Goal: Task Accomplishment & Management: Use online tool/utility

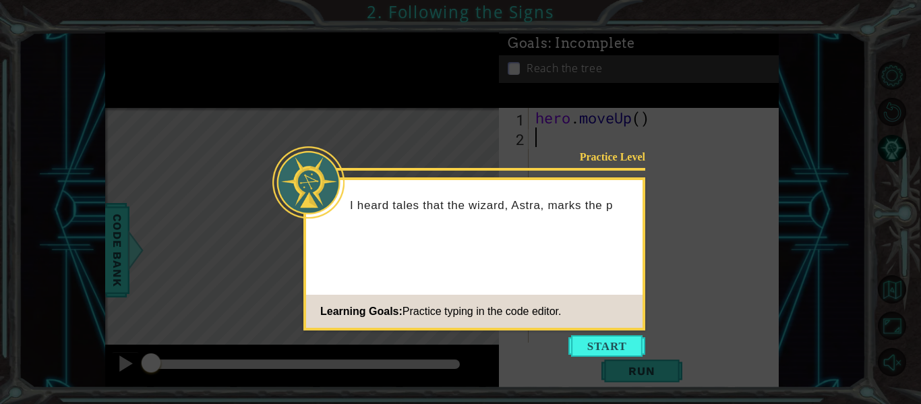
click at [595, 343] on button "Start" at bounding box center [606, 346] width 77 height 22
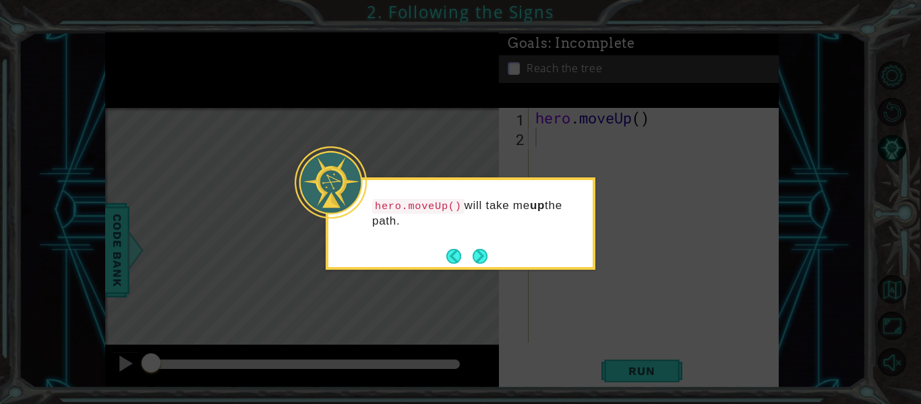
click at [469, 265] on footer at bounding box center [466, 256] width 41 height 20
click at [484, 256] on button "Next" at bounding box center [480, 255] width 17 height 17
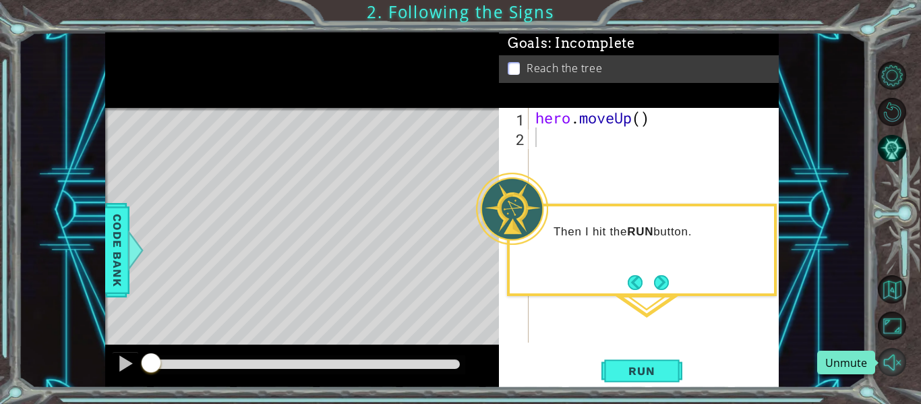
click at [884, 358] on button "Unmute" at bounding box center [892, 362] width 28 height 28
click at [659, 280] on button "Next" at bounding box center [662, 282] width 16 height 16
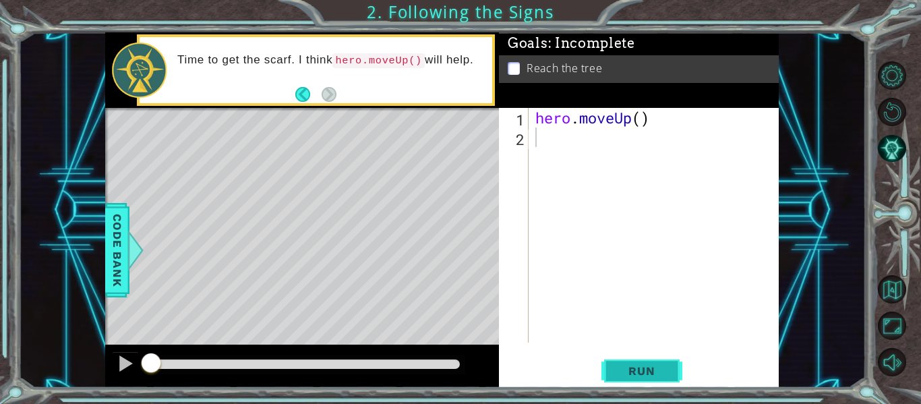
click at [626, 375] on span "Run" at bounding box center [641, 370] width 53 height 13
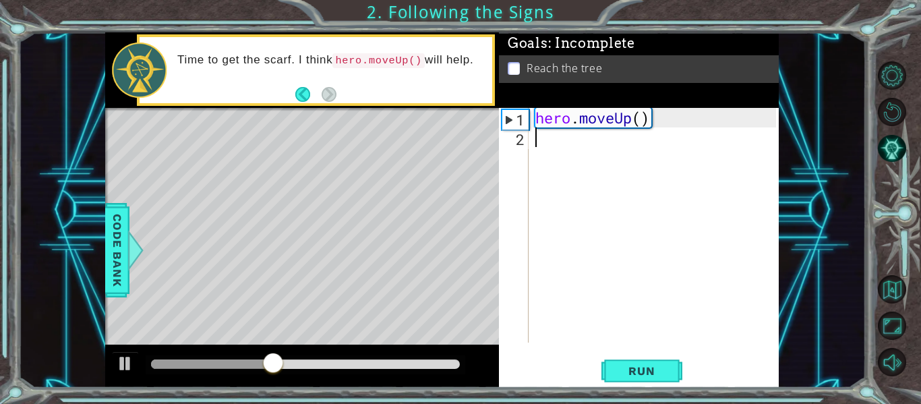
type textarea "H"
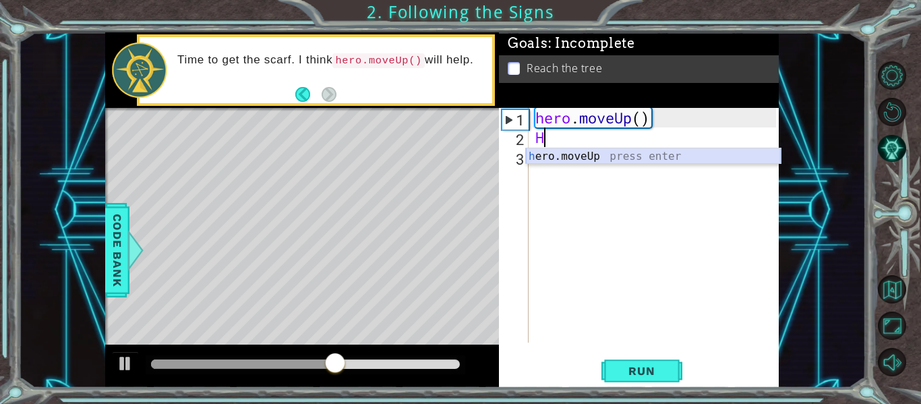
click at [558, 149] on div "h ero.moveUp press enter" at bounding box center [653, 172] width 255 height 49
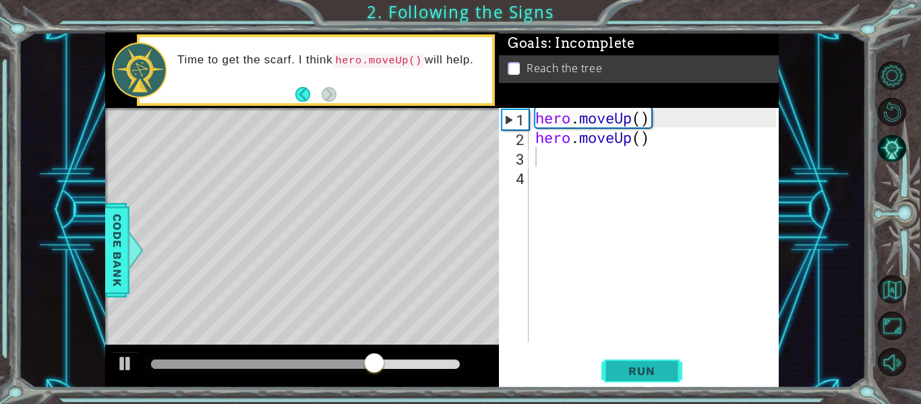
click at [632, 370] on span "Run" at bounding box center [641, 370] width 53 height 13
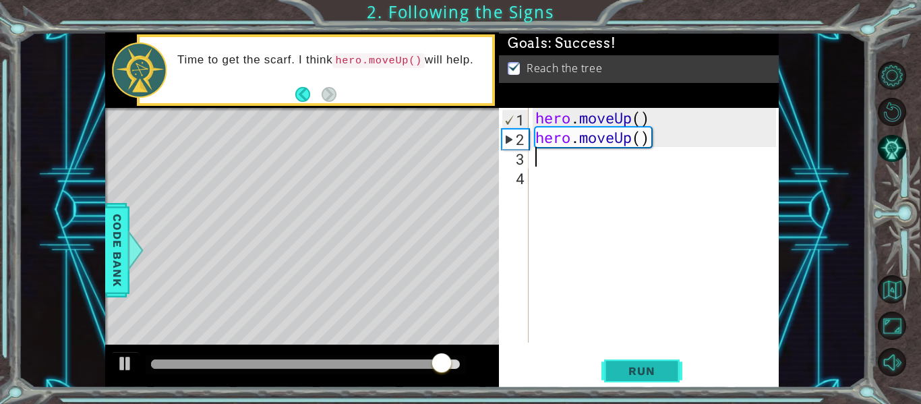
click at [633, 361] on button "Run" at bounding box center [641, 371] width 81 height 28
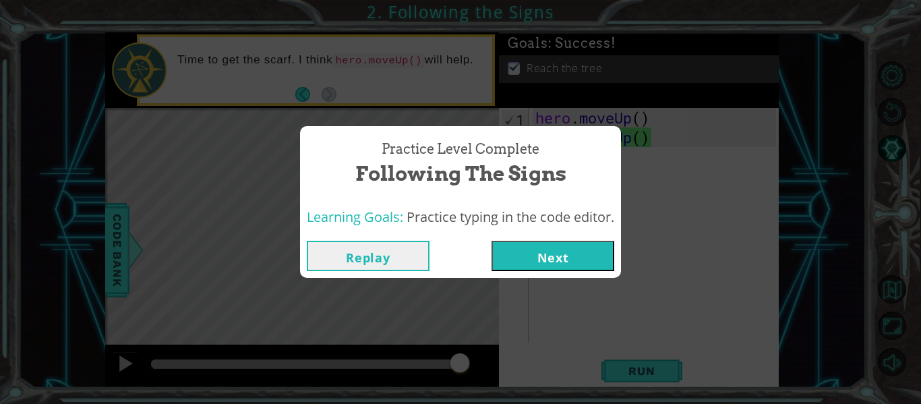
click at [566, 258] on button "Next" at bounding box center [553, 256] width 123 height 30
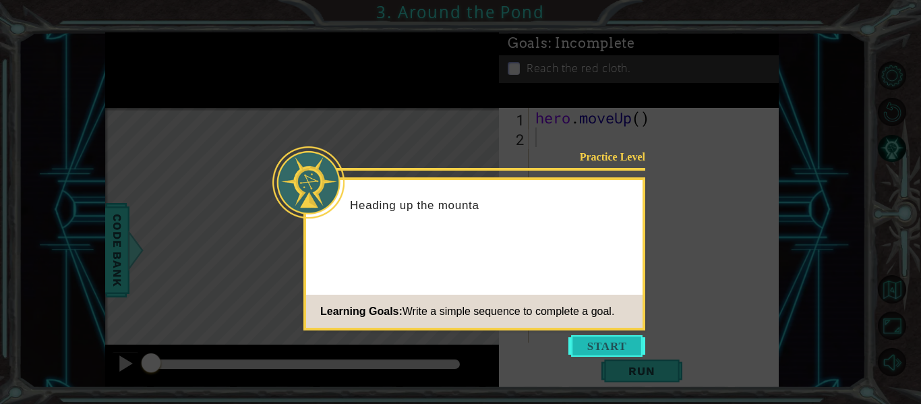
click at [606, 346] on button "Start" at bounding box center [606, 346] width 77 height 22
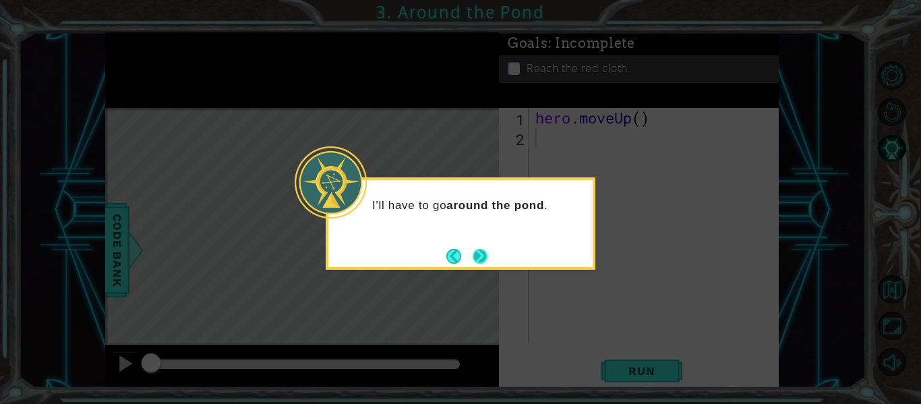
click at [482, 260] on button "Next" at bounding box center [480, 256] width 15 height 15
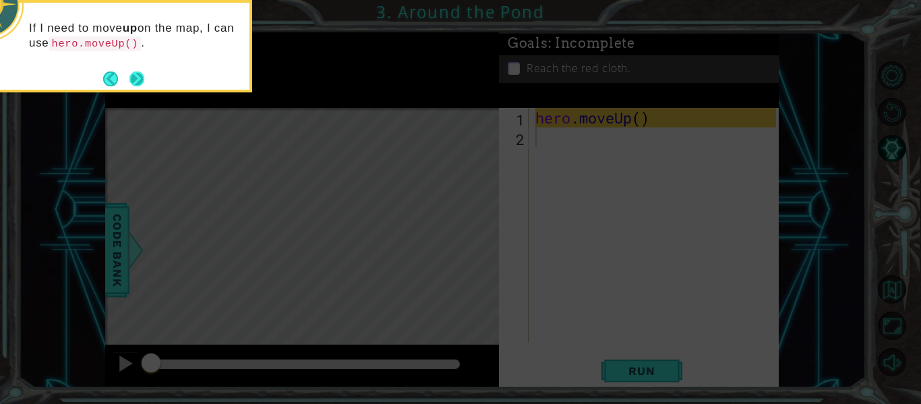
click at [136, 86] on button "Next" at bounding box center [136, 78] width 15 height 15
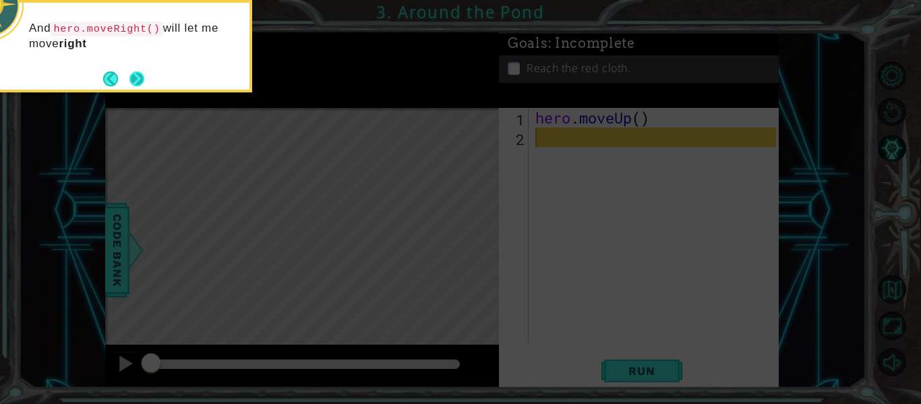
click at [138, 86] on button "Next" at bounding box center [136, 78] width 15 height 15
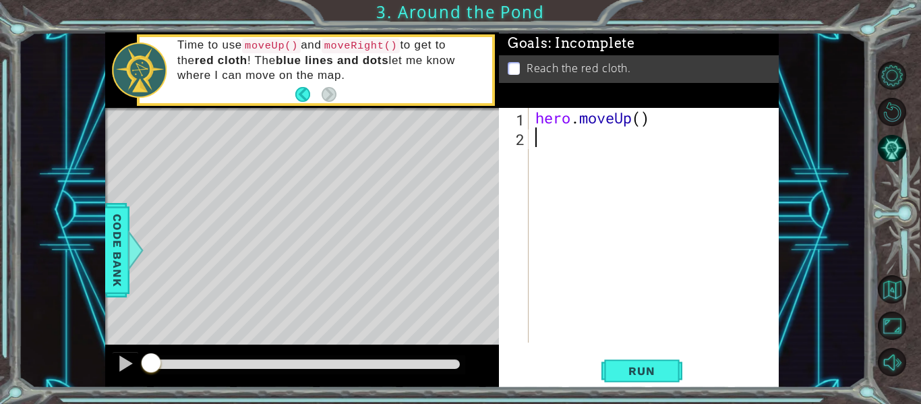
type textarea "h"
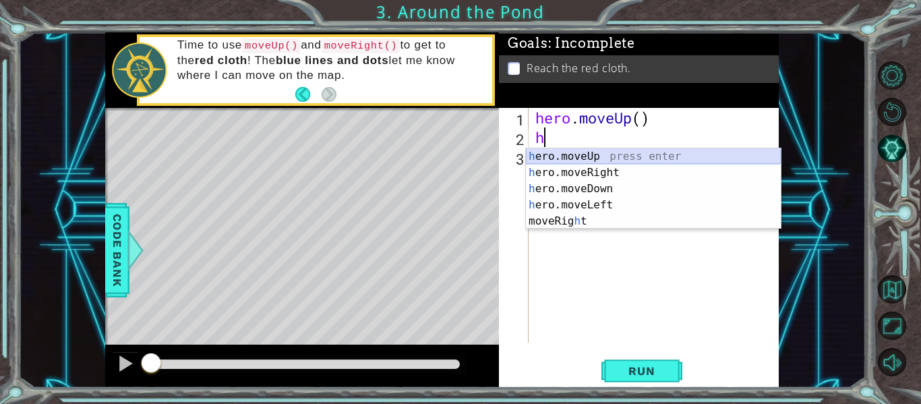
click at [651, 158] on div "h ero.moveUp press enter h ero.moveRight press enter h ero.moveDown press enter…" at bounding box center [653, 204] width 255 height 113
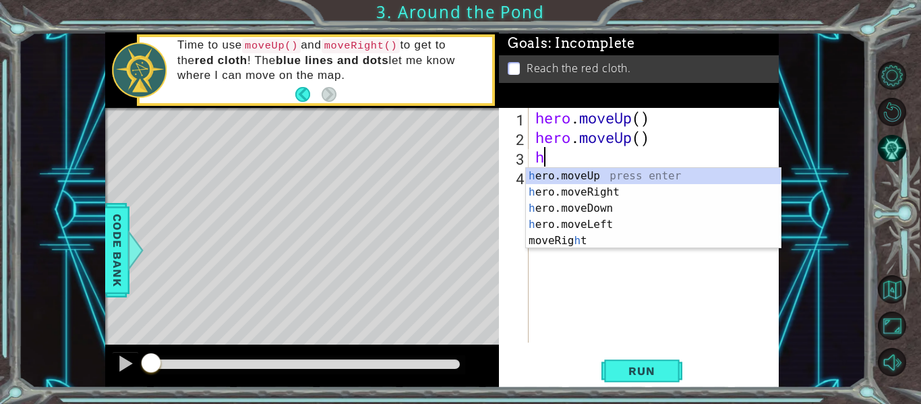
type textarea "h"
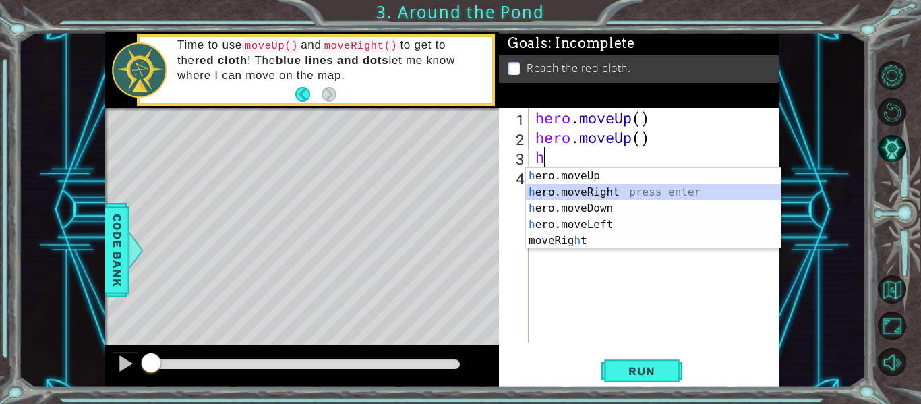
click at [563, 193] on div "h ero.moveUp press enter h ero.moveRight press enter h ero.moveDown press enter…" at bounding box center [653, 224] width 255 height 113
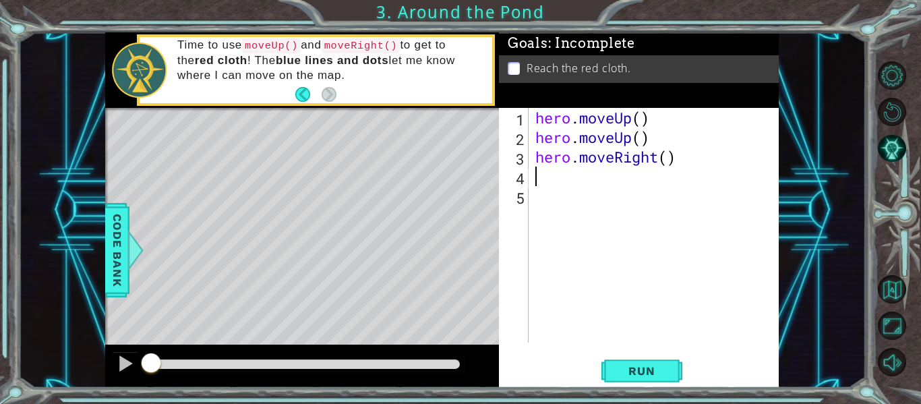
type textarea "f"
type textarea "h"
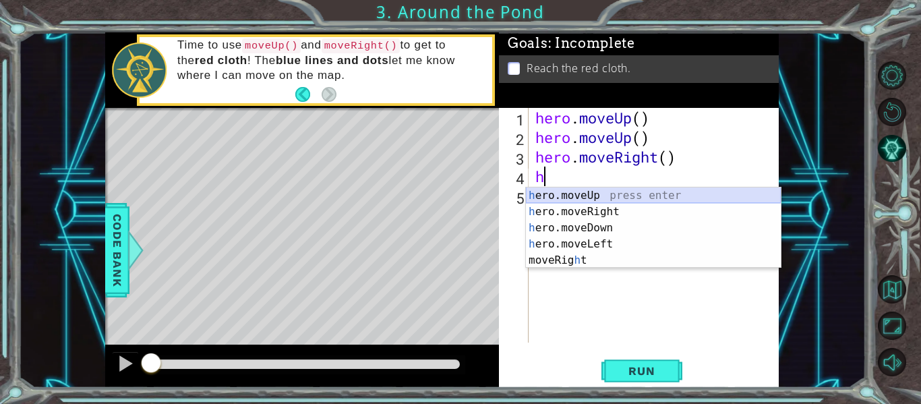
click at [589, 196] on div "h ero.moveUp press enter h ero.moveRight press enter h ero.moveDown press enter…" at bounding box center [653, 243] width 255 height 113
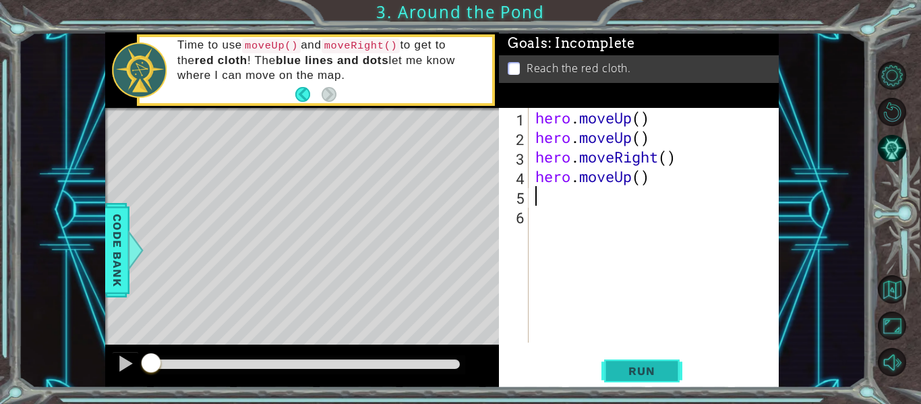
click at [636, 361] on button "Run" at bounding box center [641, 371] width 81 height 28
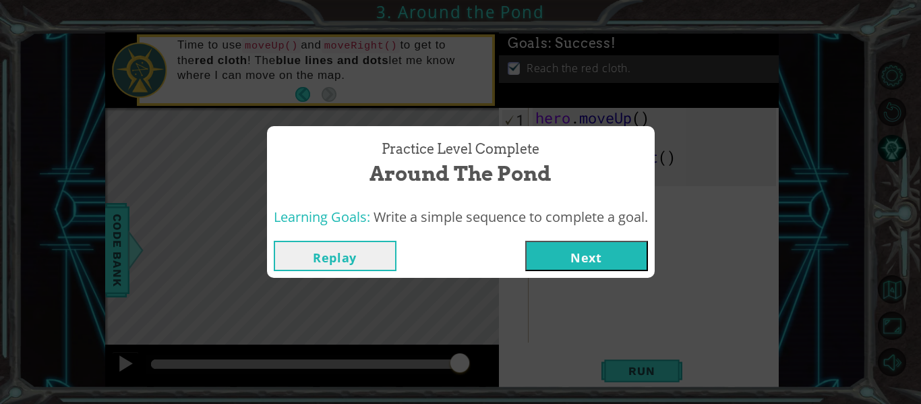
click at [630, 266] on button "Next" at bounding box center [586, 256] width 123 height 30
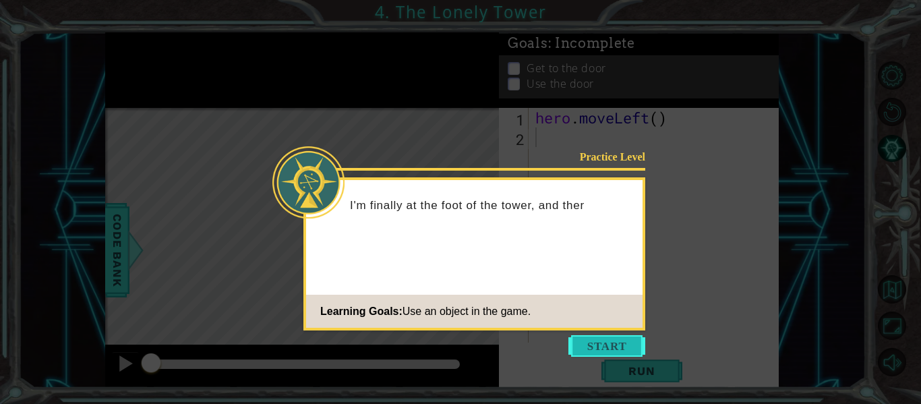
click at [625, 344] on button "Start" at bounding box center [606, 346] width 77 height 22
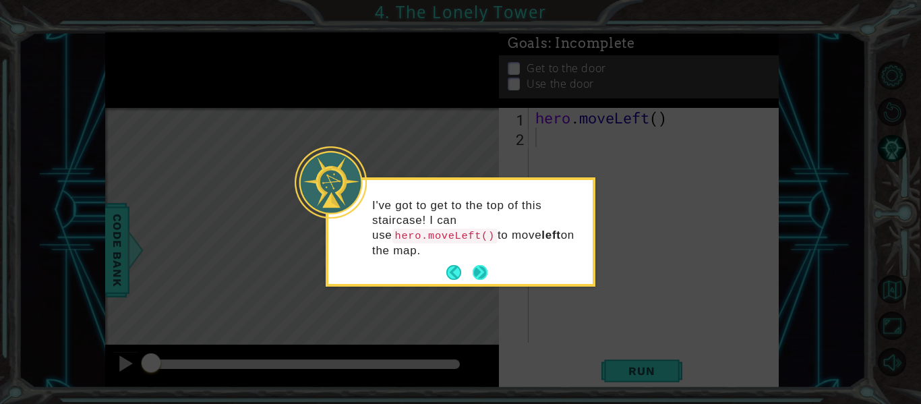
click at [485, 265] on button "Next" at bounding box center [480, 272] width 15 height 15
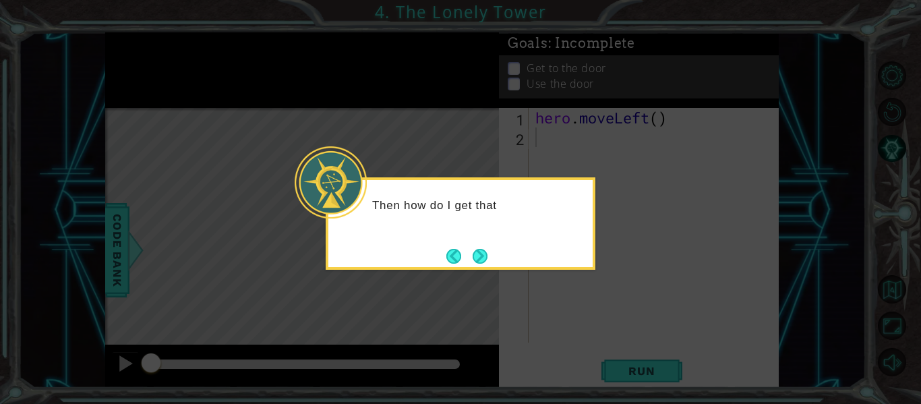
click at [487, 254] on button "Next" at bounding box center [480, 256] width 15 height 15
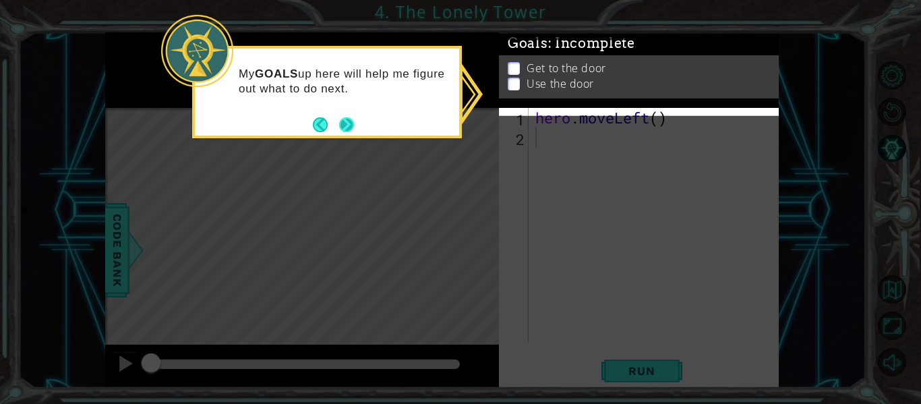
click at [350, 129] on button "Next" at bounding box center [346, 124] width 15 height 15
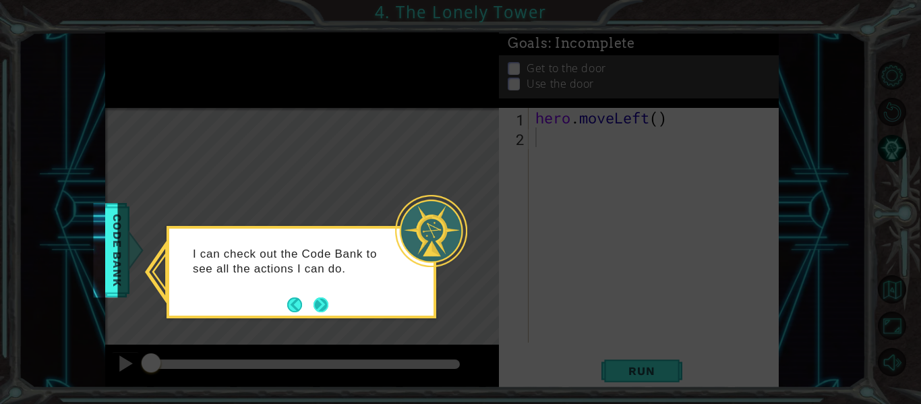
click at [324, 310] on button "Next" at bounding box center [321, 304] width 15 height 15
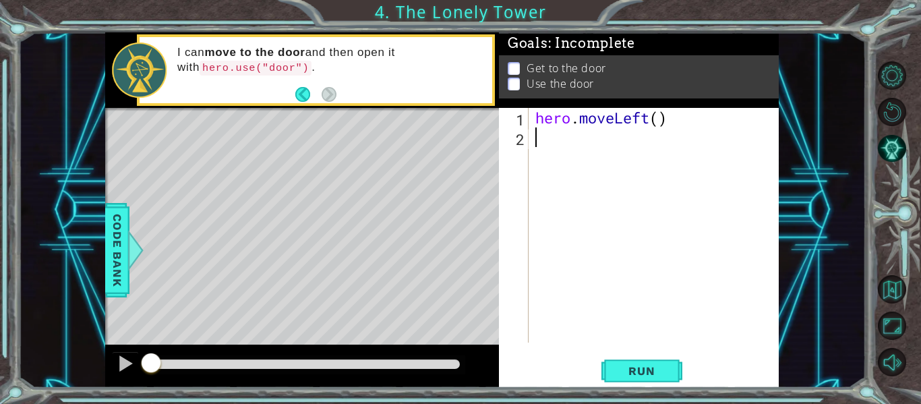
type textarea "h"
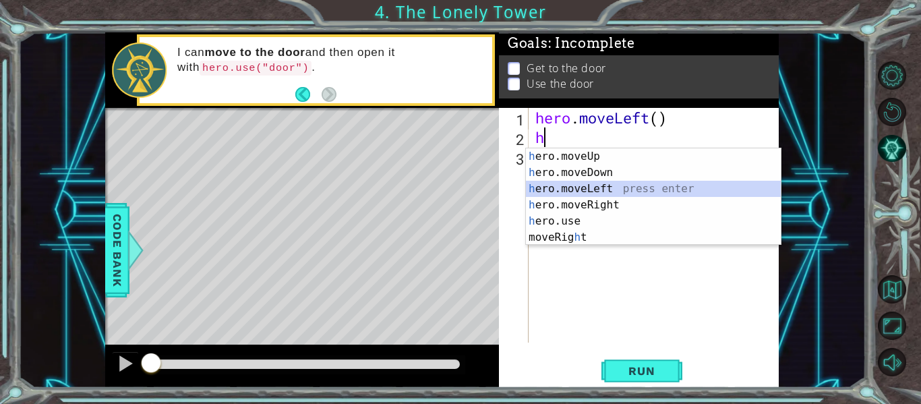
click at [598, 186] on div "h ero.moveUp press enter h ero.moveDown press enter h ero.moveLeft press enter …" at bounding box center [653, 212] width 255 height 129
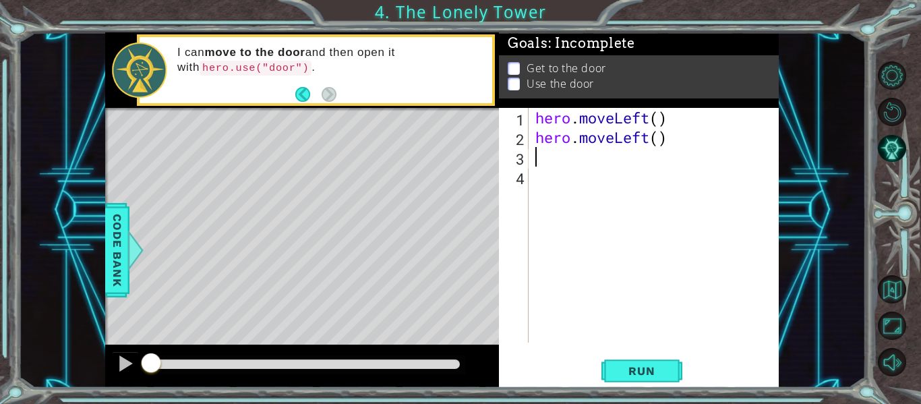
type textarea "h"
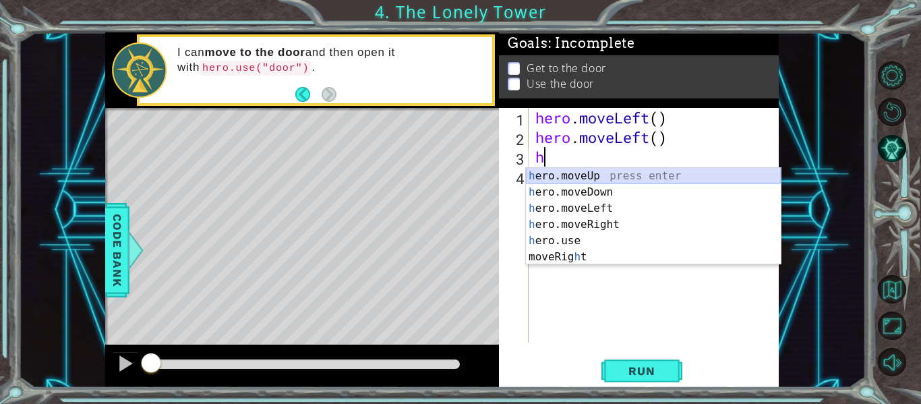
drag, startPoint x: 604, startPoint y: 175, endPoint x: 597, endPoint y: 175, distance: 7.4
click at [603, 175] on div "h ero.moveUp press enter h ero.moveDown press enter h ero.moveLeft press enter …" at bounding box center [653, 232] width 255 height 129
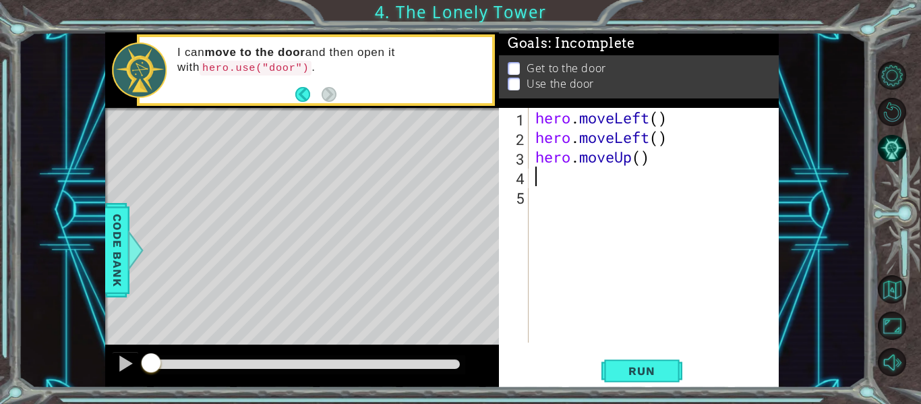
type textarea "h"
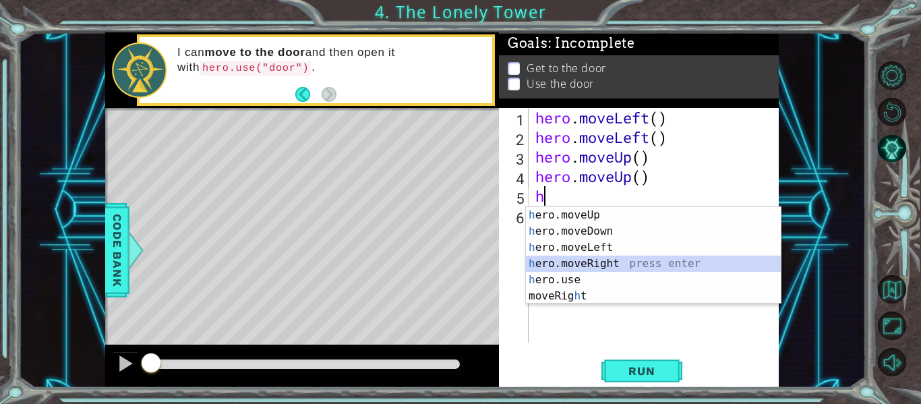
click at [596, 261] on div "h ero.moveUp press enter h ero.moveDown press enter h ero.moveLeft press enter …" at bounding box center [653, 271] width 255 height 129
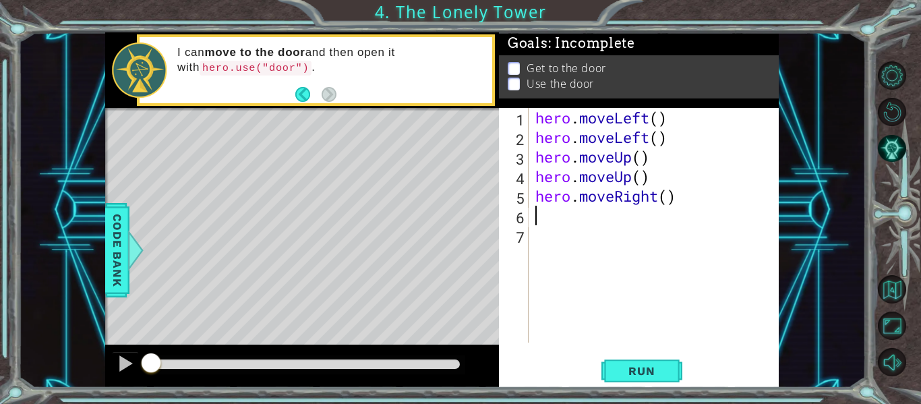
type textarea "h"
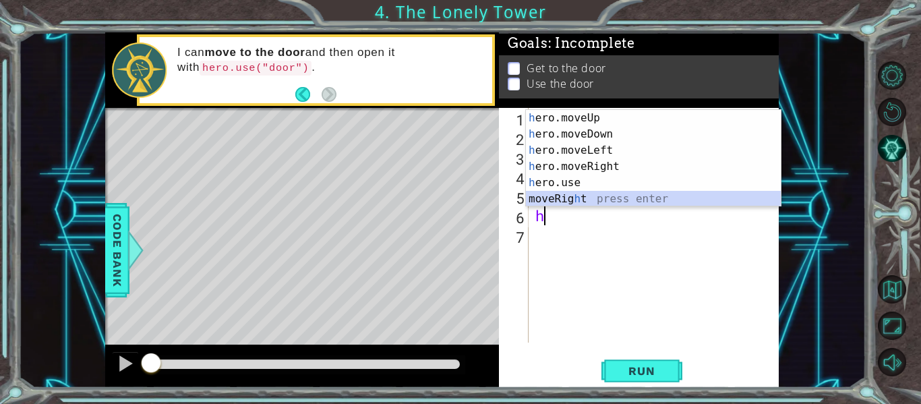
click at [561, 196] on div "h ero.moveUp press enter h ero.moveDown press enter h ero.moveLeft press enter …" at bounding box center [653, 174] width 255 height 129
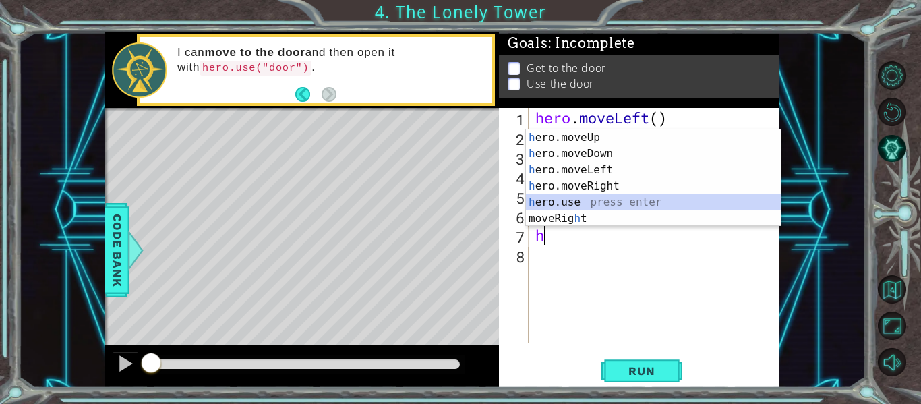
click at [591, 204] on div "h ero.moveUp press enter h ero.moveDown press enter h ero.moveLeft press enter …" at bounding box center [653, 193] width 255 height 129
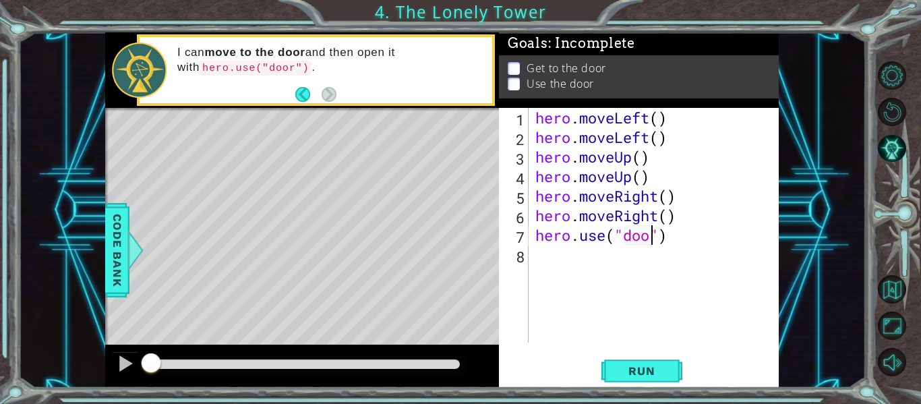
type textarea "hero.use("door")"
click at [670, 364] on button "Run" at bounding box center [641, 371] width 81 height 28
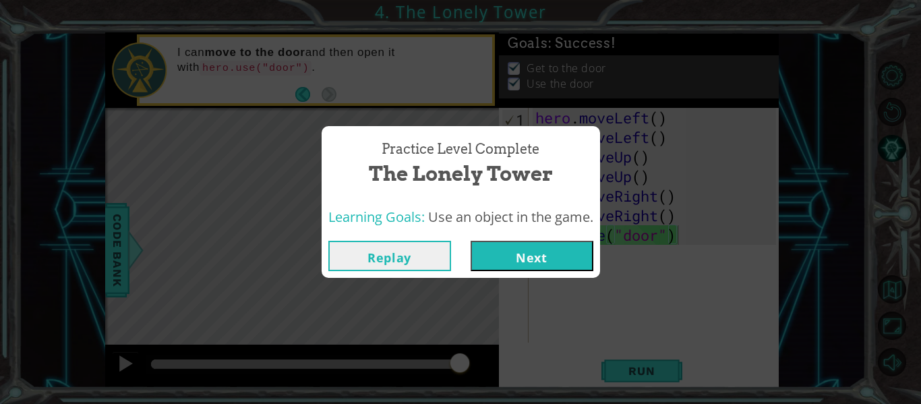
click at [556, 268] on button "Next" at bounding box center [532, 256] width 123 height 30
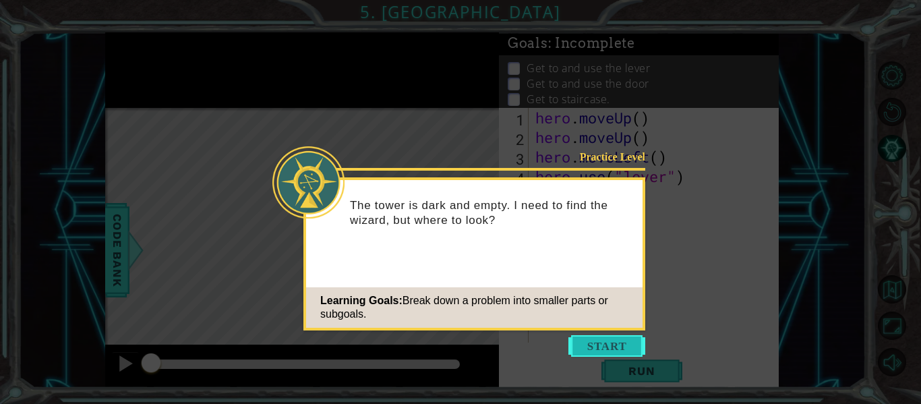
click at [595, 338] on button "Start" at bounding box center [606, 346] width 77 height 22
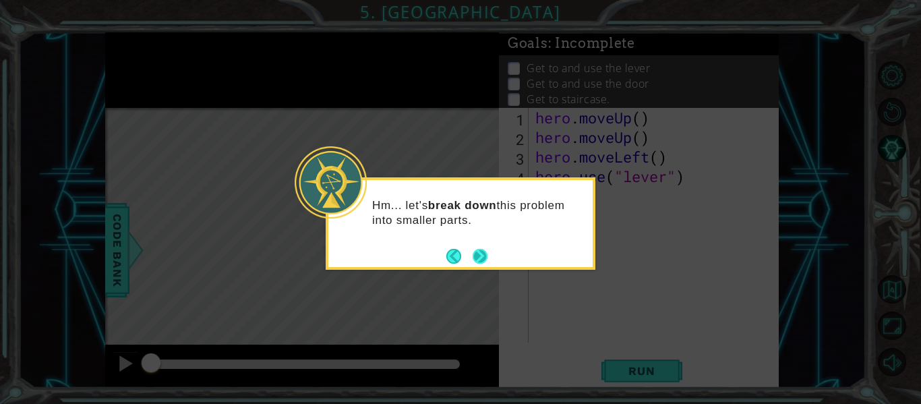
click at [487, 250] on button "Next" at bounding box center [480, 256] width 15 height 15
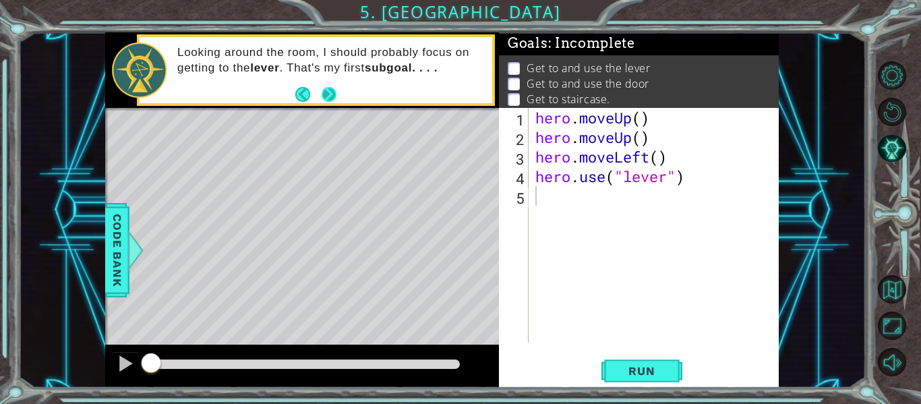
drag, startPoint x: 320, startPoint y: 98, endPoint x: 332, endPoint y: 101, distance: 12.4
click at [332, 101] on button "Next" at bounding box center [329, 93] width 15 height 15
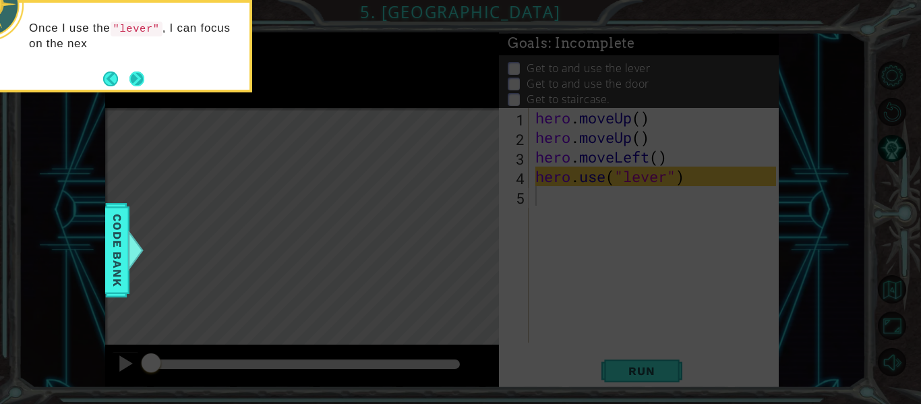
click at [135, 79] on button "Next" at bounding box center [136, 78] width 15 height 15
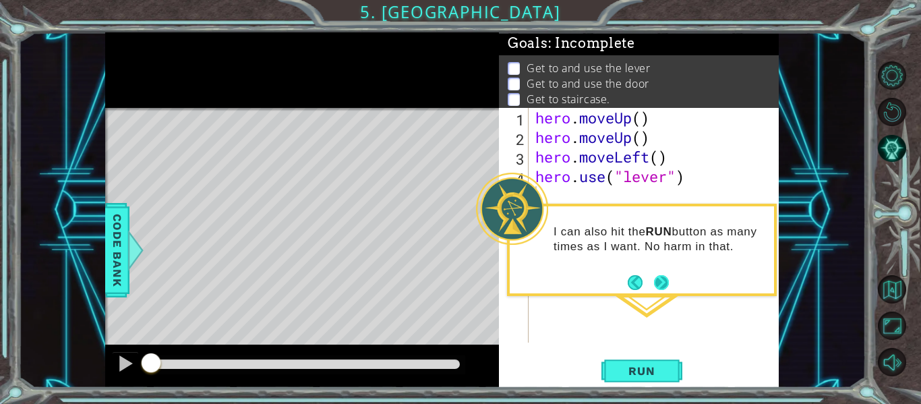
click at [657, 284] on button "Next" at bounding box center [661, 282] width 15 height 15
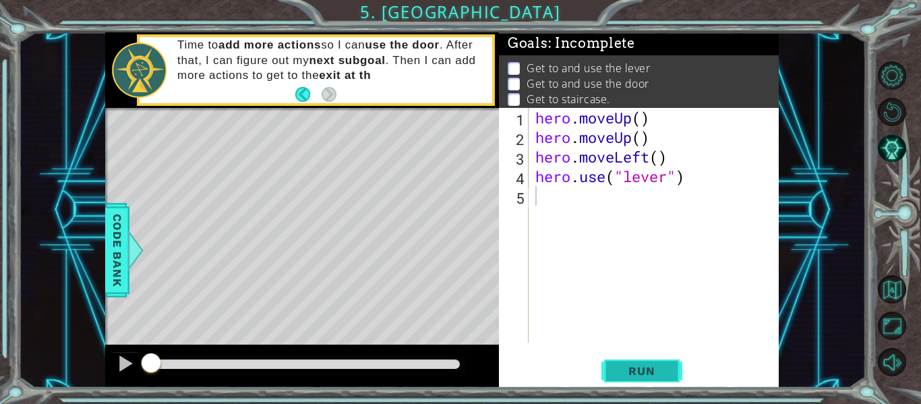
click at [623, 368] on span "Run" at bounding box center [641, 370] width 53 height 13
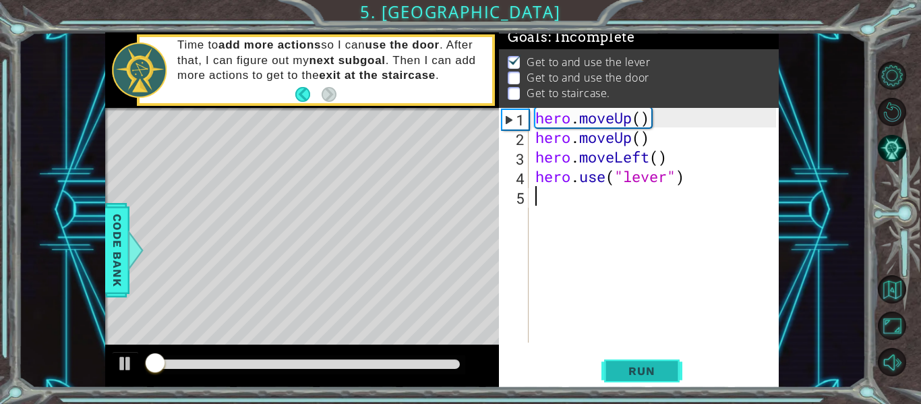
scroll to position [11, 0]
click at [623, 369] on span "Run" at bounding box center [641, 370] width 53 height 13
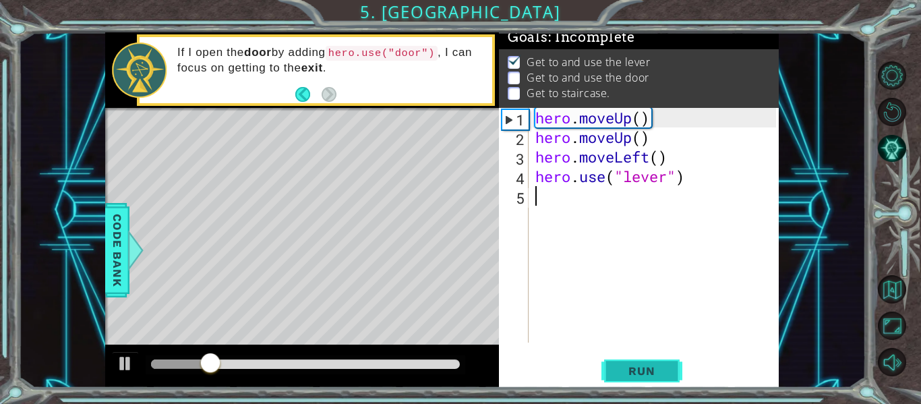
click at [666, 377] on span "Run" at bounding box center [641, 370] width 53 height 13
type textarea "h"
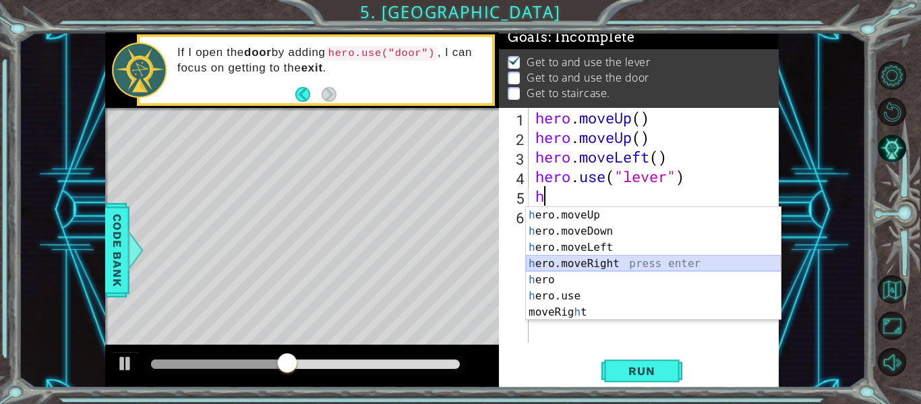
click at [603, 258] on div "h ero.moveUp press enter h ero.moveDown press enter h ero.moveLeft press enter …" at bounding box center [653, 280] width 255 height 146
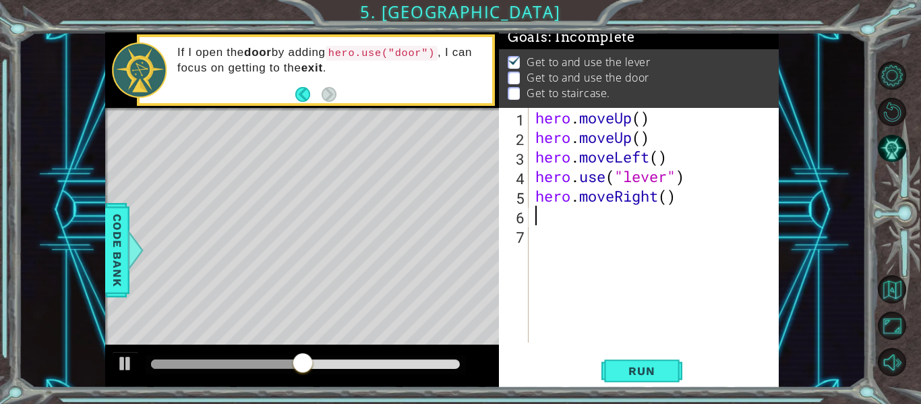
type textarea "h"
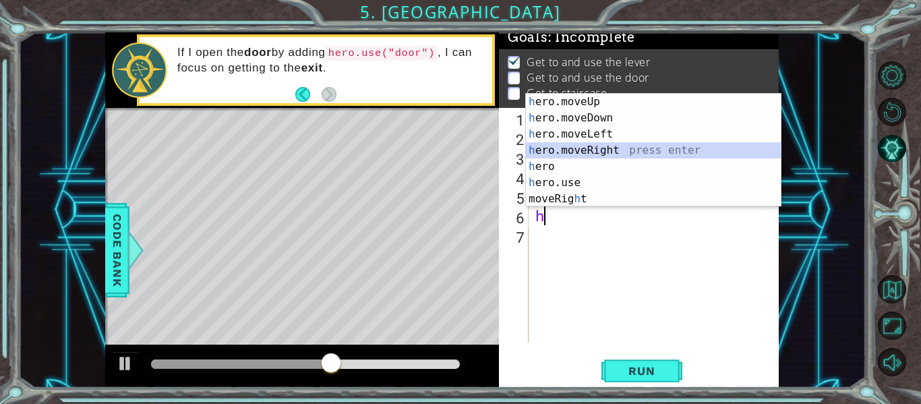
click at [597, 146] on div "h ero.moveUp press enter h ero.moveDown press enter h ero.moveLeft press enter …" at bounding box center [653, 167] width 255 height 146
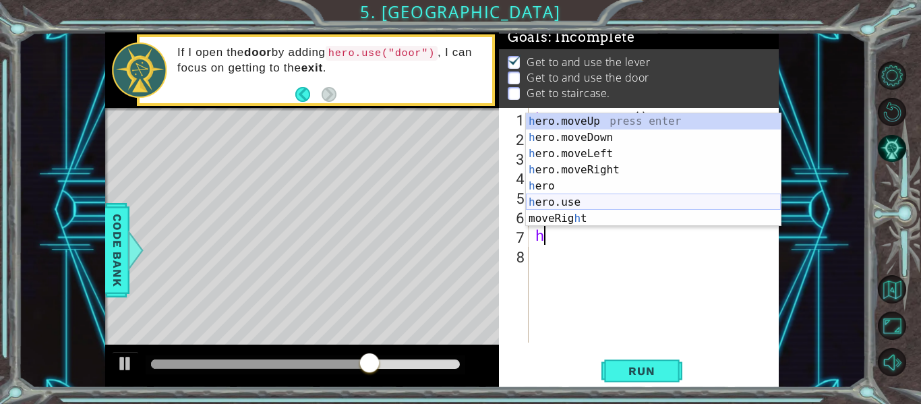
click at [563, 199] on div "h ero.moveUp press enter h ero.moveDown press enter h ero.moveLeft press enter …" at bounding box center [653, 186] width 255 height 146
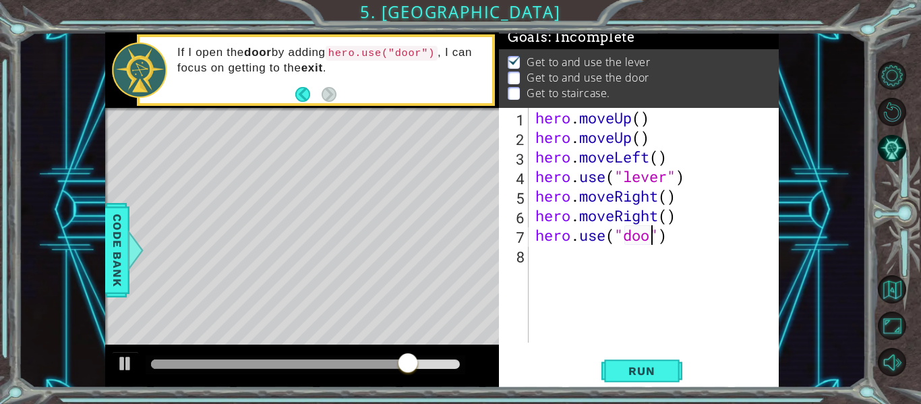
scroll to position [0, 6]
click at [649, 365] on span "Run" at bounding box center [641, 370] width 53 height 13
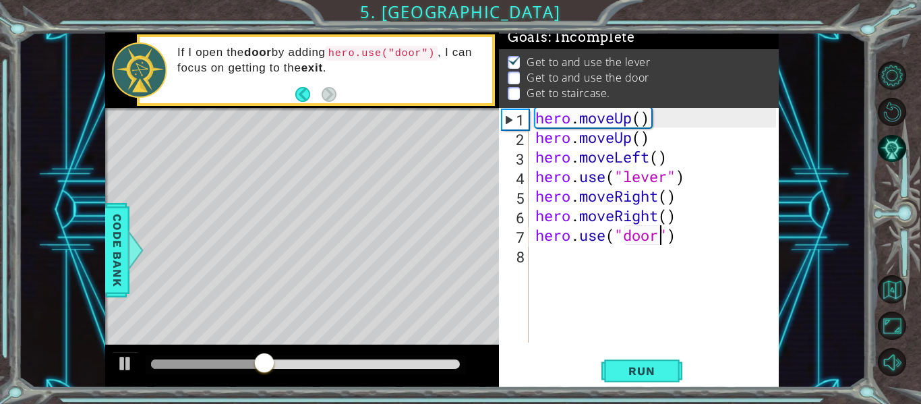
click at [677, 216] on div "hero . moveUp ( ) hero . moveUp ( ) hero . moveLeft ( ) hero . use ( "lever" ) …" at bounding box center [658, 245] width 250 height 274
type textarea "hero.moveRight()"
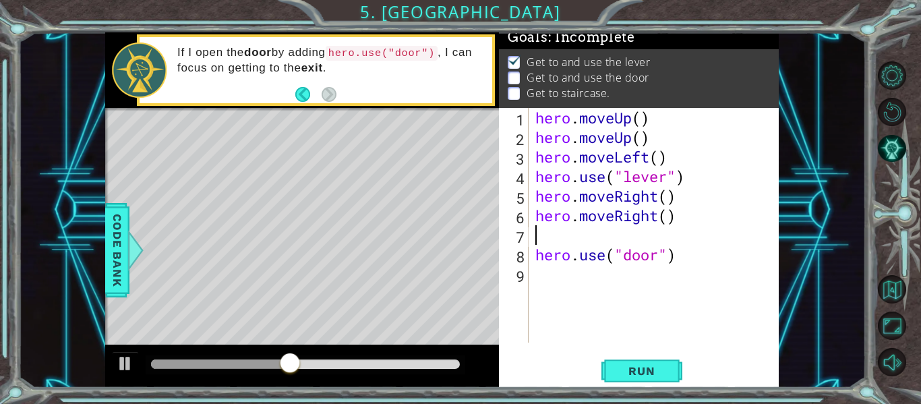
type textarea "h"
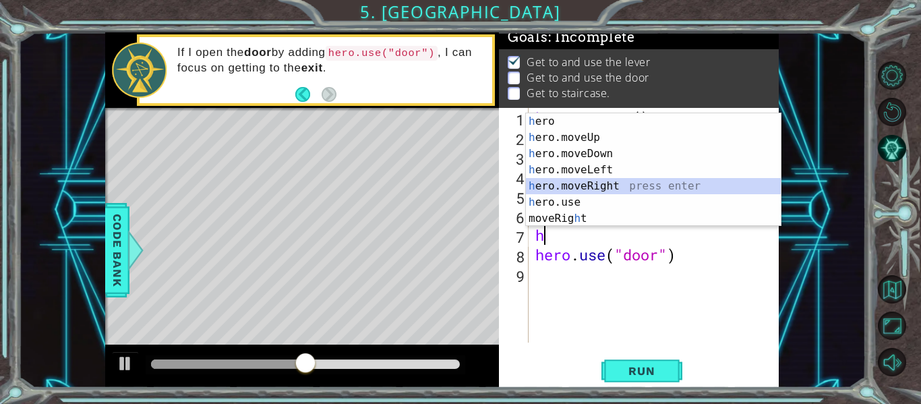
click at [564, 183] on div "h ero press enter h ero.moveUp press enter h ero.moveDown press enter h ero.mov…" at bounding box center [653, 186] width 255 height 146
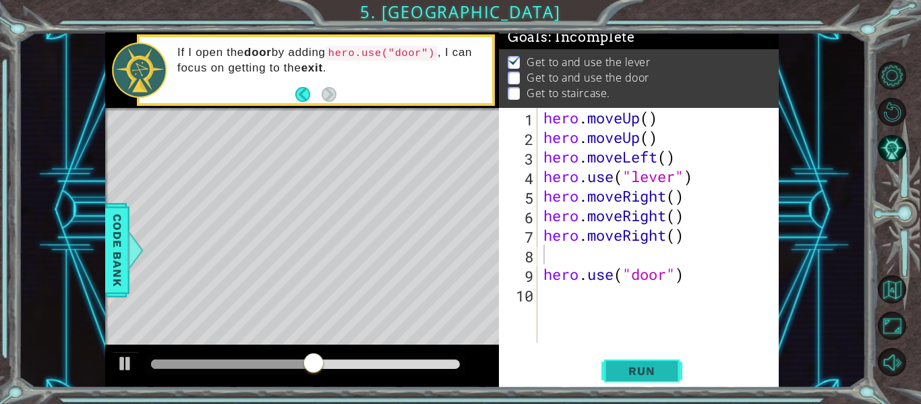
click at [634, 367] on span "Run" at bounding box center [641, 370] width 53 height 13
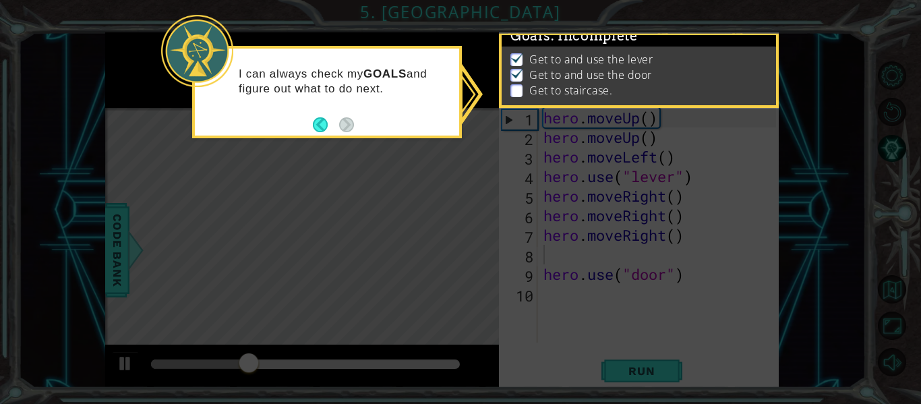
click at [327, 122] on button "Back" at bounding box center [326, 124] width 26 height 15
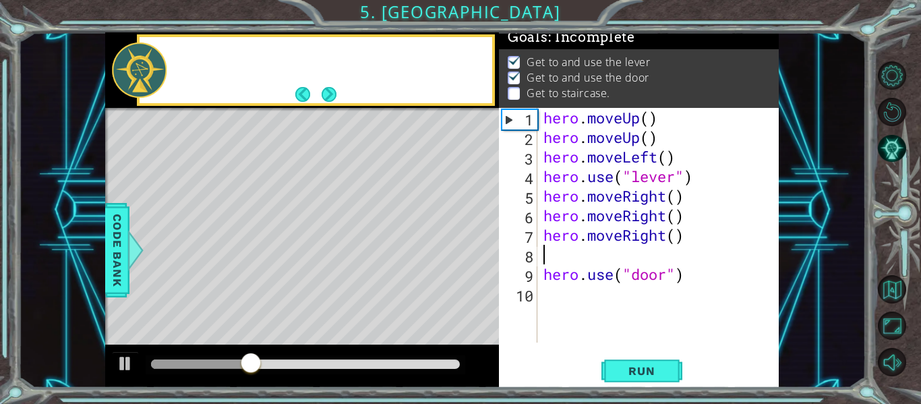
scroll to position [9, 0]
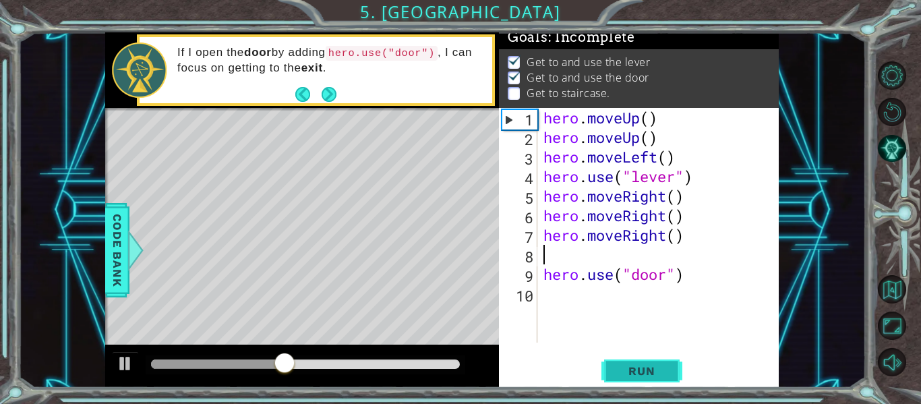
click at [644, 380] on button "Run" at bounding box center [641, 371] width 81 height 28
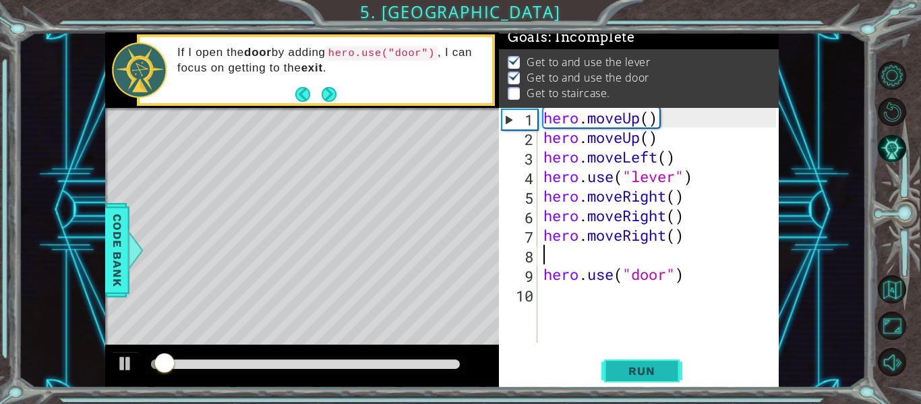
scroll to position [11, 0]
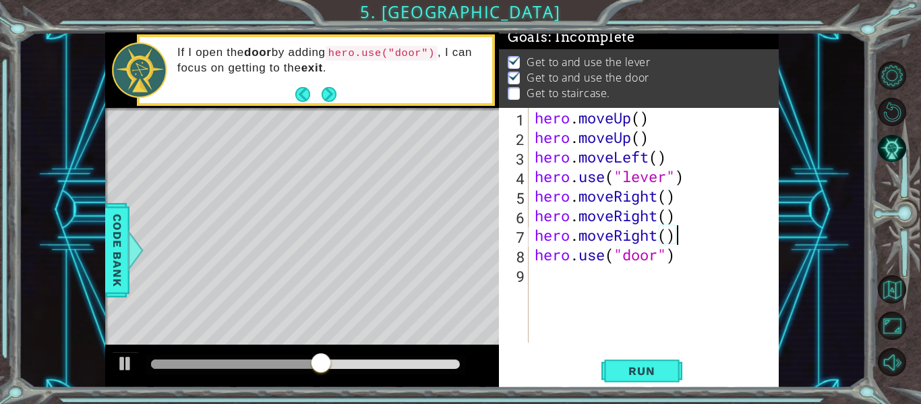
click at [683, 259] on div "hero . moveUp ( ) hero . moveUp ( ) hero . moveLeft ( ) hero . use ( "lever" ) …" at bounding box center [657, 245] width 251 height 274
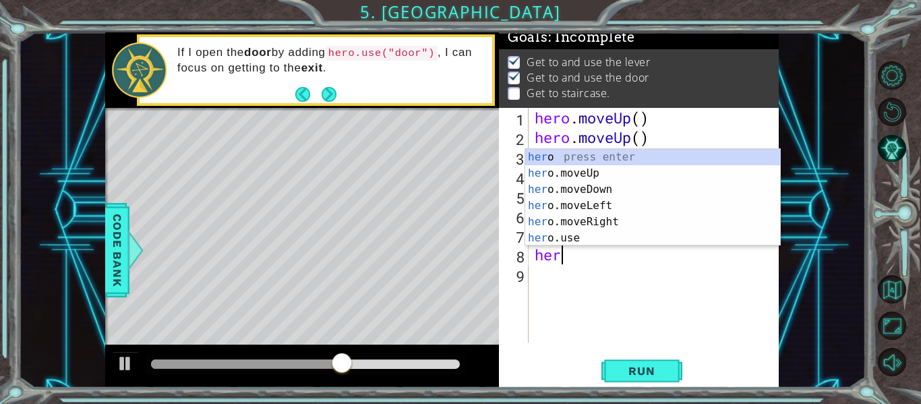
type textarea "h"
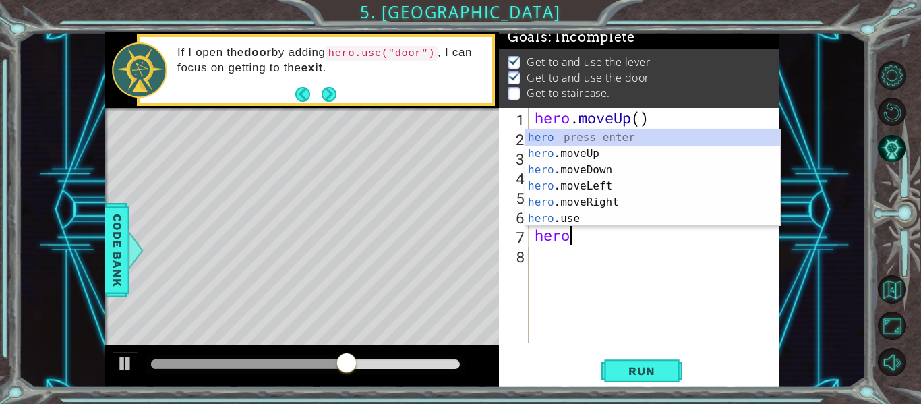
type textarea "h"
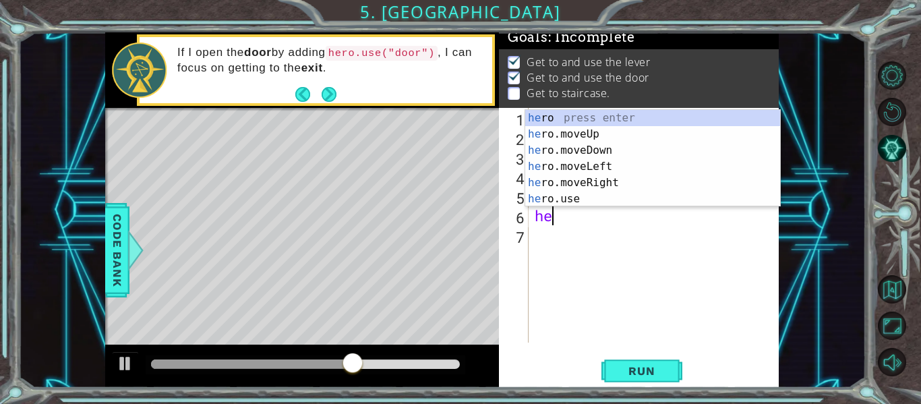
type textarea "h"
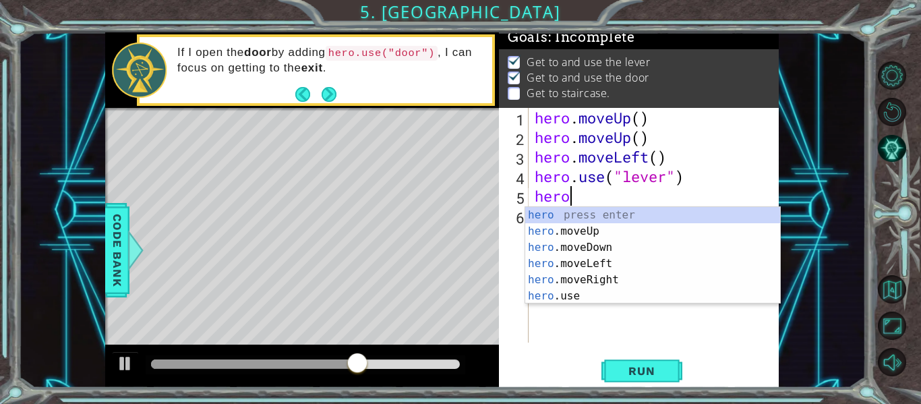
type textarea "h"
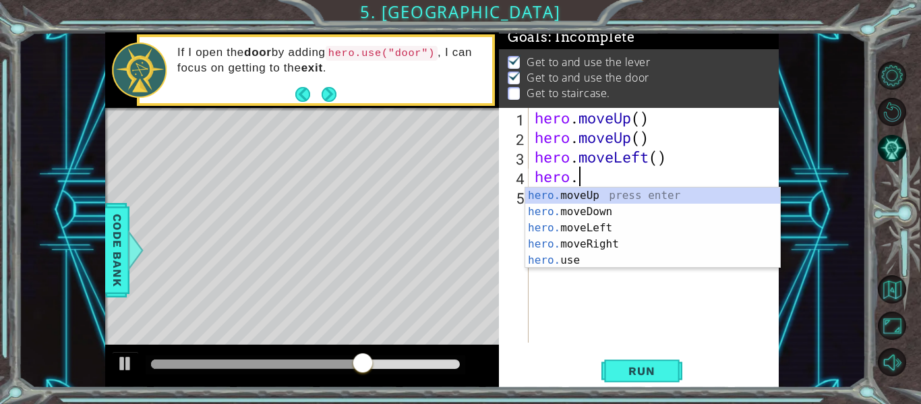
type textarea "h"
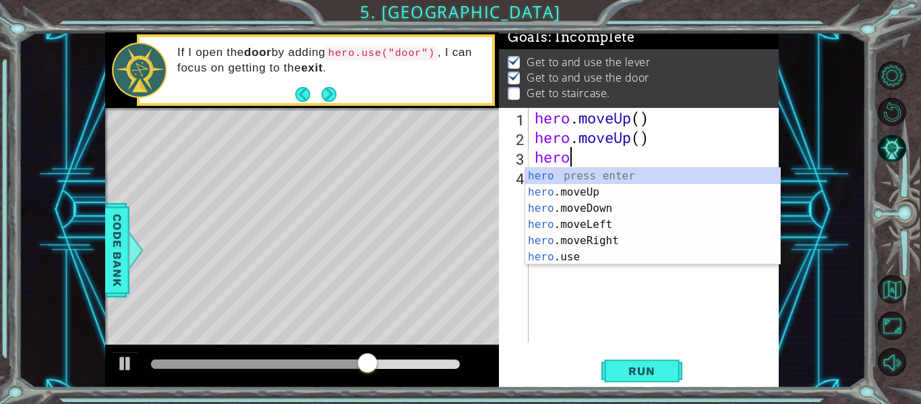
type textarea "h"
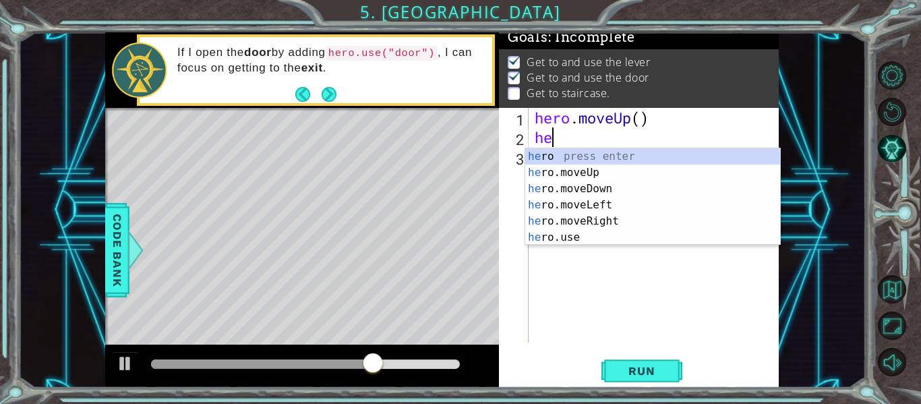
type textarea "h"
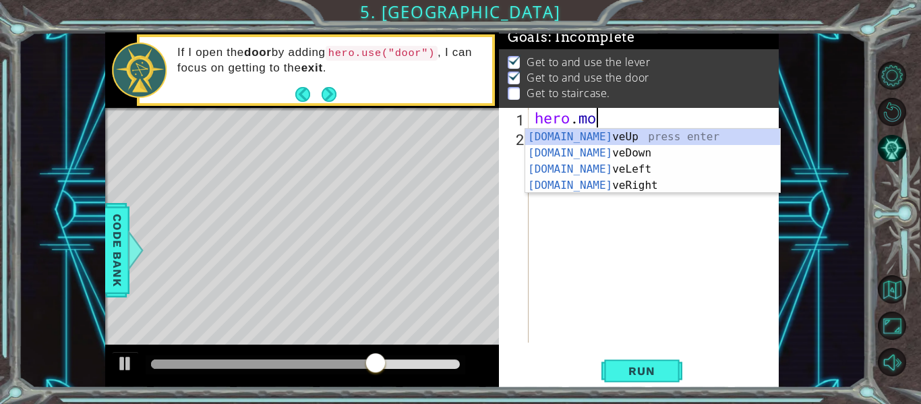
type textarea "h"
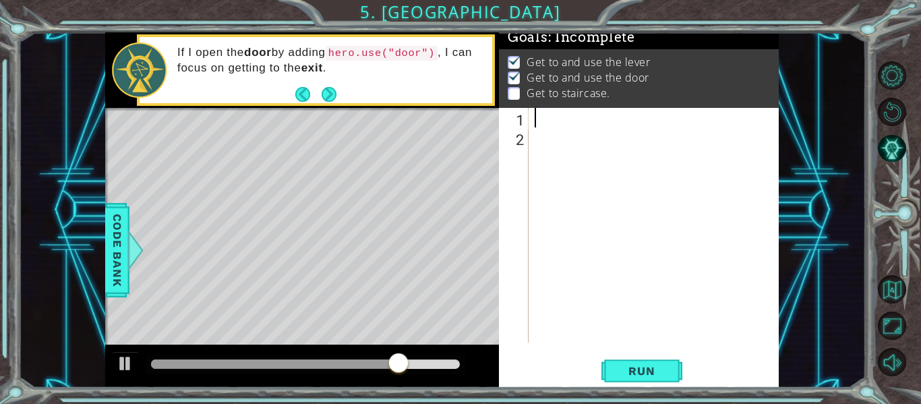
type textarea "h"
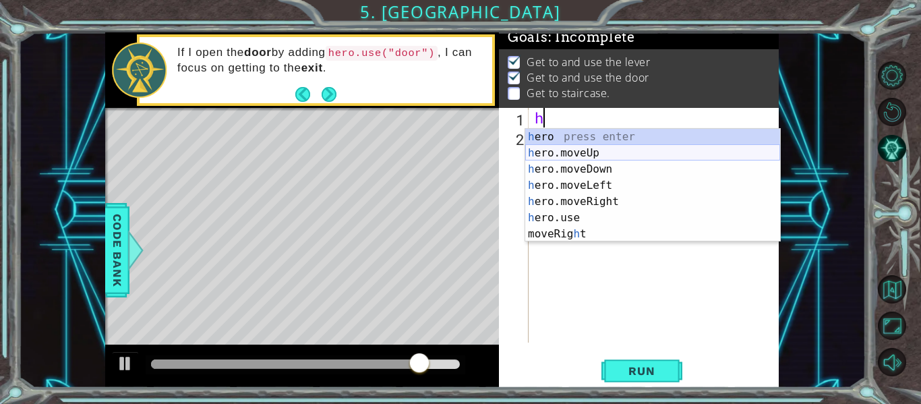
click at [601, 147] on div "h ero press enter h ero.moveUp press enter h ero.moveDown press enter h ero.mov…" at bounding box center [652, 202] width 255 height 146
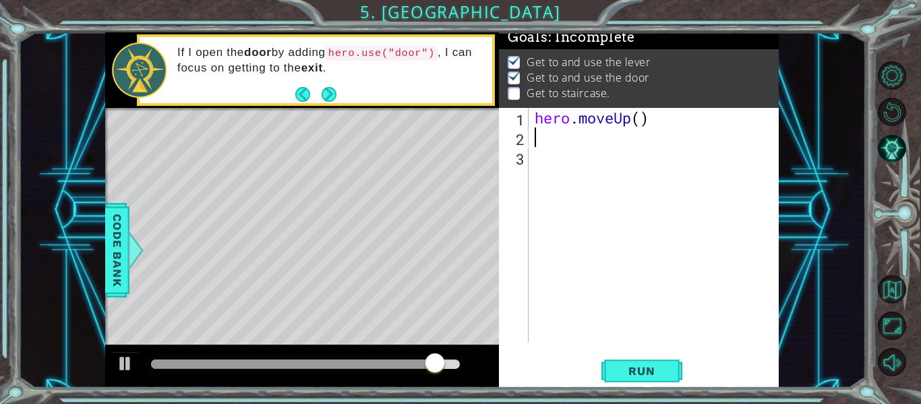
type textarea "h"
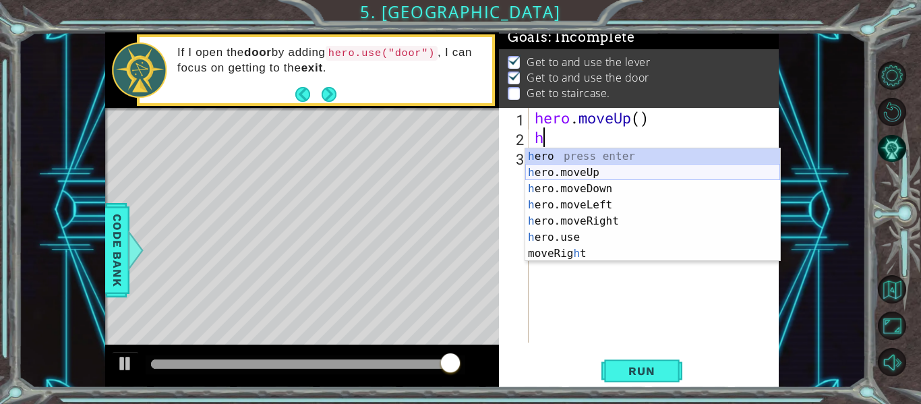
click at [595, 172] on div "h ero press enter h ero.moveUp press enter h ero.moveDown press enter h ero.mov…" at bounding box center [652, 221] width 255 height 146
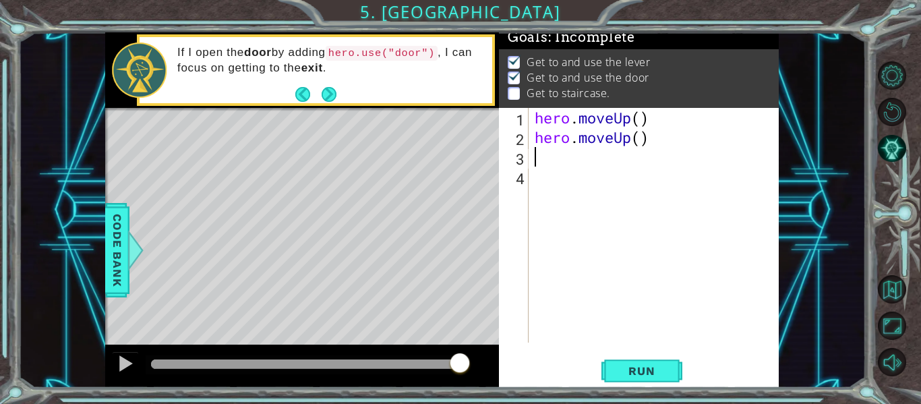
type textarea "h"
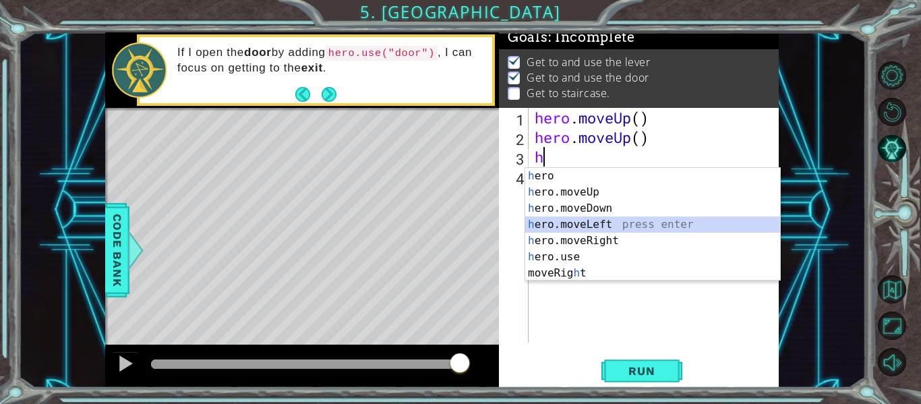
click at [579, 230] on div "h ero press enter h ero.moveUp press enter h ero.moveDown press enter h ero.mov…" at bounding box center [652, 241] width 255 height 146
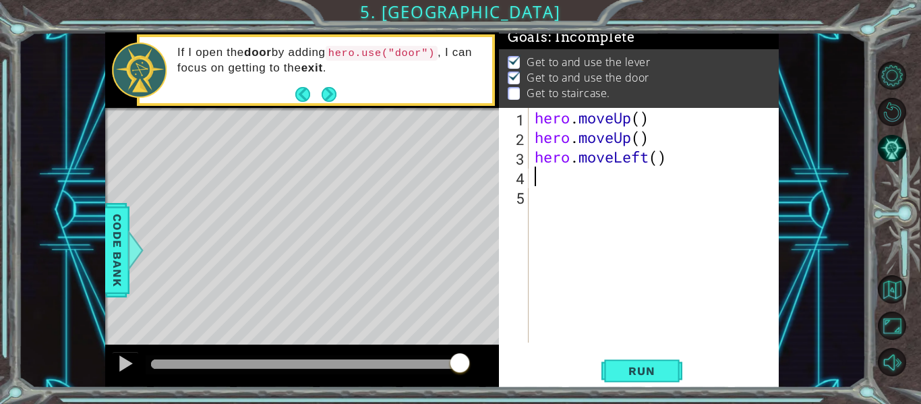
type textarea "h"
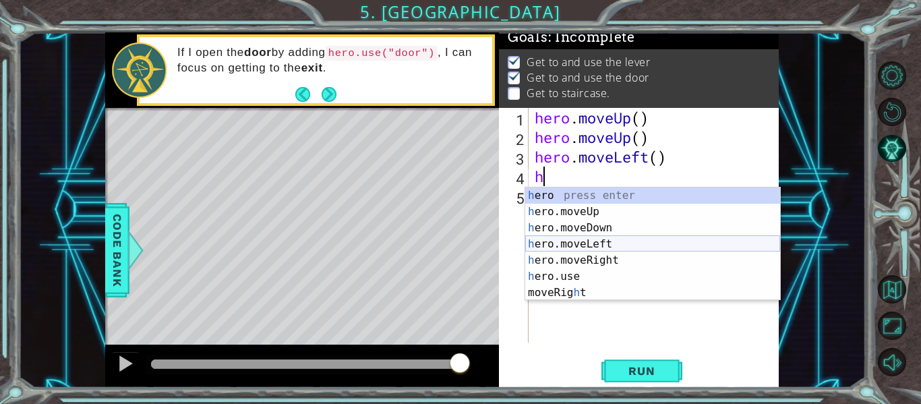
click at [587, 245] on div "h ero press enter h ero.moveUp press enter h ero.moveDown press enter h ero.mov…" at bounding box center [652, 260] width 255 height 146
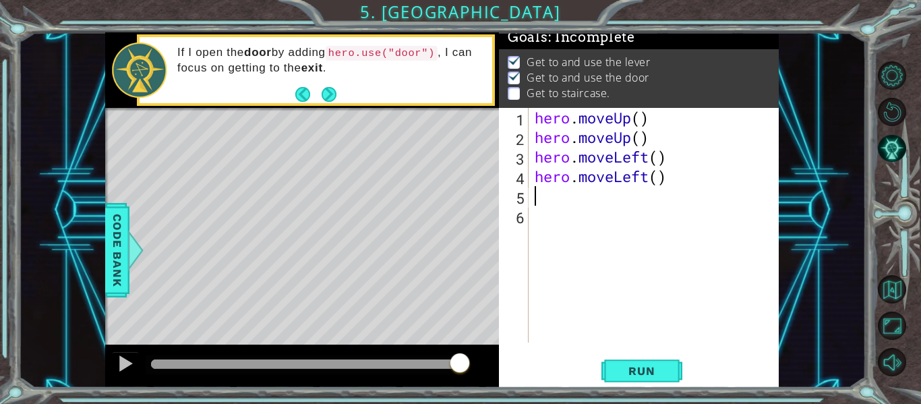
type textarea "h"
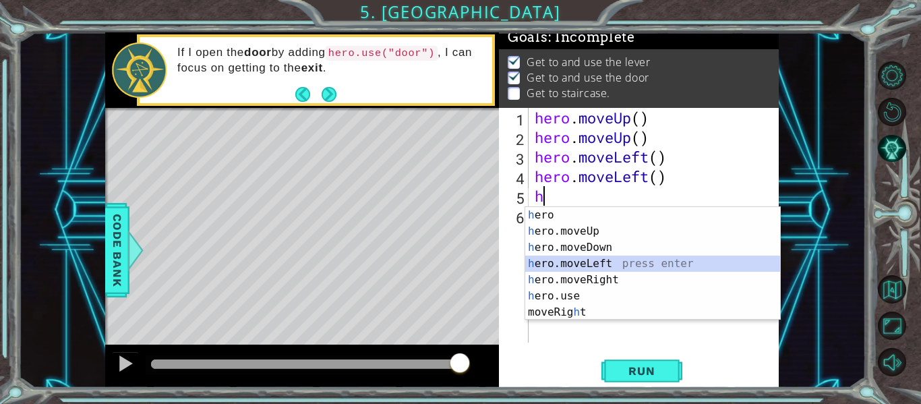
click at [547, 262] on div "h ero press enter h ero.moveUp press enter h ero.moveDown press enter h ero.mov…" at bounding box center [652, 280] width 255 height 146
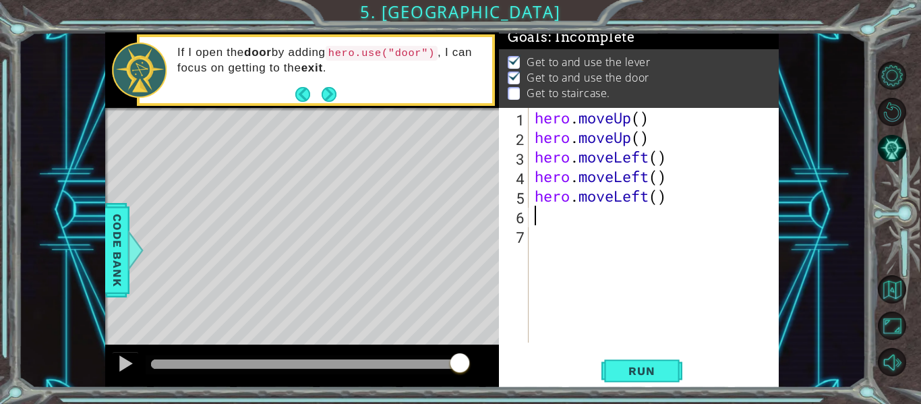
type textarea "h"
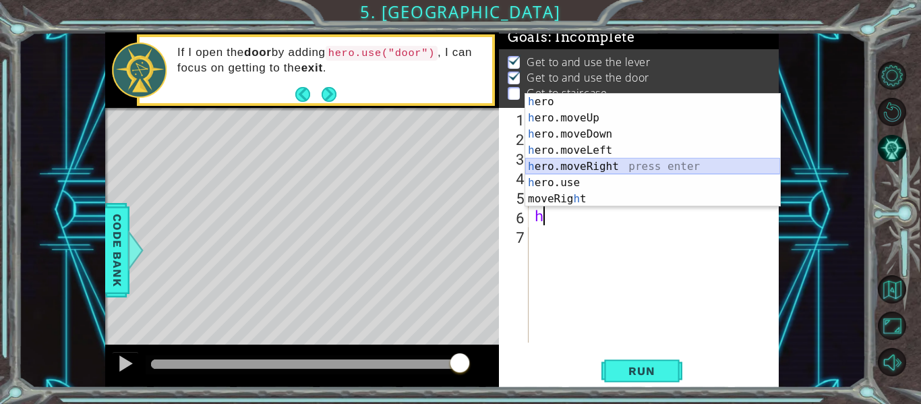
click at [604, 162] on div "h ero press enter h ero.moveUp press enter h ero.moveDown press enter h ero.mov…" at bounding box center [652, 167] width 255 height 146
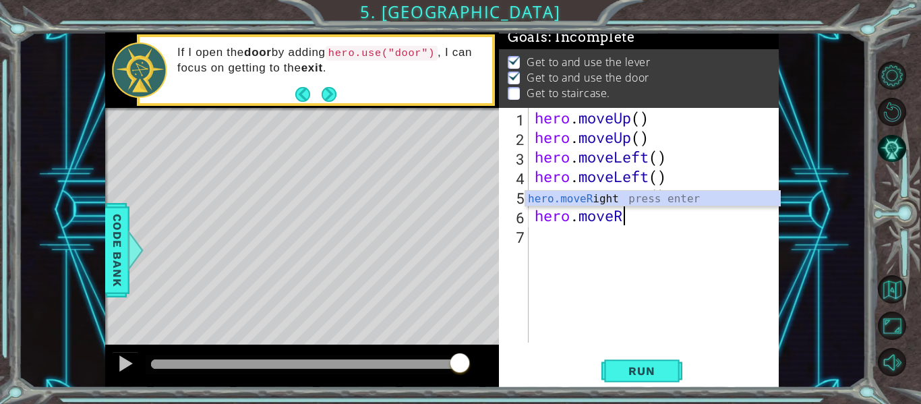
type textarea "hero.move"
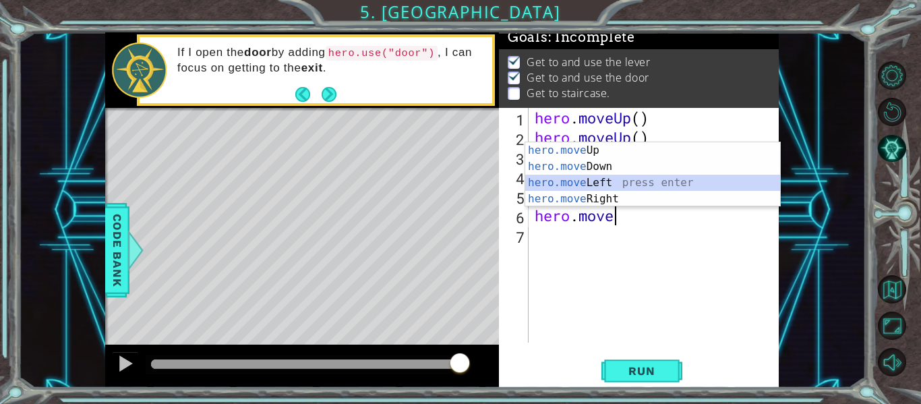
click at [608, 181] on div "hero.move Up press enter hero.move Down press enter hero.move Left press enter …" at bounding box center [652, 190] width 255 height 97
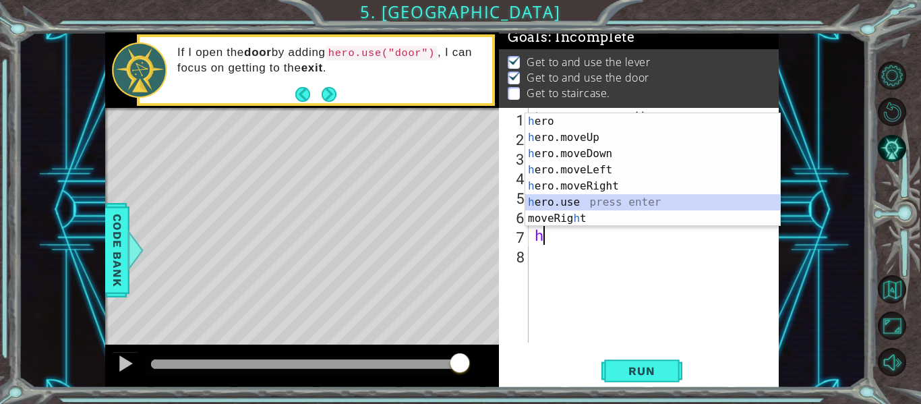
click at [550, 204] on div "h ero press enter h ero.moveUp press enter h ero.moveDown press enter h ero.mov…" at bounding box center [652, 186] width 255 height 146
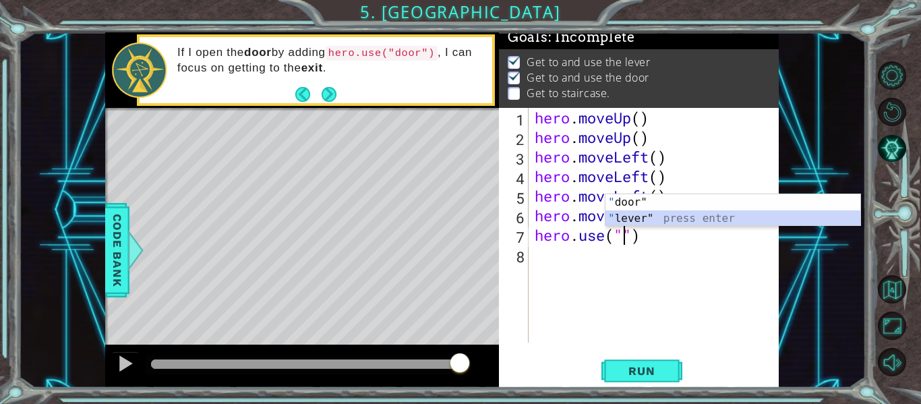
click at [633, 218] on div "" door" press enter " lever" press enter" at bounding box center [732, 226] width 255 height 65
type textarea "hero.use("lever")"
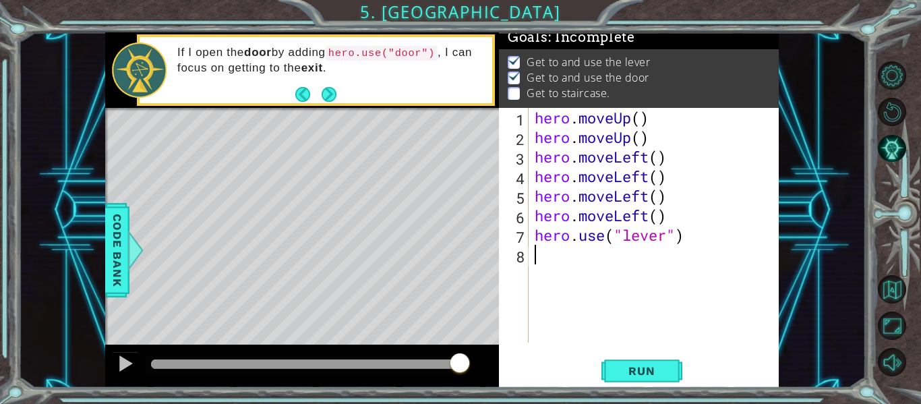
click at [546, 255] on div "hero . moveUp ( ) hero . moveUp ( ) hero . moveLeft ( ) hero . moveLeft ( ) her…" at bounding box center [657, 245] width 251 height 274
click at [640, 257] on div "hero . moveUp ( ) hero . moveUp ( ) hero . moveLeft ( ) hero . moveLeft ( ) her…" at bounding box center [657, 245] width 251 height 274
type textarea "he"
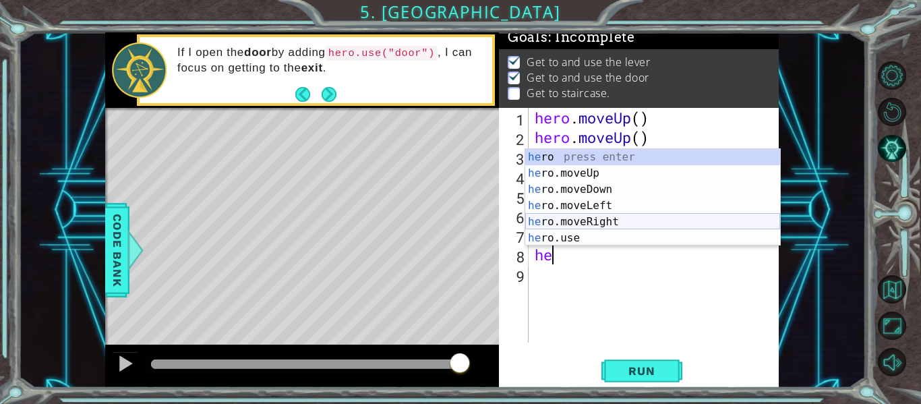
drag, startPoint x: 600, startPoint y: 220, endPoint x: 608, endPoint y: 217, distance: 7.9
click at [608, 217] on div "he ro press enter he ro.moveUp press enter he ro.moveDown press enter he ro.mov…" at bounding box center [652, 213] width 255 height 129
type textarea "h"
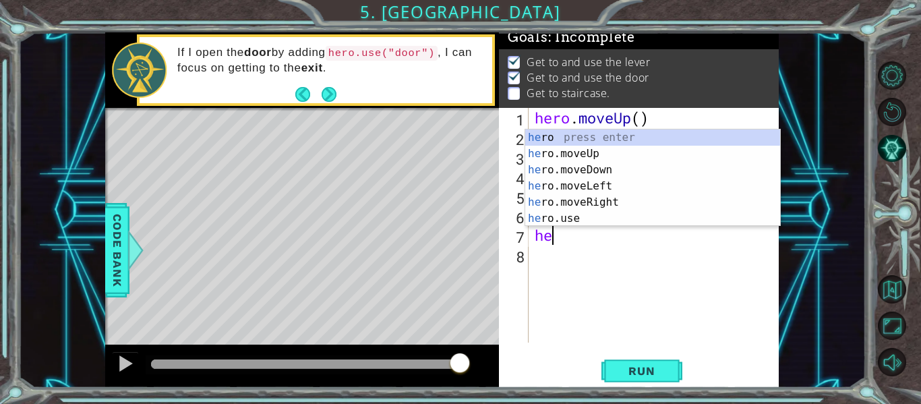
type textarea "h"
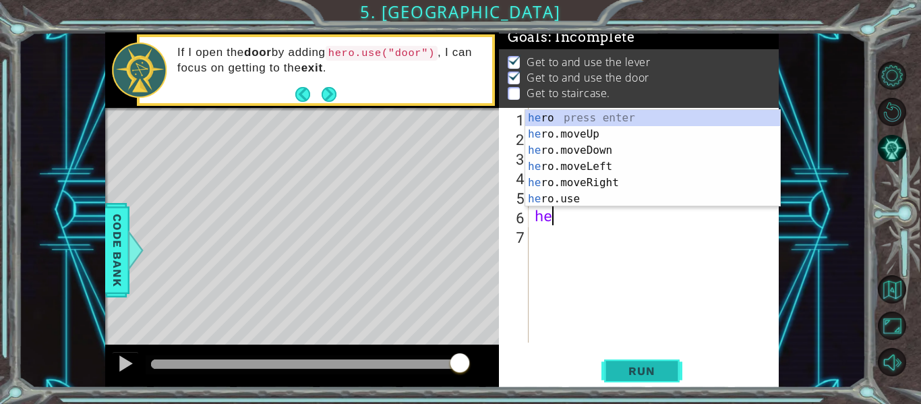
type textarea "h"
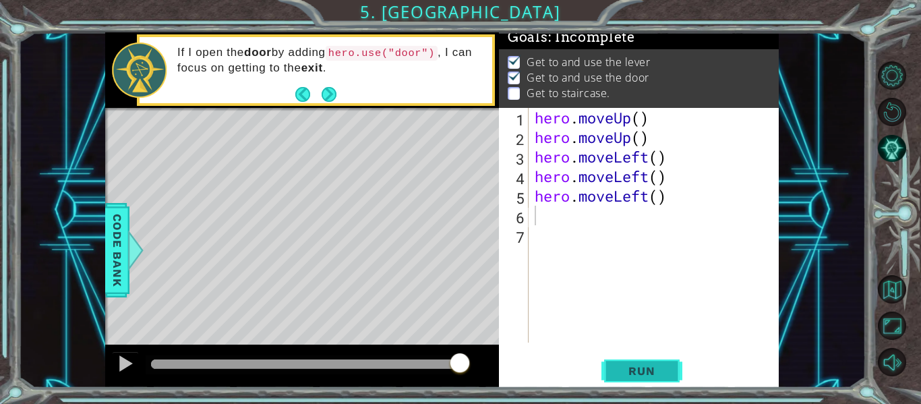
click at [631, 362] on button "Run" at bounding box center [641, 371] width 81 height 28
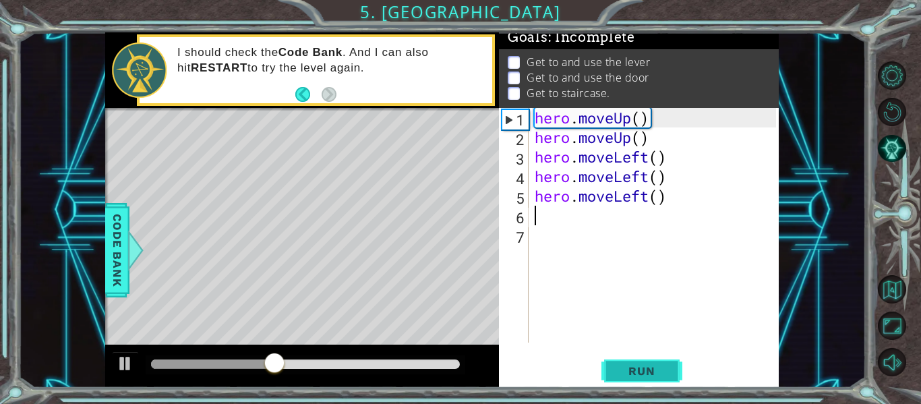
click at [624, 376] on span "Run" at bounding box center [641, 370] width 53 height 13
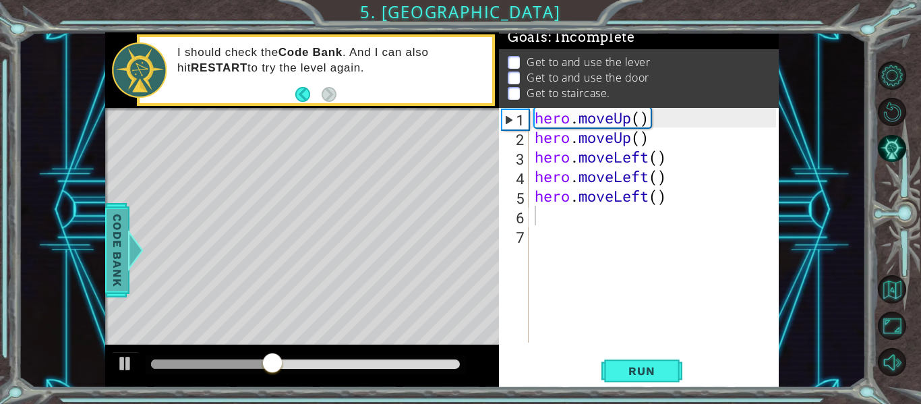
click at [109, 241] on span "Code Bank" at bounding box center [118, 250] width 22 height 82
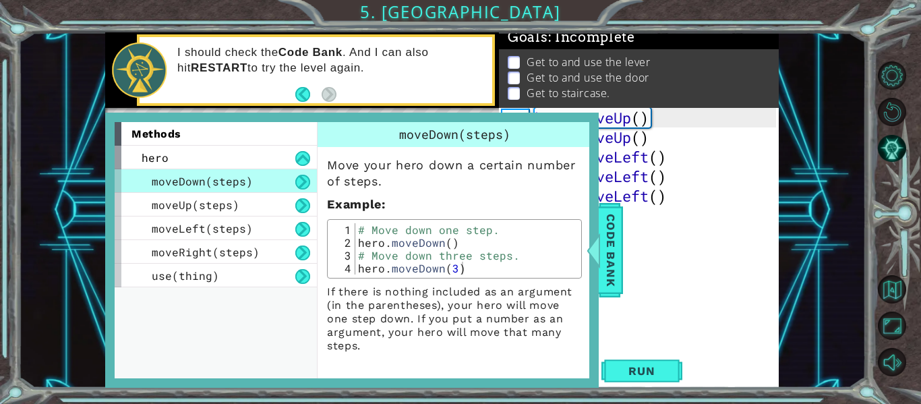
drag, startPoint x: 823, startPoint y: 181, endPoint x: 816, endPoint y: 187, distance: 9.2
click at [821, 183] on div "1 ההההההההההההההההההההההההההההההההההההההההההההההההההההההההההההההההההההההההההההה…" at bounding box center [442, 209] width 848 height 355
type textarea "hero.moveLeft()"
click at [752, 204] on div "hero . moveUp ( ) hero . moveUp ( ) hero . moveLeft ( ) hero . moveLeft ( ) her…" at bounding box center [657, 245] width 251 height 274
click at [610, 242] on span "Code Bank" at bounding box center [611, 250] width 22 height 82
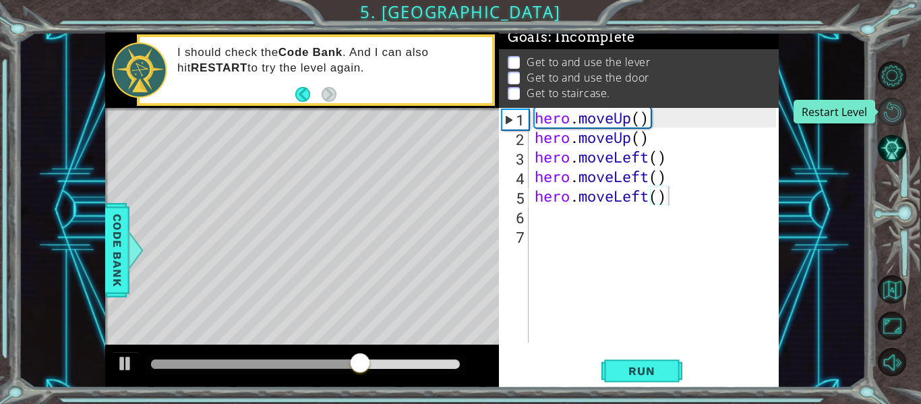
click at [892, 119] on button "Restart Level" at bounding box center [892, 112] width 28 height 28
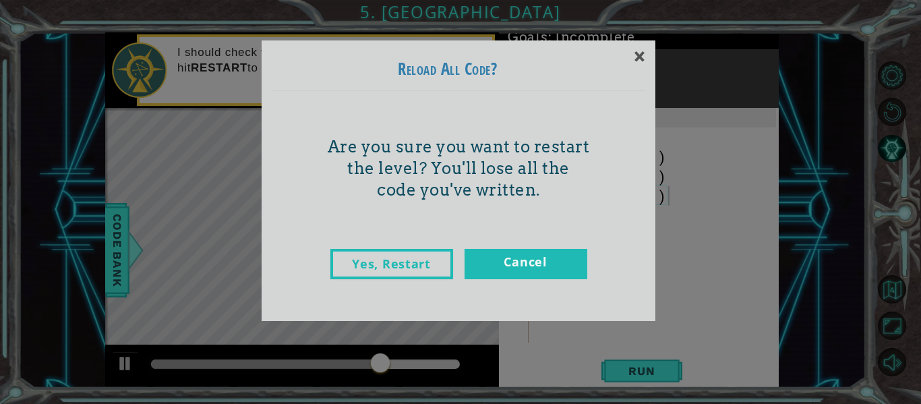
click at [384, 247] on div "Yes, Restart Cancel" at bounding box center [459, 277] width 374 height 85
click at [390, 254] on link "Yes, Restart" at bounding box center [391, 264] width 123 height 30
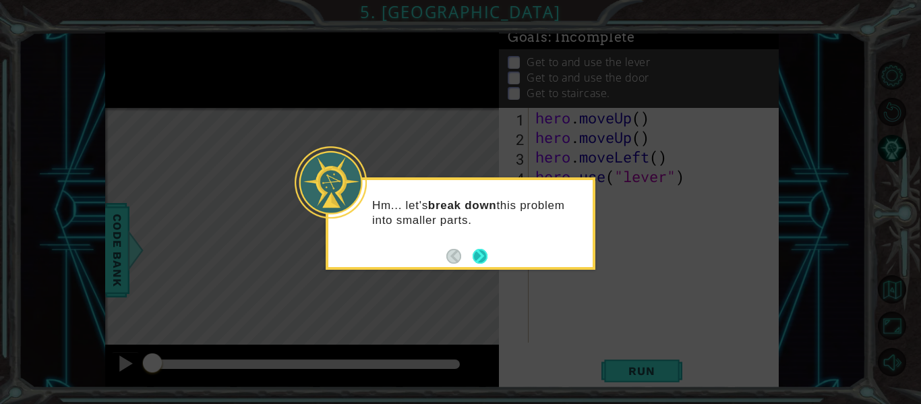
click at [474, 257] on button "Next" at bounding box center [480, 256] width 15 height 15
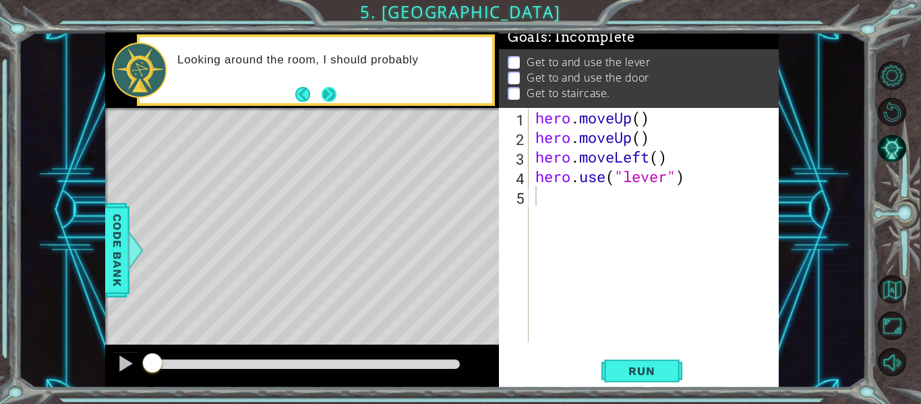
click at [329, 96] on button "Next" at bounding box center [329, 93] width 15 height 15
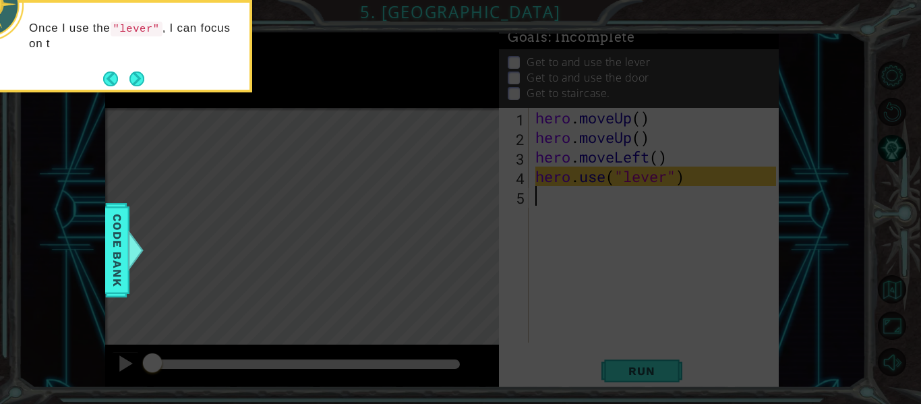
click at [129, 86] on button "Next" at bounding box center [136, 78] width 15 height 15
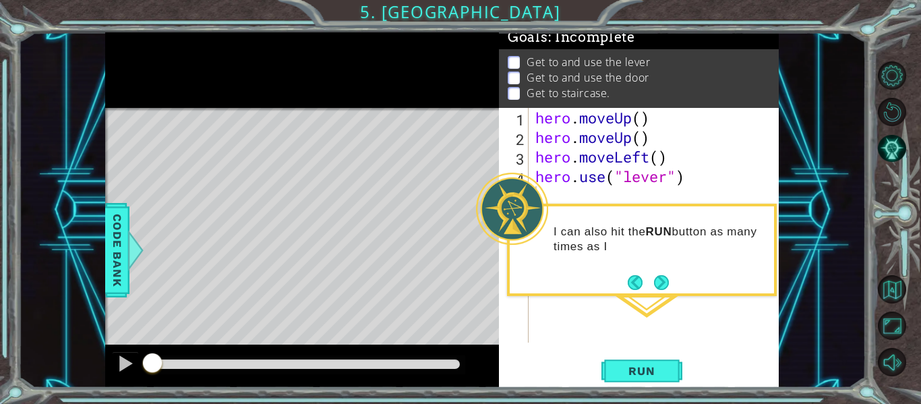
click at [647, 285] on button "Back" at bounding box center [641, 282] width 26 height 15
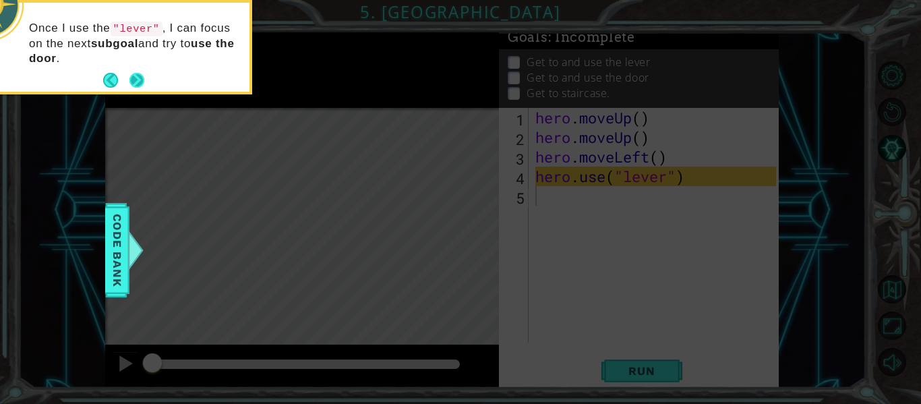
drag, startPoint x: 145, startPoint y: 83, endPoint x: 136, endPoint y: 84, distance: 9.5
click at [136, 84] on button "Next" at bounding box center [136, 80] width 15 height 15
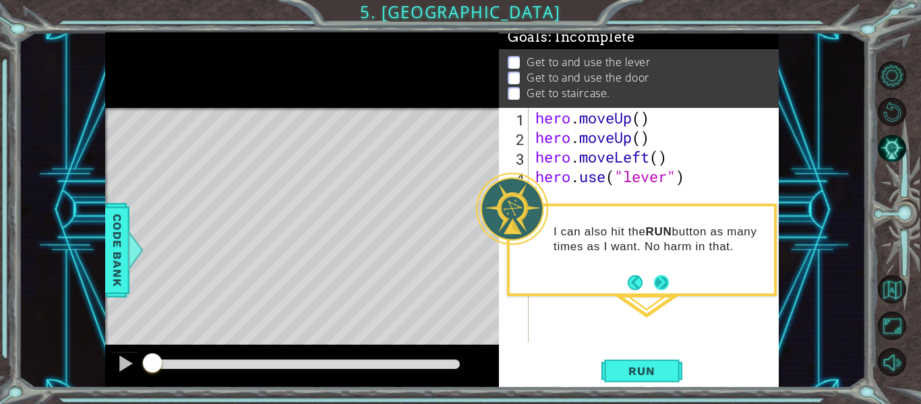
click at [663, 285] on button "Next" at bounding box center [661, 282] width 15 height 15
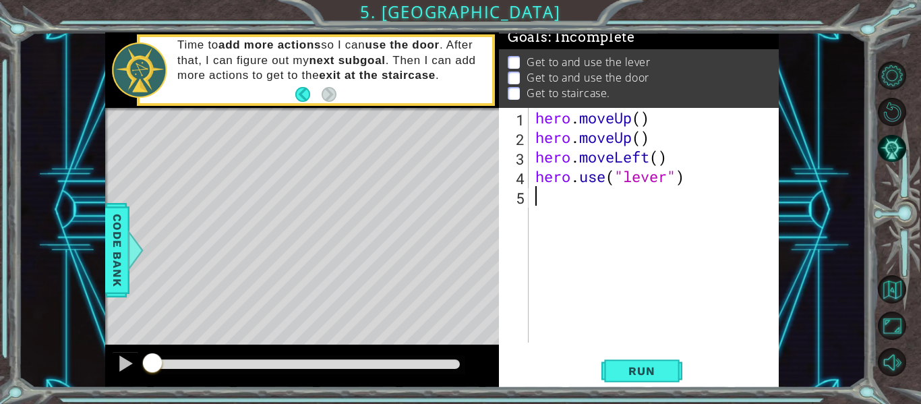
type textarea "h"
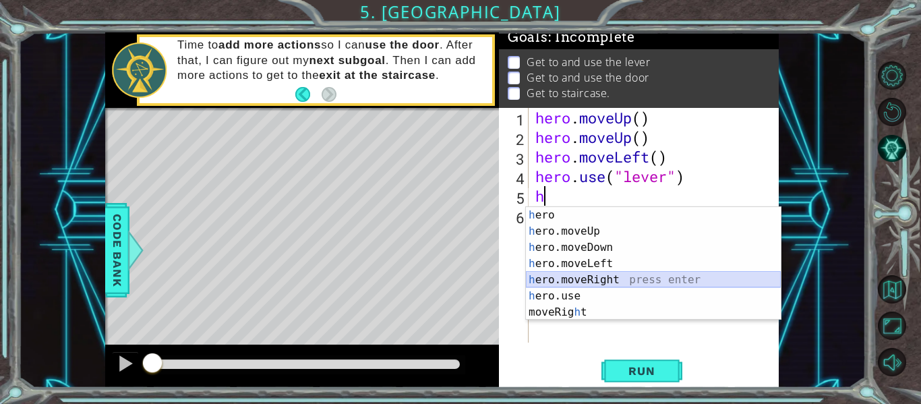
click at [609, 274] on div "h ero press enter h ero.moveUp press enter h ero.moveDown press enter h ero.mov…" at bounding box center [653, 280] width 255 height 146
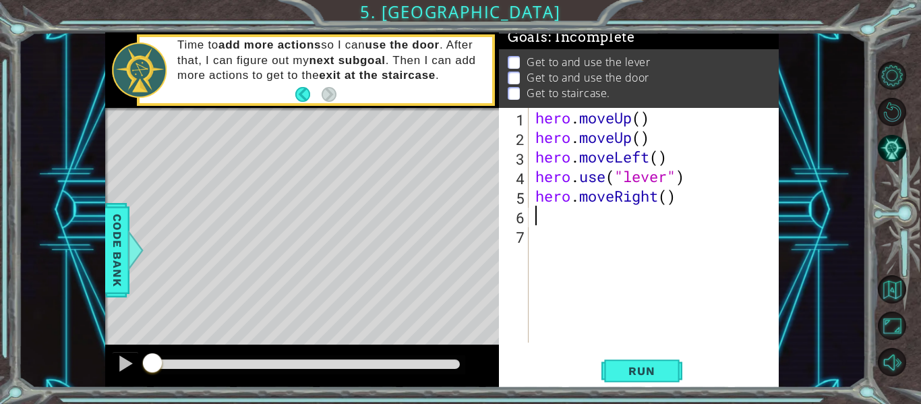
type textarea "h"
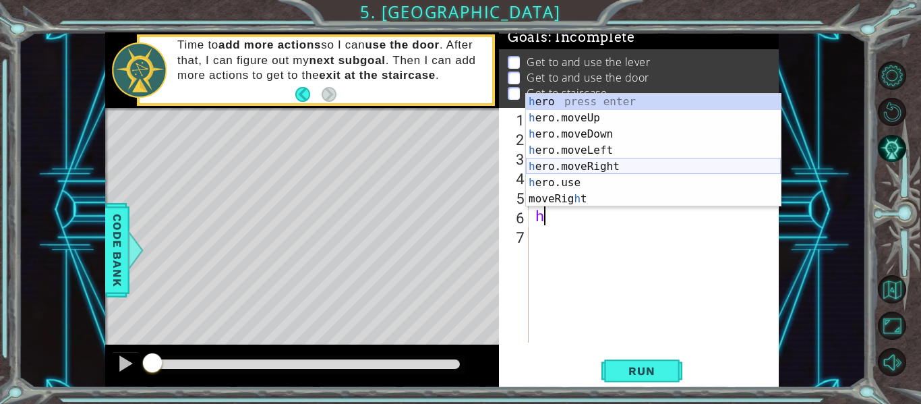
click at [587, 170] on div "h ero press enter h ero.moveUp press enter h ero.moveDown press enter h ero.mov…" at bounding box center [653, 167] width 255 height 146
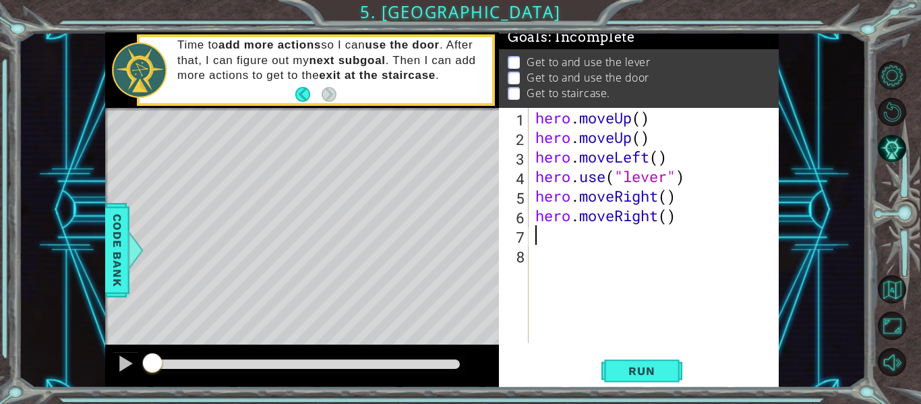
type textarea "h"
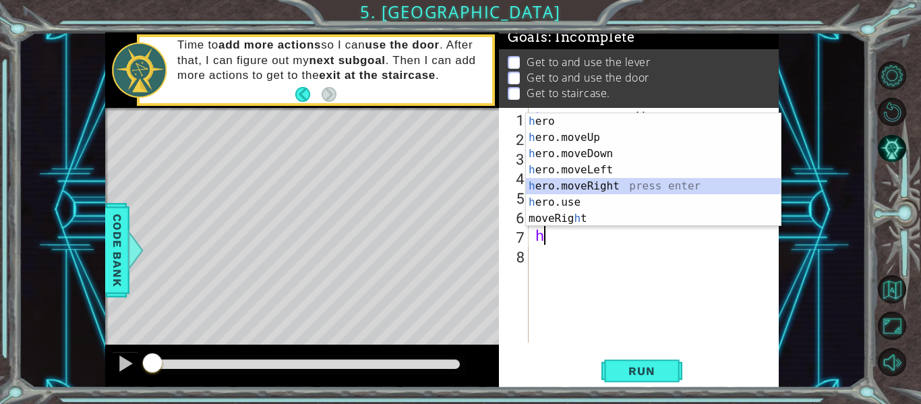
click at [597, 184] on div "h ero press enter h ero.moveUp press enter h ero.moveDown press enter h ero.mov…" at bounding box center [653, 186] width 255 height 146
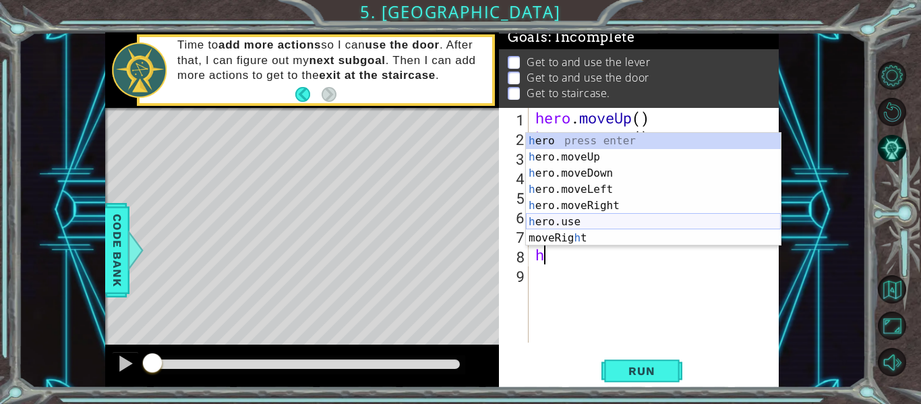
click at [566, 223] on div "h ero press enter h ero.moveUp press enter h ero.moveDown press enter h ero.mov…" at bounding box center [653, 206] width 255 height 146
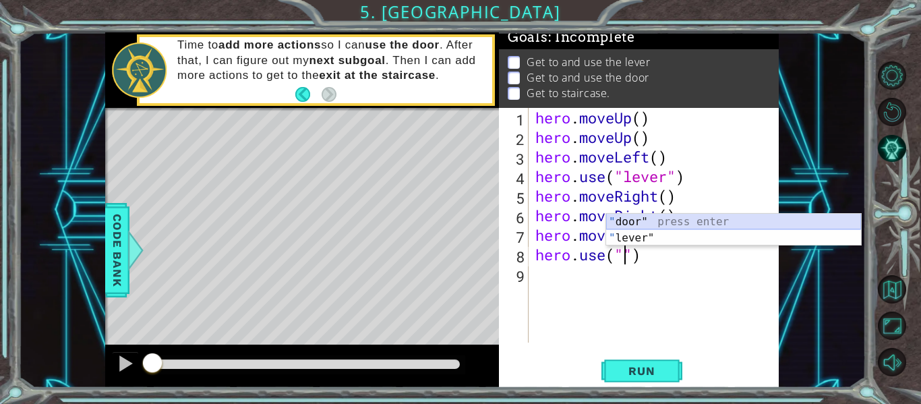
click at [632, 222] on div "" door" press enter " lever" press enter" at bounding box center [733, 246] width 255 height 65
type textarea "hero.use("door")"
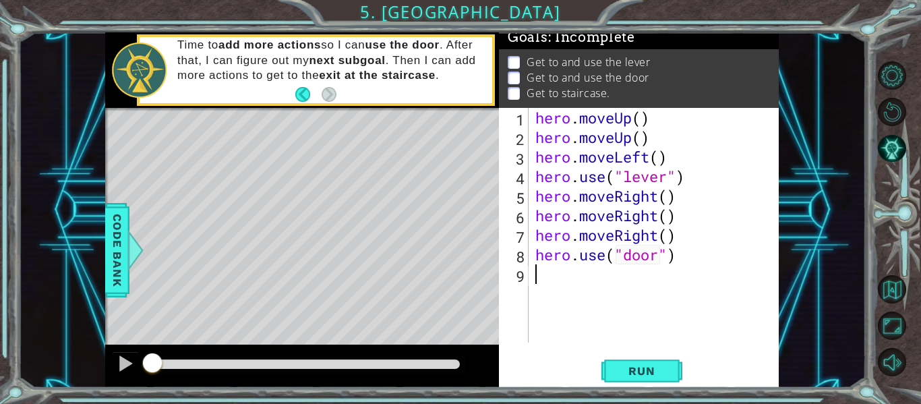
click at [552, 280] on div "hero . moveUp ( ) hero . moveUp ( ) hero . moveLeft ( ) hero . use ( "lever" ) …" at bounding box center [658, 245] width 250 height 274
type textarea "h"
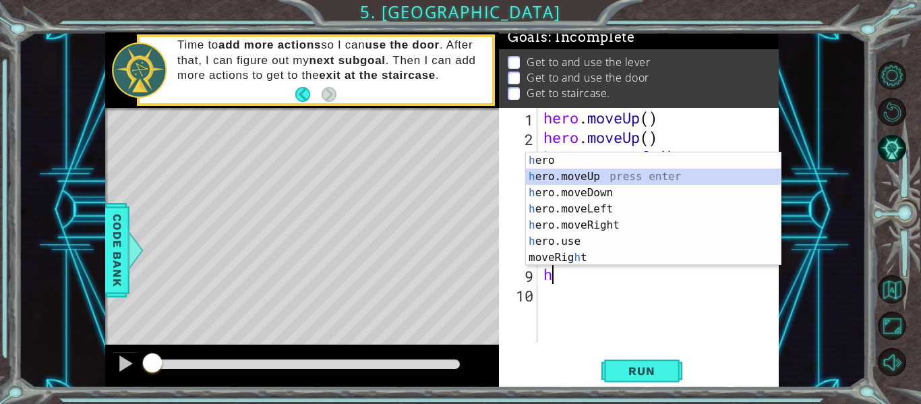
drag, startPoint x: 580, startPoint y: 178, endPoint x: 589, endPoint y: 170, distance: 12.4
click at [579, 178] on div "h ero press enter h ero.moveUp press enter h ero.moveDown press enter h ero.mov…" at bounding box center [653, 225] width 255 height 146
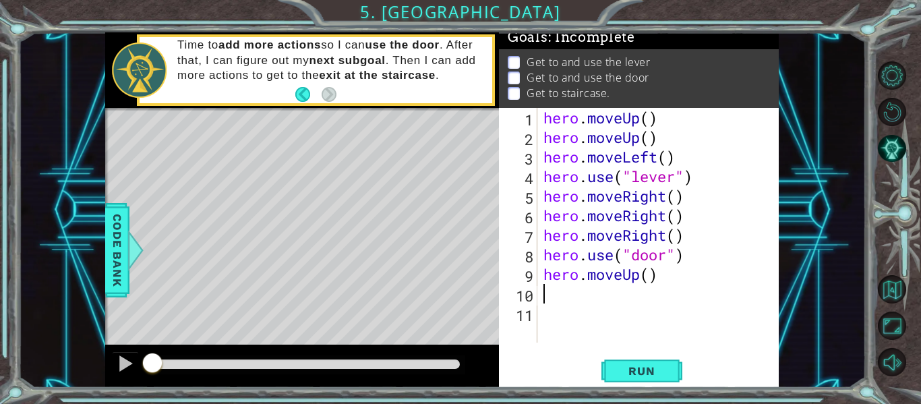
type textarea "h"
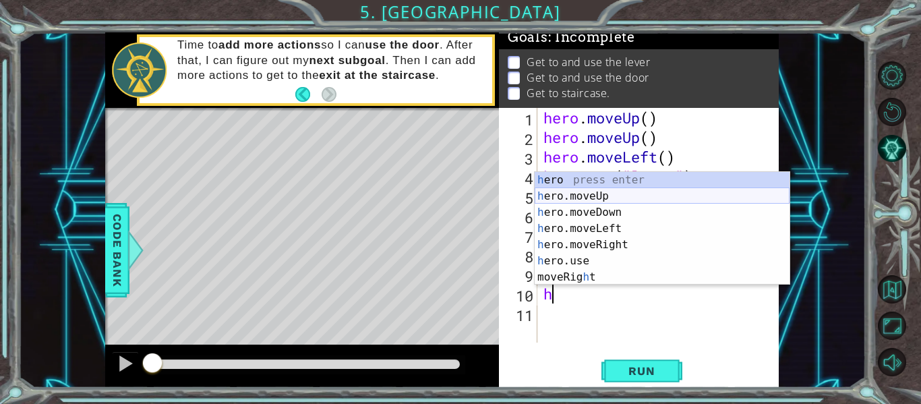
click at [558, 197] on div "h ero press enter h ero.moveUp press enter h ero.moveDown press enter h ero.mov…" at bounding box center [662, 245] width 255 height 146
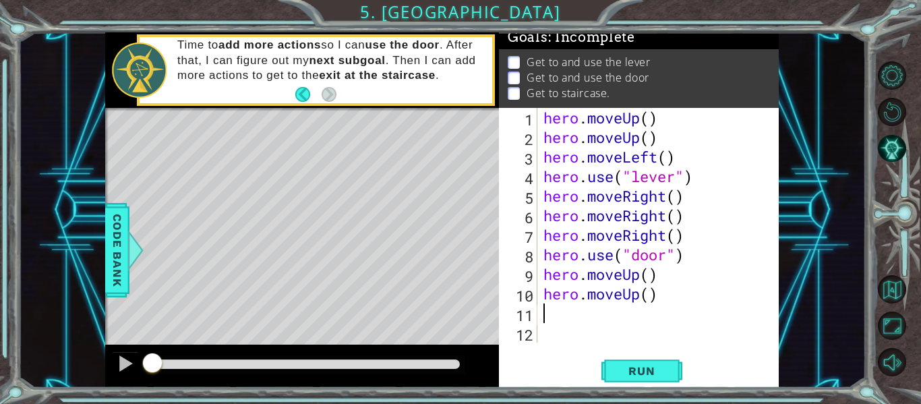
type textarea "h"
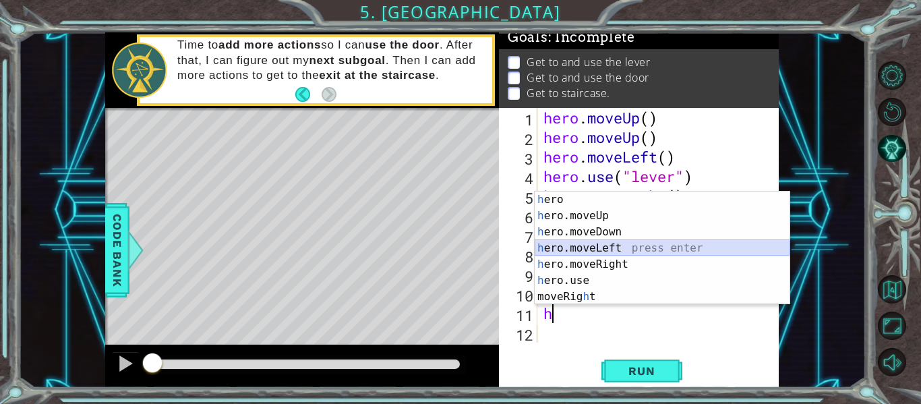
click at [600, 245] on div "h ero press enter h ero.moveUp press enter h ero.moveDown press enter h ero.mov…" at bounding box center [662, 264] width 255 height 146
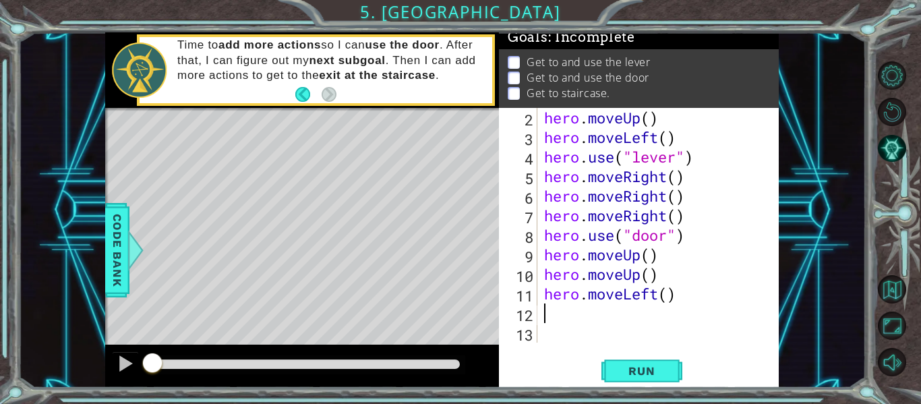
scroll to position [20, 0]
type textarea "h"
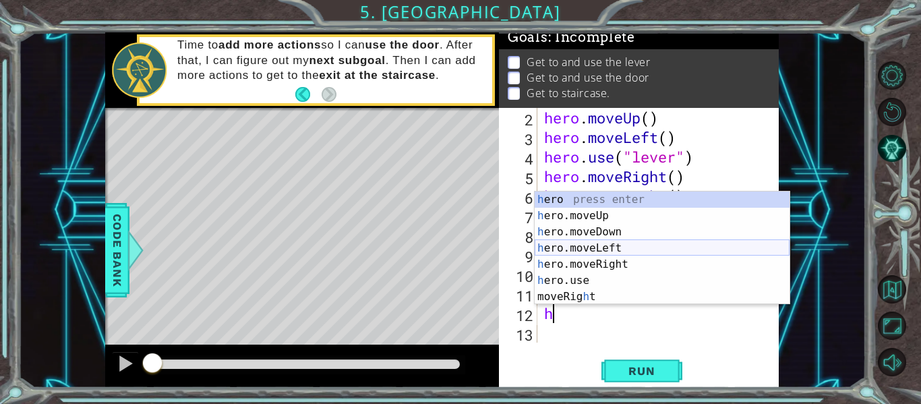
click at [597, 245] on div "h ero press enter h ero.moveUp press enter h ero.moveDown press enter h ero.mov…" at bounding box center [662, 264] width 255 height 146
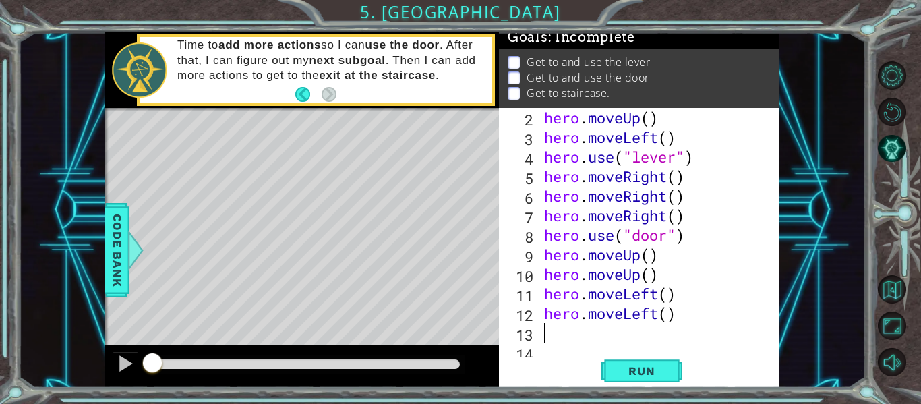
scroll to position [39, 0]
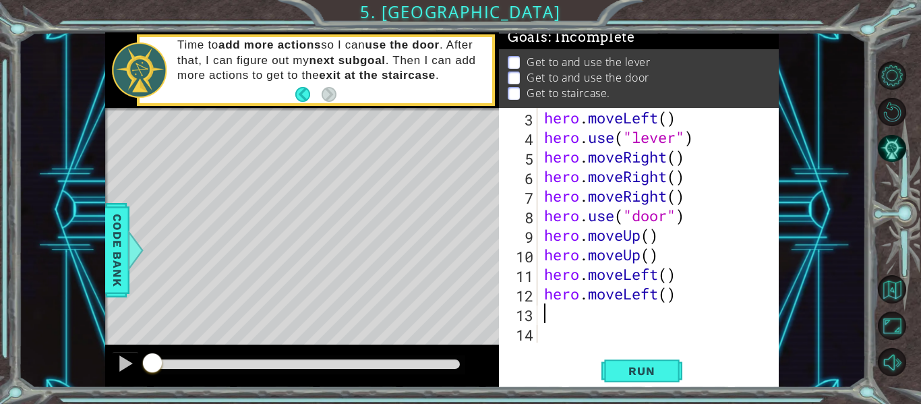
type textarea "h"
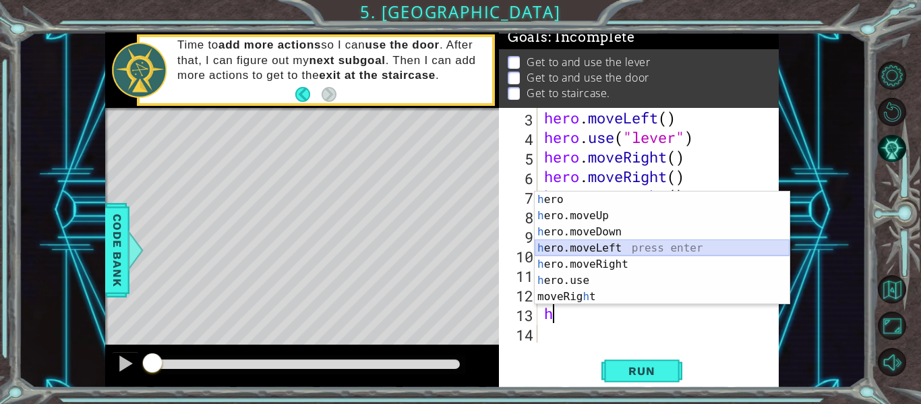
drag, startPoint x: 585, startPoint y: 245, endPoint x: 578, endPoint y: 246, distance: 7.4
click at [578, 246] on div "h ero press enter h ero.moveUp press enter h ero.moveDown press enter h ero.mov…" at bounding box center [662, 264] width 255 height 146
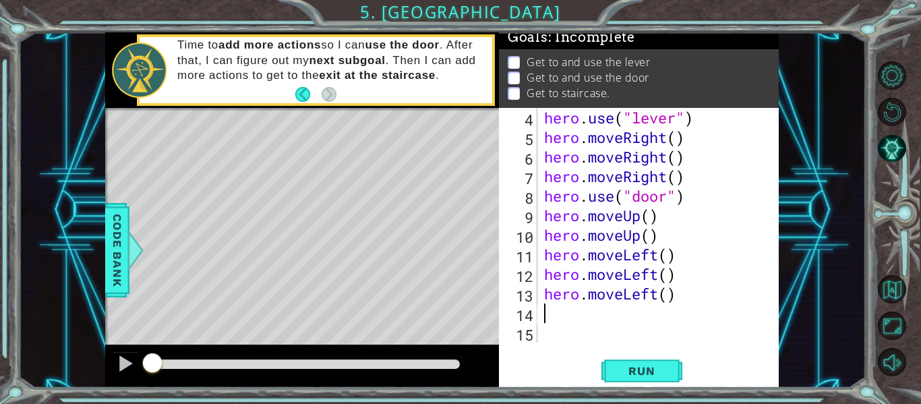
scroll to position [59, 0]
click at [622, 376] on span "Run" at bounding box center [641, 370] width 53 height 13
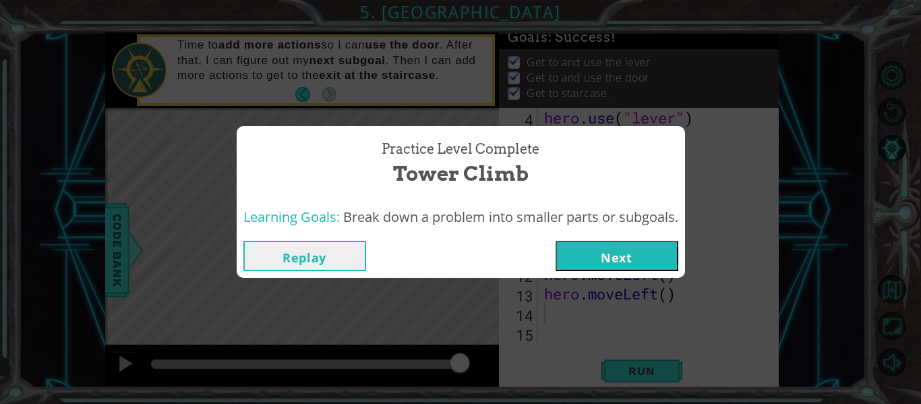
click at [641, 253] on button "Next" at bounding box center [617, 256] width 123 height 30
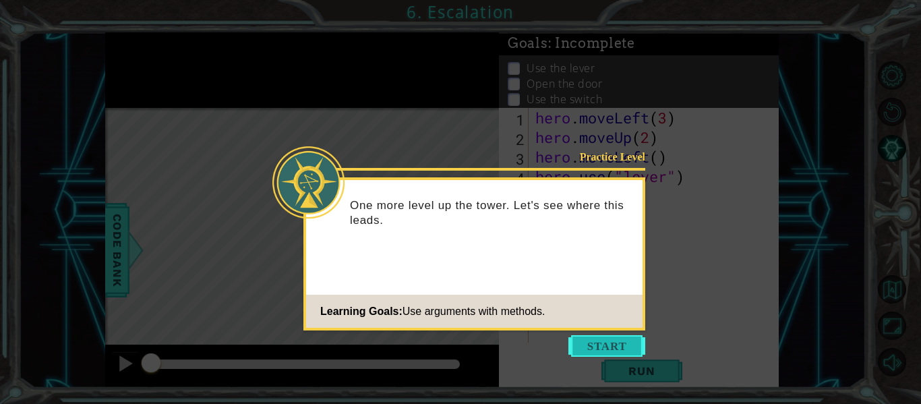
click at [604, 351] on button "Start" at bounding box center [606, 346] width 77 height 22
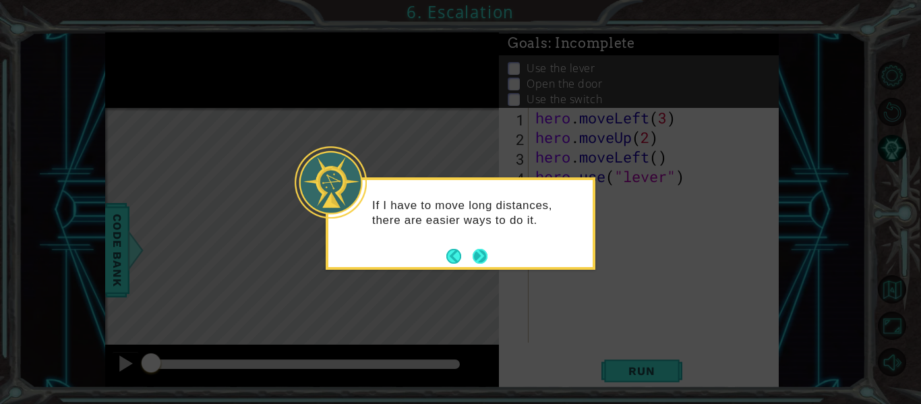
click at [483, 258] on button "Next" at bounding box center [480, 256] width 15 height 15
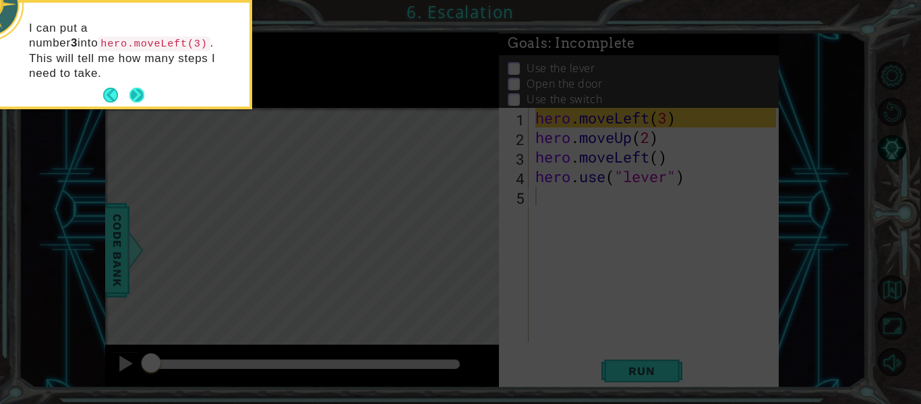
click at [139, 88] on button "Next" at bounding box center [136, 95] width 15 height 15
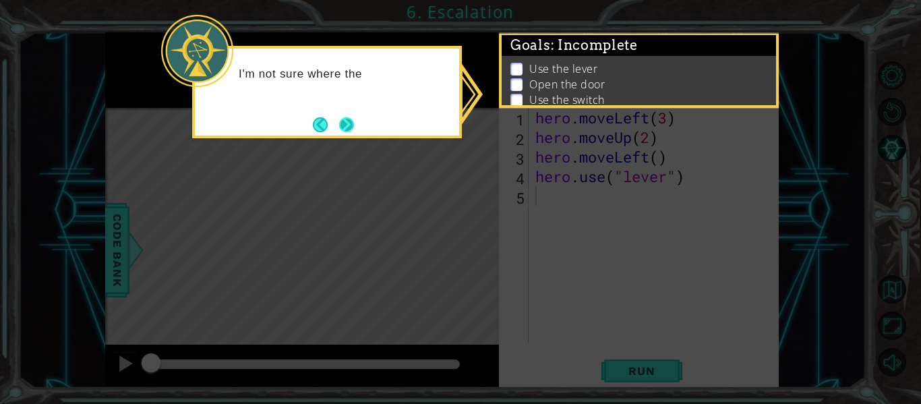
click at [344, 121] on button "Next" at bounding box center [346, 124] width 15 height 15
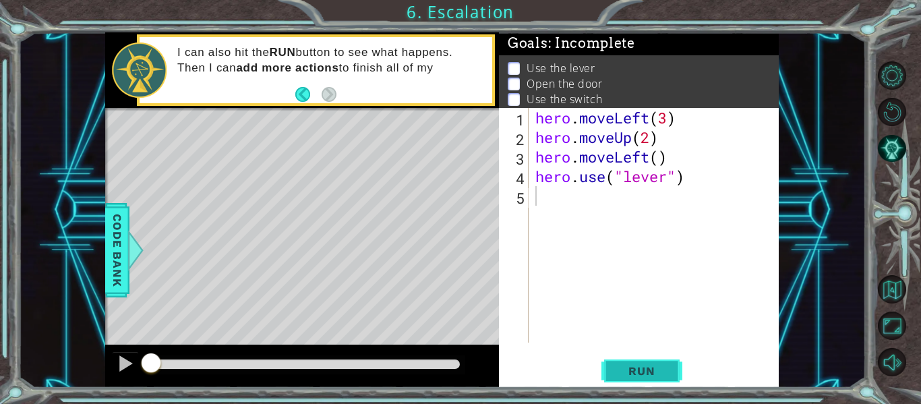
click at [655, 365] on span "Run" at bounding box center [641, 370] width 53 height 13
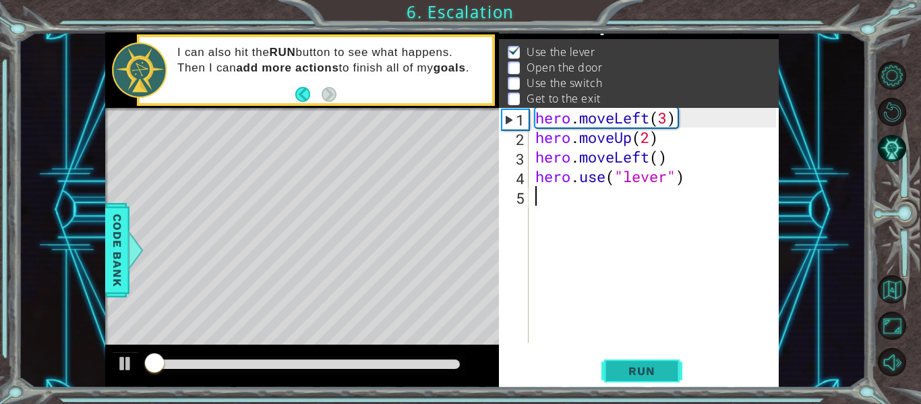
scroll to position [20, 0]
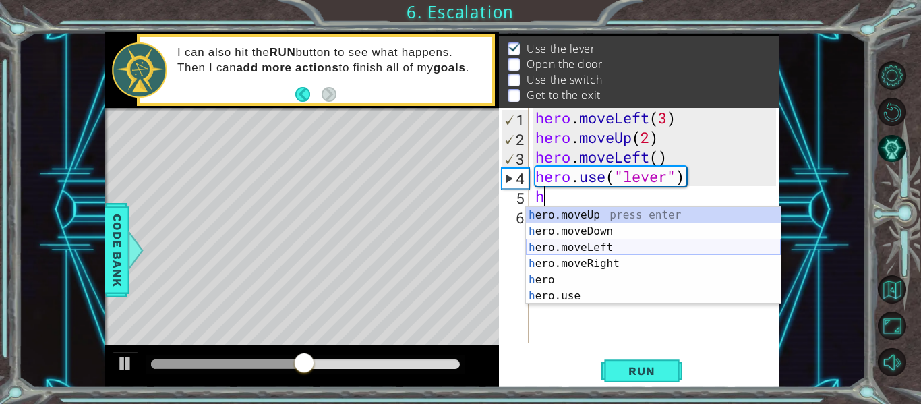
click at [574, 243] on div "h ero.moveUp press enter h ero.moveDown press enter h ero.moveLeft press enter …" at bounding box center [653, 271] width 255 height 129
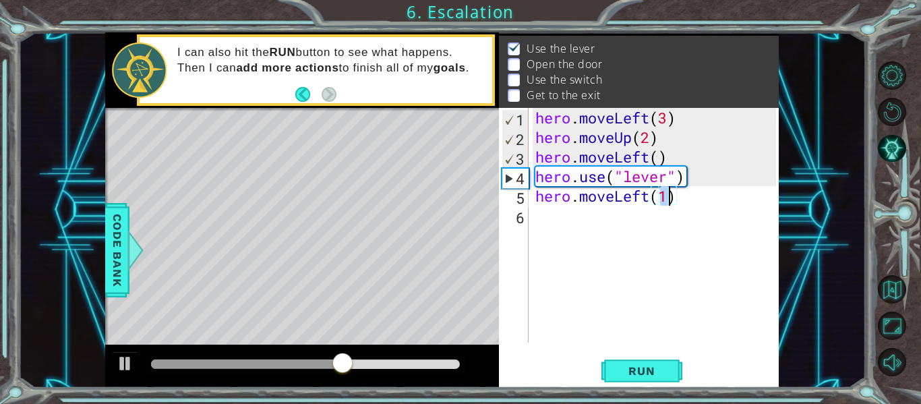
scroll to position [0, 6]
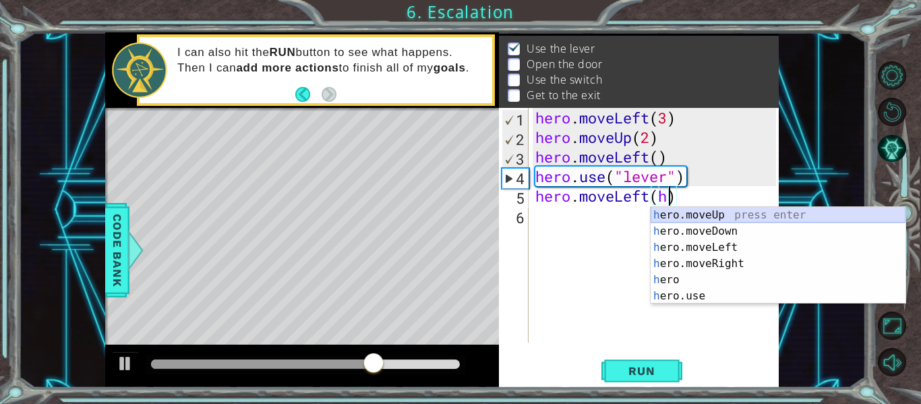
click at [681, 215] on div "h ero.moveUp press enter h ero.moveDown press enter h ero.moveLeft press enter …" at bounding box center [778, 271] width 255 height 129
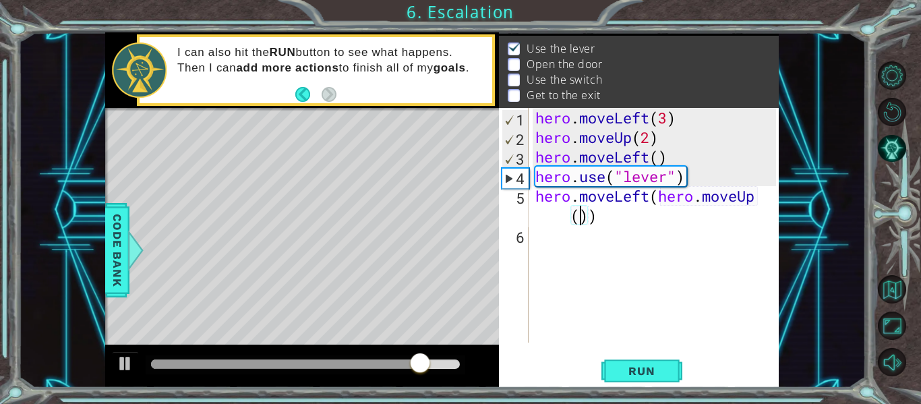
type textarea "hero.moveLeft(hero.moveUp(2))"
click at [539, 239] on div "hero . moveLeft ( 3 ) hero . moveUp ( 2 ) hero . moveLeft ( ) hero . use ( "lev…" at bounding box center [658, 245] width 250 height 274
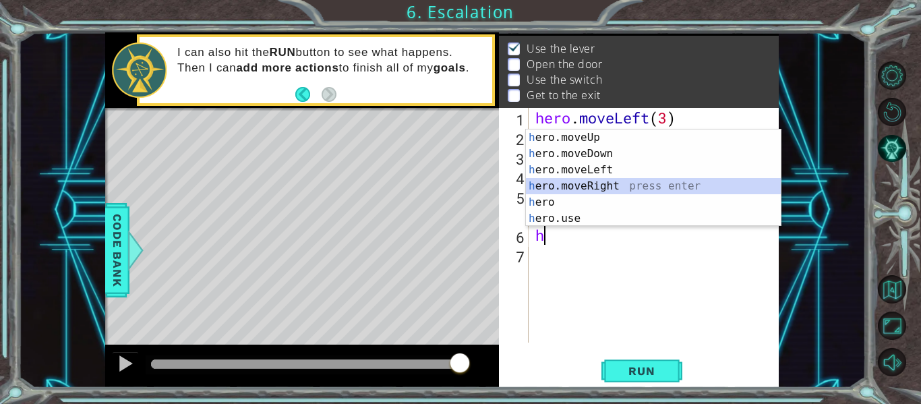
click at [576, 190] on div "h ero.moveUp press enter h ero.moveDown press enter h ero.moveLeft press enter …" at bounding box center [653, 193] width 255 height 129
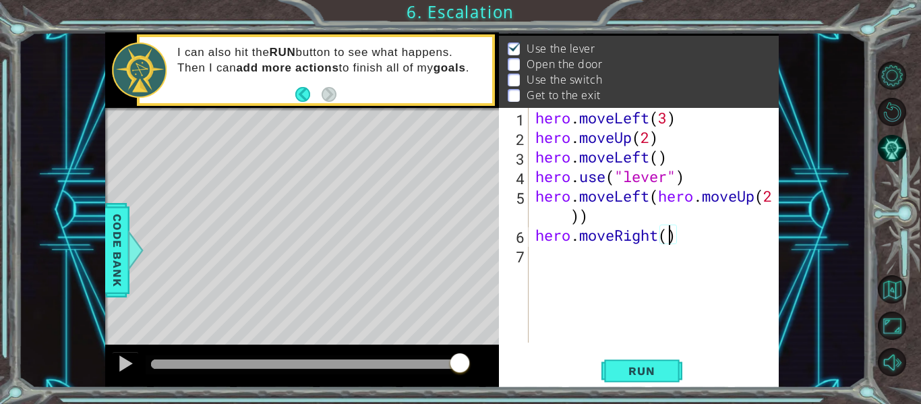
scroll to position [0, 6]
click at [670, 361] on button "Run" at bounding box center [641, 371] width 81 height 28
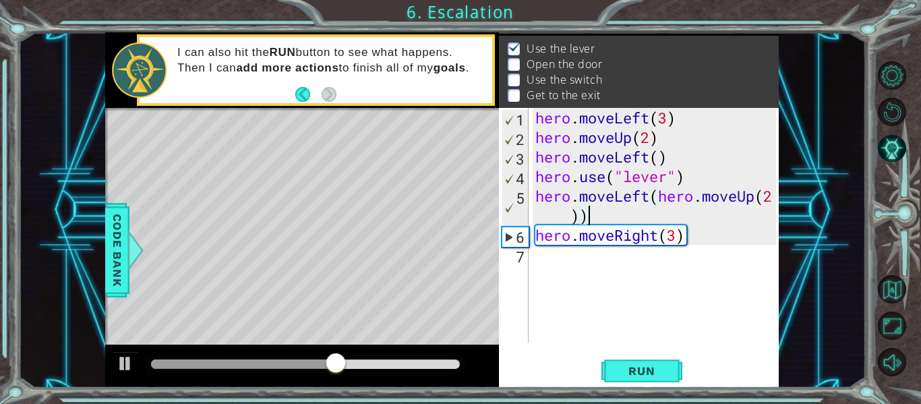
click at [633, 216] on div "hero . moveLeft ( 3 ) hero . moveUp ( 2 ) hero . moveLeft ( ) hero . use ( "lev…" at bounding box center [658, 245] width 250 height 274
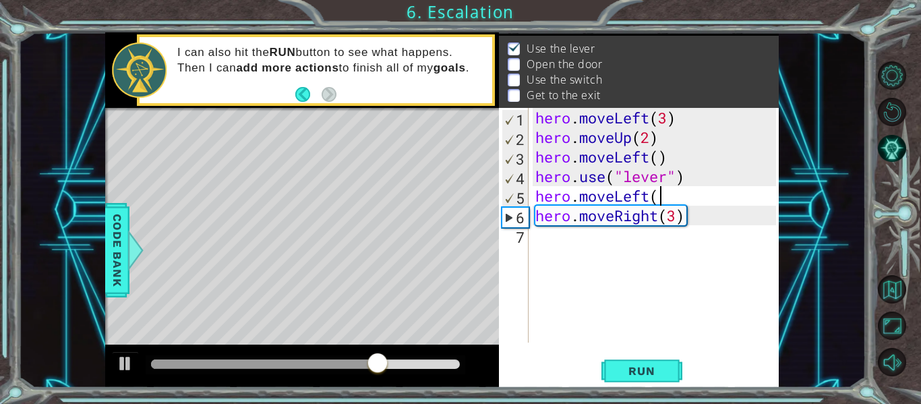
scroll to position [0, 5]
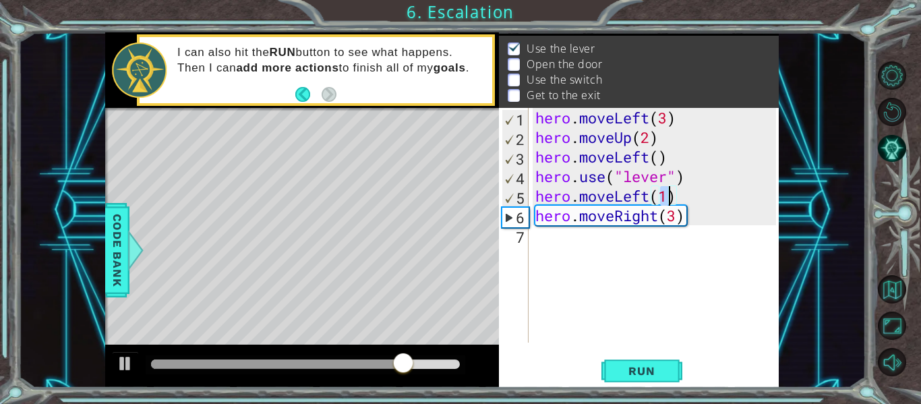
type textarea "hero.moveLeft()"
click at [628, 367] on span "Run" at bounding box center [641, 370] width 53 height 13
click at [666, 193] on div "hero . moveLeft ( 3 ) hero . moveUp ( 2 ) hero . moveLeft ( ) hero . use ( "lev…" at bounding box center [658, 245] width 250 height 274
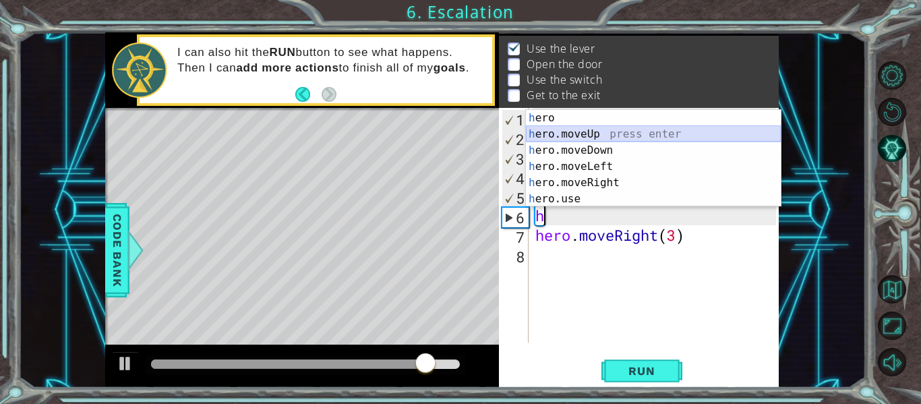
click at [556, 129] on div "h ero press enter h ero.moveUp press enter h ero.moveDown press enter h ero.mov…" at bounding box center [653, 174] width 255 height 129
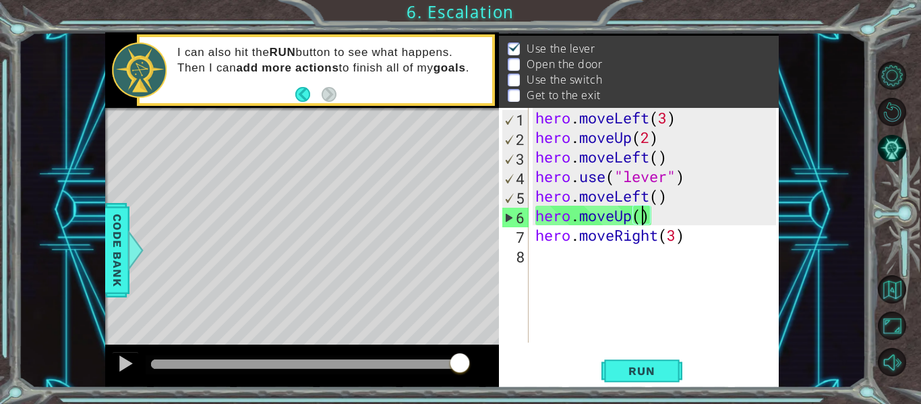
scroll to position [0, 5]
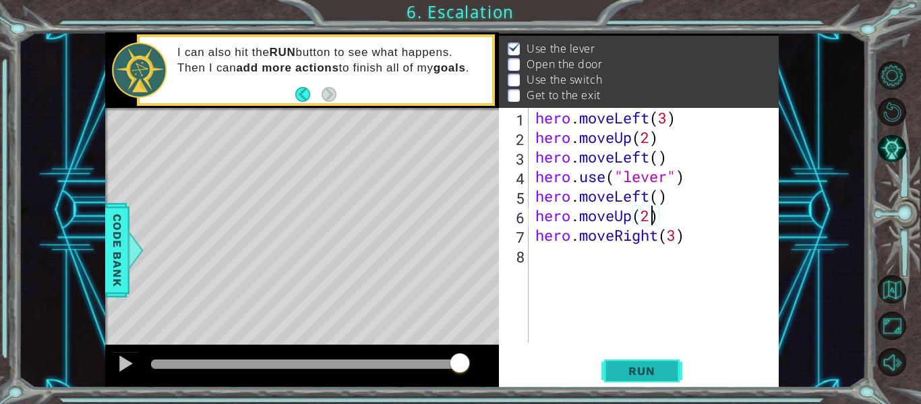
click at [676, 383] on button "Run" at bounding box center [641, 371] width 81 height 28
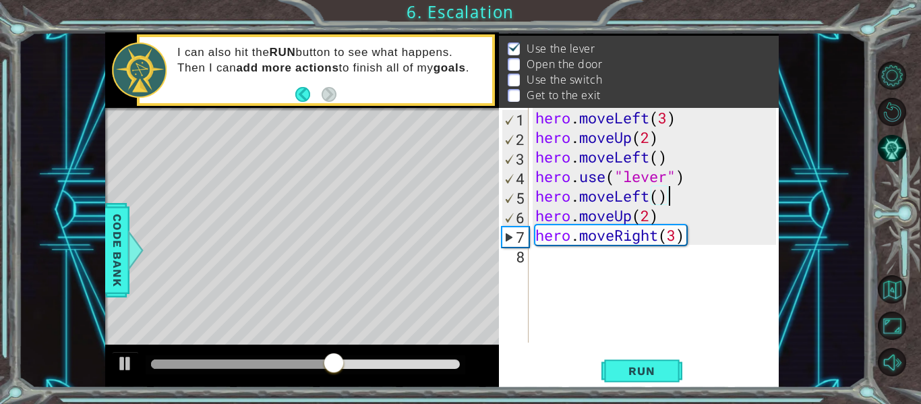
click at [674, 194] on div "hero . moveLeft ( 3 ) hero . moveUp ( 2 ) hero . moveLeft ( ) hero . use ( "lev…" at bounding box center [658, 245] width 250 height 274
type textarea "hero.moveLeft()"
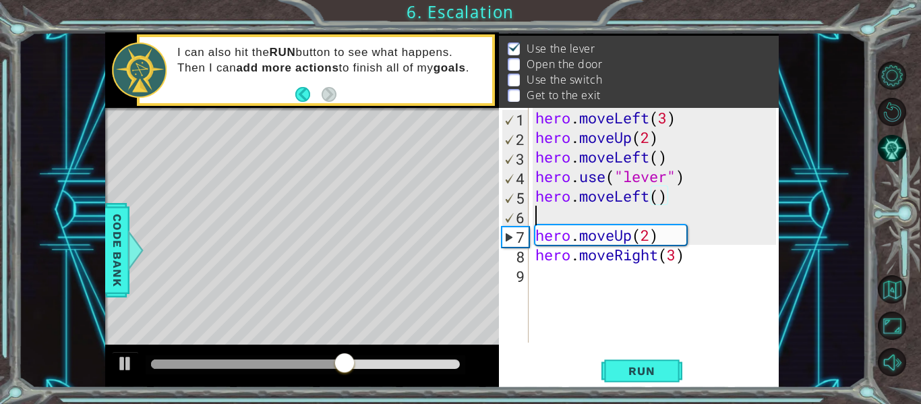
scroll to position [0, 0]
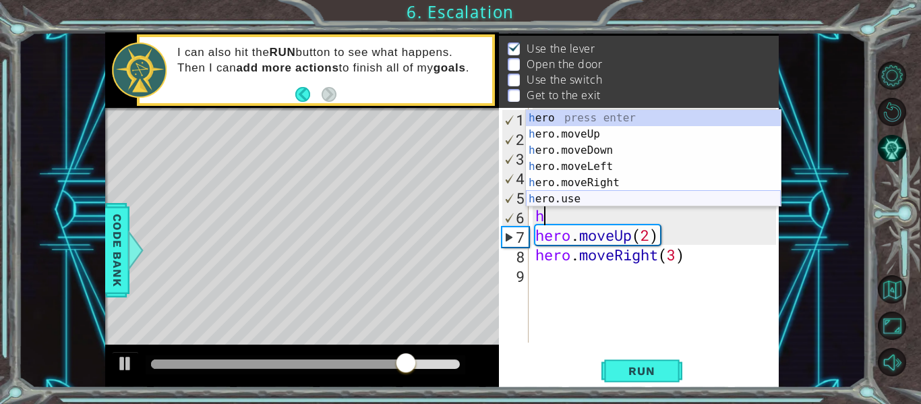
click at [583, 196] on div "h ero press enter h ero.moveUp press enter h ero.moveDown press enter h ero.mov…" at bounding box center [653, 174] width 255 height 129
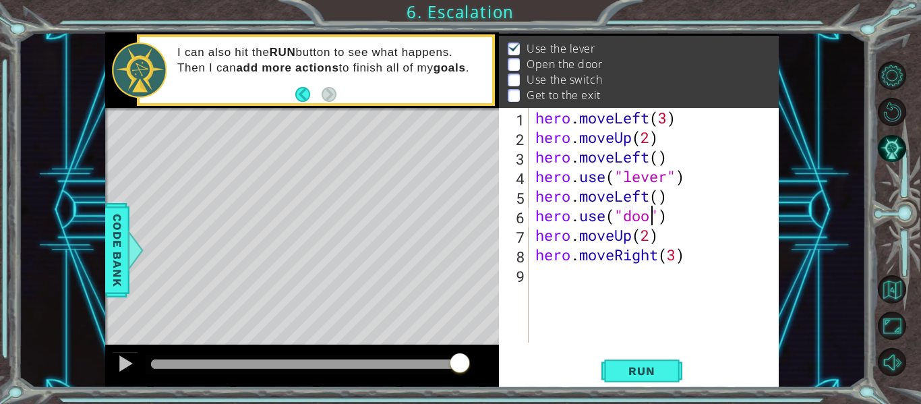
scroll to position [0, 6]
type textarea "hero.use("door")"
click at [649, 367] on span "Run" at bounding box center [641, 370] width 53 height 13
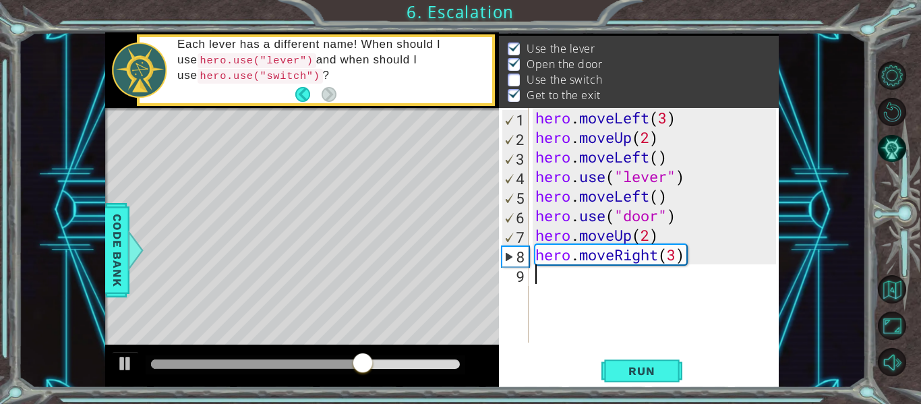
click at [656, 272] on div "hero . moveLeft ( 3 ) hero . moveUp ( 2 ) hero . moveLeft ( ) hero . use ( "lev…" at bounding box center [658, 245] width 250 height 274
click at [669, 231] on div "hero . moveLeft ( 3 ) hero . moveUp ( 2 ) hero . moveLeft ( ) hero . use ( "lev…" at bounding box center [658, 245] width 250 height 274
type textarea "hero.moveUp(2)"
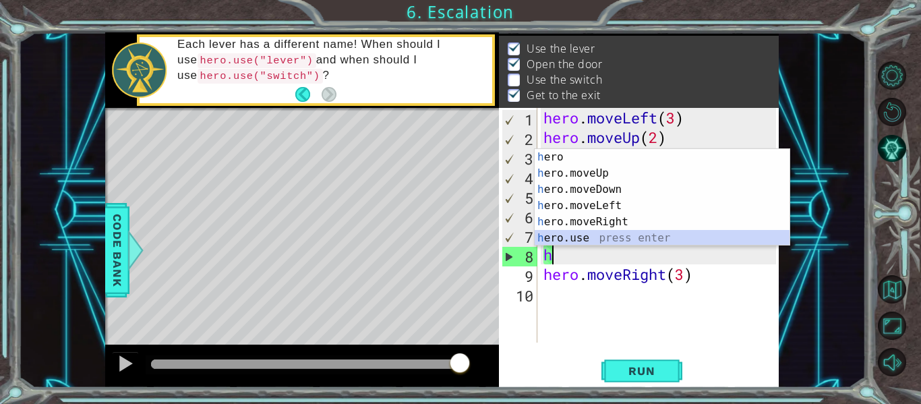
click at [589, 239] on div "h ero press enter h ero.moveUp press enter h ero.moveDown press enter h ero.mov…" at bounding box center [662, 213] width 255 height 129
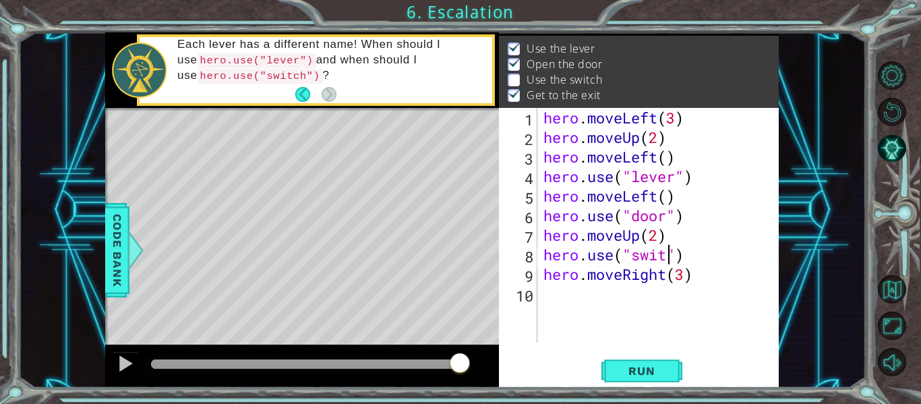
scroll to position [0, 6]
type textarea "hero.use("switch")"
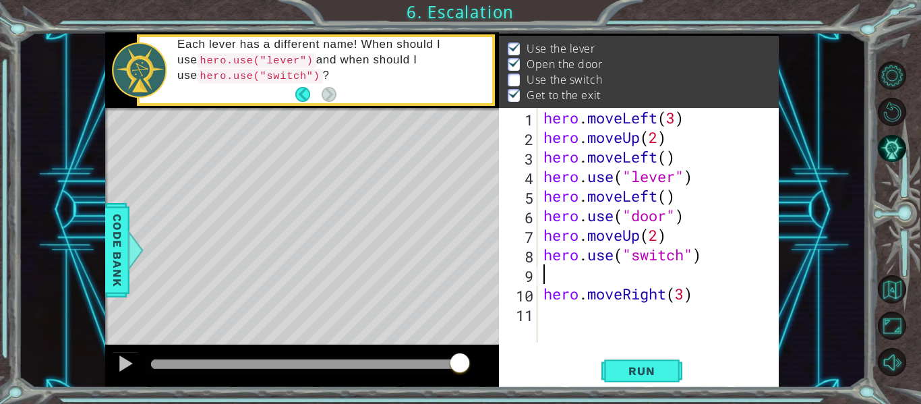
scroll to position [0, 0]
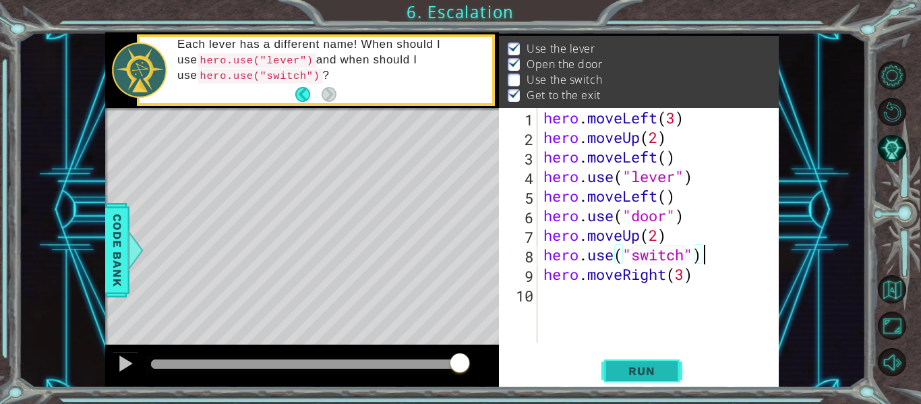
click at [659, 369] on span "Run" at bounding box center [641, 370] width 53 height 13
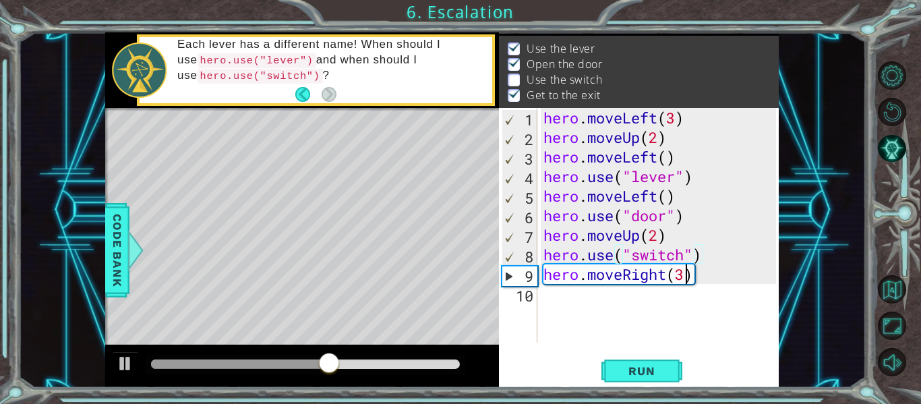
click at [688, 274] on div "hero . moveLeft ( 3 ) hero . moveUp ( 2 ) hero . moveLeft ( ) hero . use ( "lev…" at bounding box center [662, 245] width 242 height 274
click at [686, 256] on div "hero . moveLeft ( 3 ) hero . moveUp ( 2 ) hero . moveLeft ( ) hero . use ( "lev…" at bounding box center [662, 245] width 242 height 274
click at [711, 256] on div "hero . moveLeft ( 3 ) hero . moveUp ( 2 ) hero . moveLeft ( ) hero . use ( "lev…" at bounding box center [662, 245] width 242 height 274
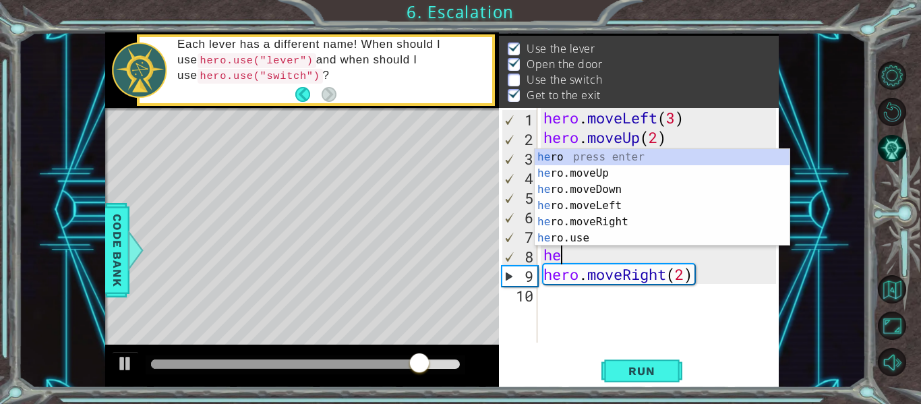
scroll to position [0, 0]
type textarea "h"
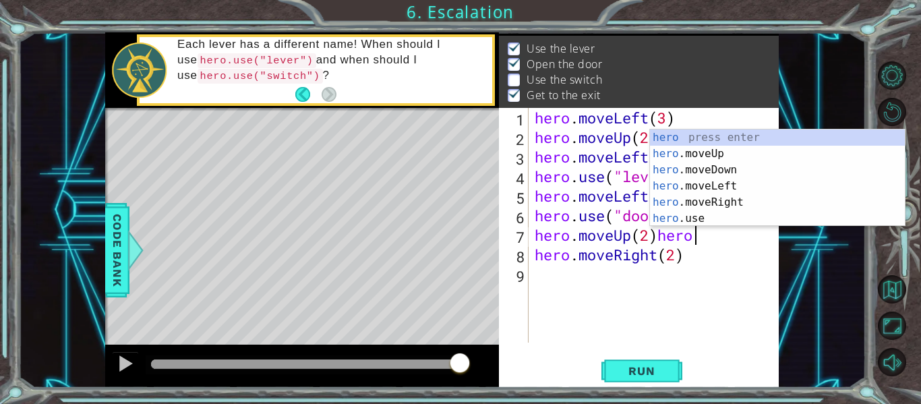
scroll to position [0, 7]
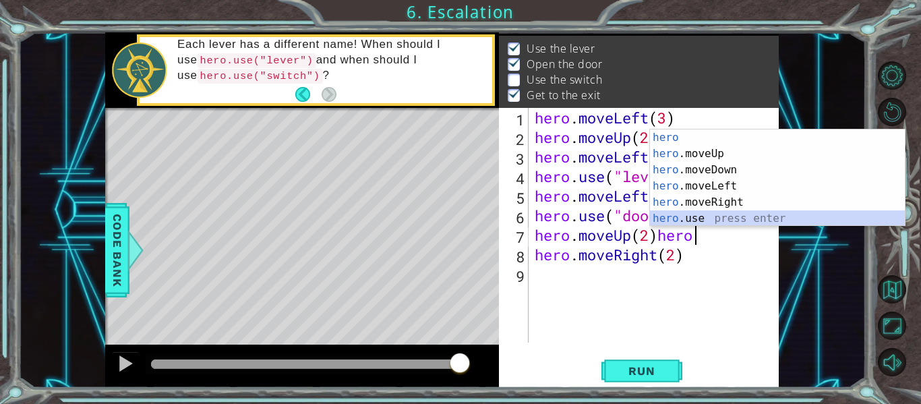
click at [711, 210] on div "hero press enter hero .moveUp press enter hero .moveDown press enter hero .move…" at bounding box center [777, 193] width 255 height 129
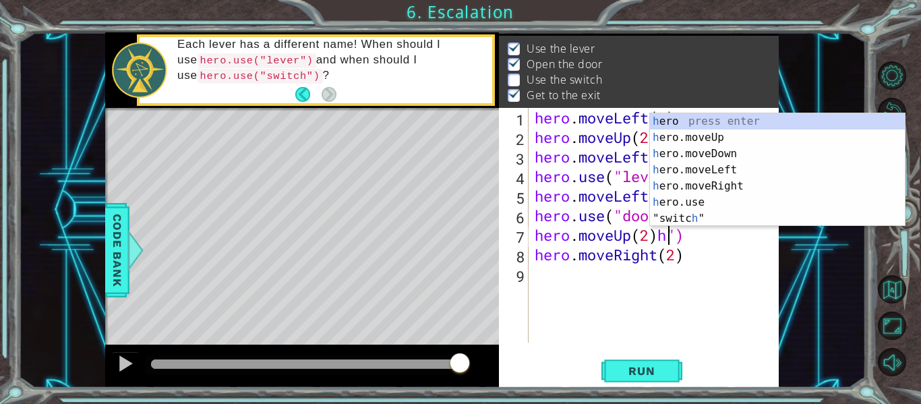
scroll to position [0, 6]
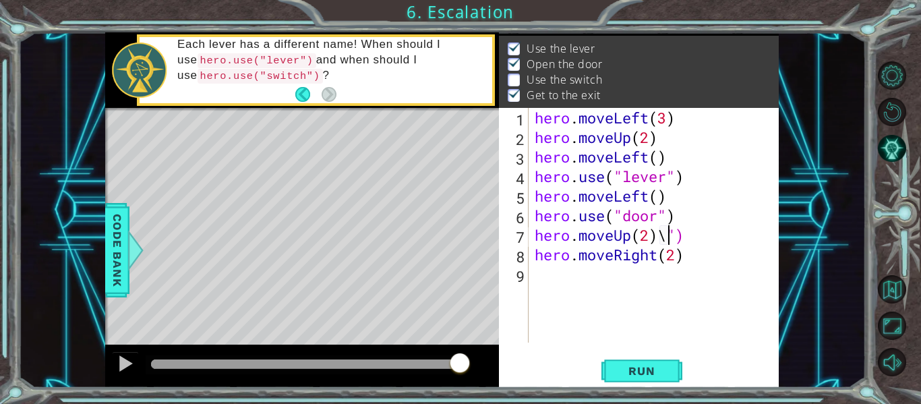
type textarea "hero.moveUp(2)")"
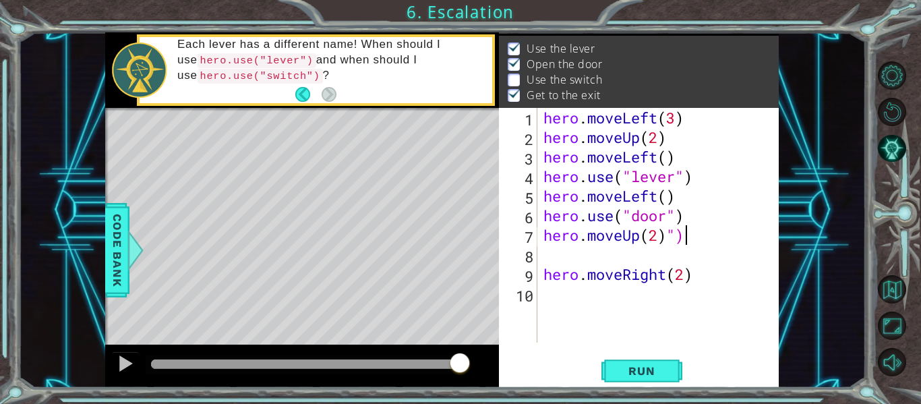
click at [697, 241] on div "hero . moveLeft ( 3 ) hero . moveUp ( 2 ) hero . moveLeft ( ) hero . use ( "lev…" at bounding box center [662, 245] width 242 height 274
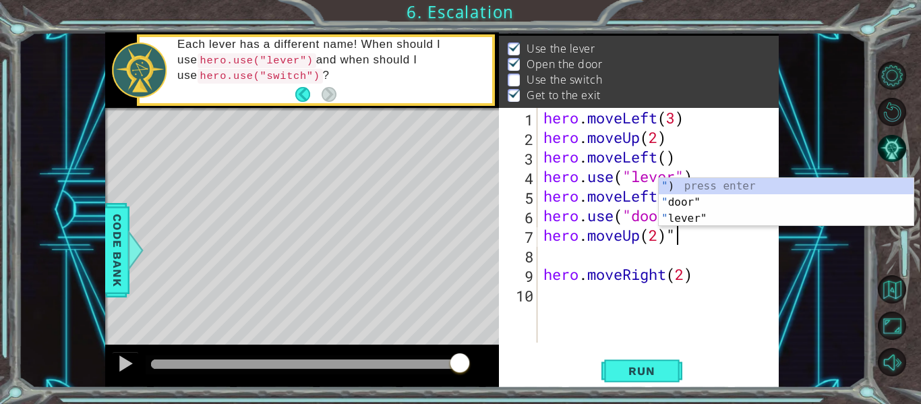
type textarea "hero.moveUp(2)"
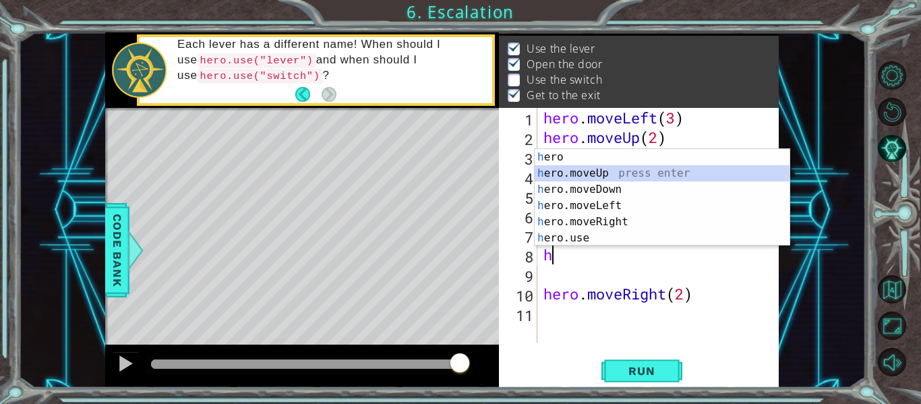
drag, startPoint x: 620, startPoint y: 172, endPoint x: 576, endPoint y: 400, distance: 231.9
click at [576, 400] on body "1 ההההההההההההההההההההההההההההההההההההההההההההההההההההההההההההההההההההההההההההה…" at bounding box center [460, 202] width 921 height 404
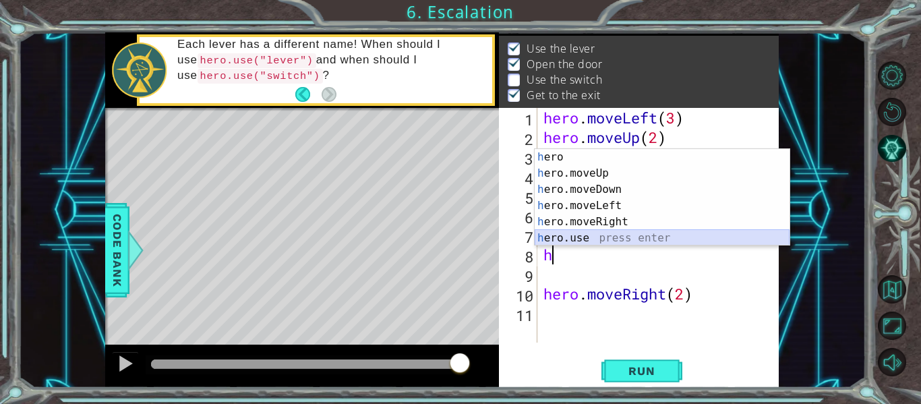
click at [607, 235] on div "h ero press enter h ero.moveUp press enter h ero.moveDown press enter h ero.mov…" at bounding box center [662, 213] width 255 height 129
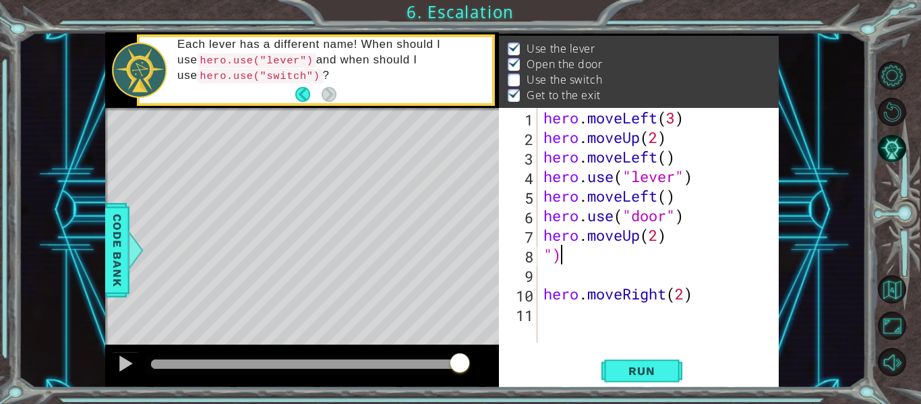
click at [607, 254] on div "hero . moveLeft ( 3 ) hero . moveUp ( 2 ) hero . moveLeft ( ) hero . use ( "lev…" at bounding box center [662, 245] width 242 height 274
type textarea """
type textarea "hero.moveUp(2)"
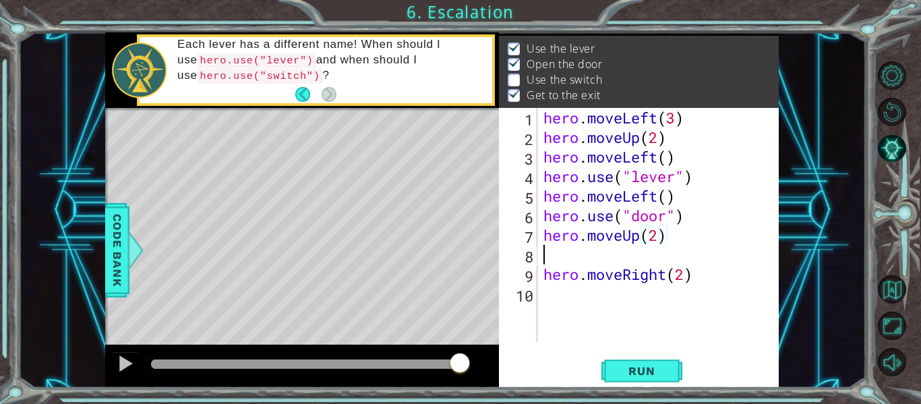
click at [639, 256] on div "hero . moveLeft ( 3 ) hero . moveUp ( 2 ) hero . moveLeft ( ) hero . use ( "lev…" at bounding box center [662, 245] width 242 height 274
type textarea "hero.moveUp(2)"
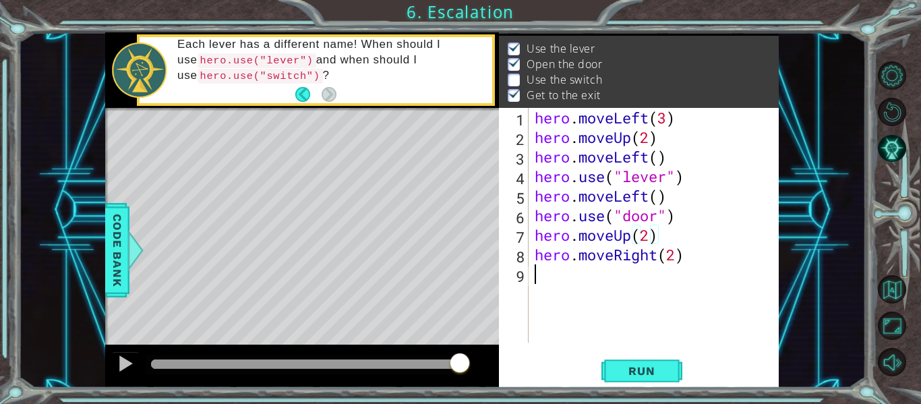
click at [541, 274] on div "hero . moveLeft ( 3 ) hero . moveUp ( 2 ) hero . moveLeft ( ) hero . use ( "lev…" at bounding box center [657, 245] width 251 height 274
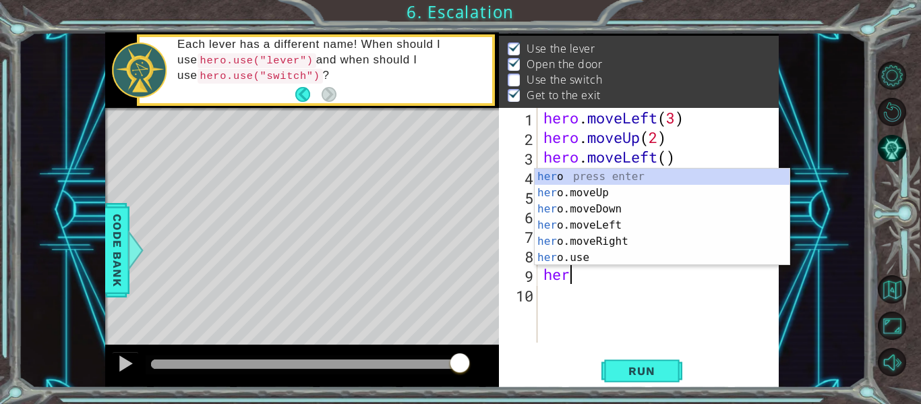
scroll to position [0, 1]
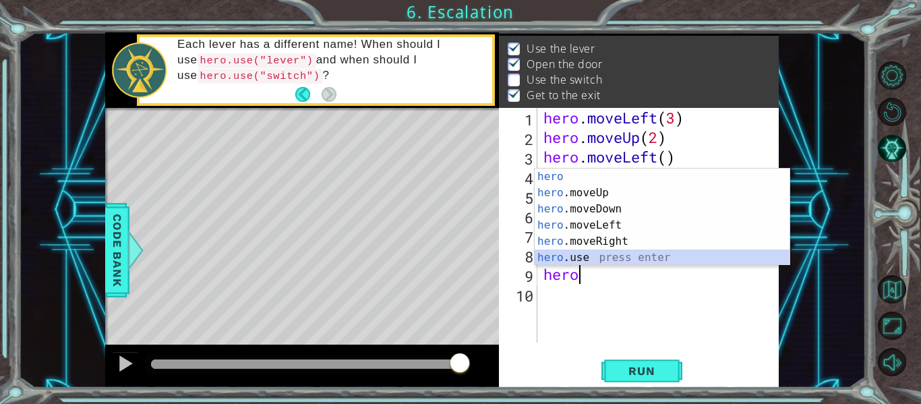
click at [589, 256] on div "hero press enter hero .moveUp press enter hero .moveDown press enter hero .move…" at bounding box center [662, 233] width 255 height 129
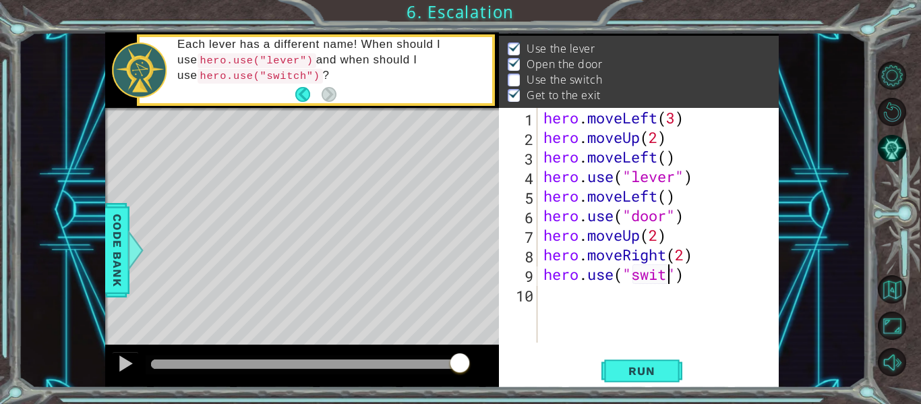
scroll to position [0, 6]
type textarea "hero.use("switch")"
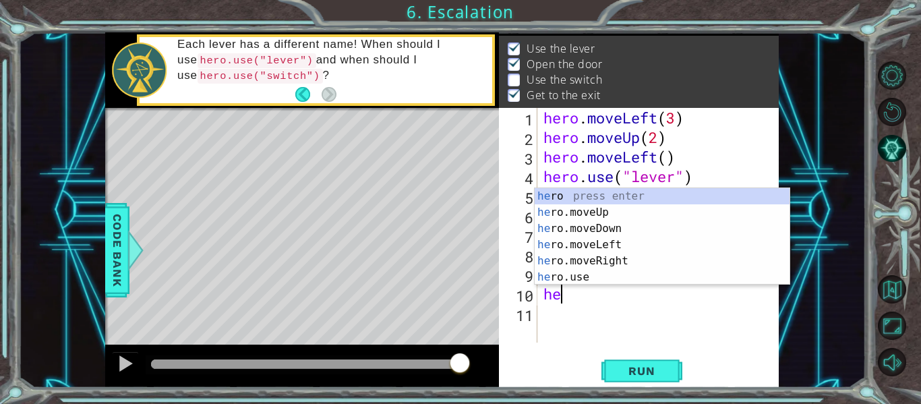
scroll to position [0, 1]
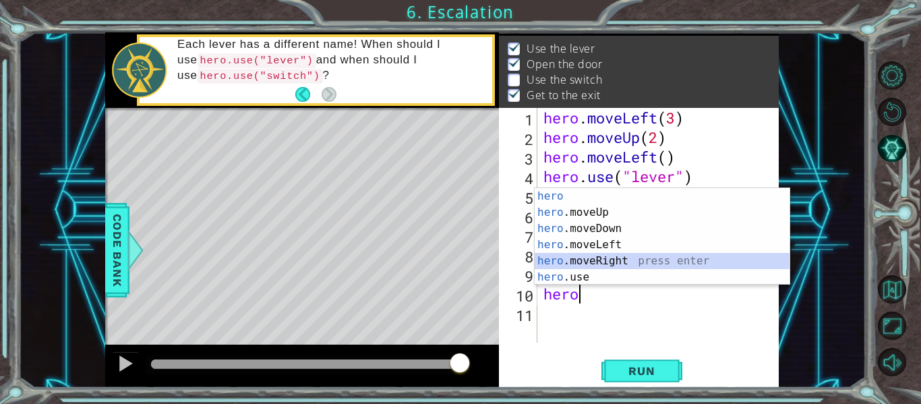
click at [646, 262] on div "hero press enter hero .moveUp press enter hero .moveDown press enter hero .move…" at bounding box center [662, 252] width 255 height 129
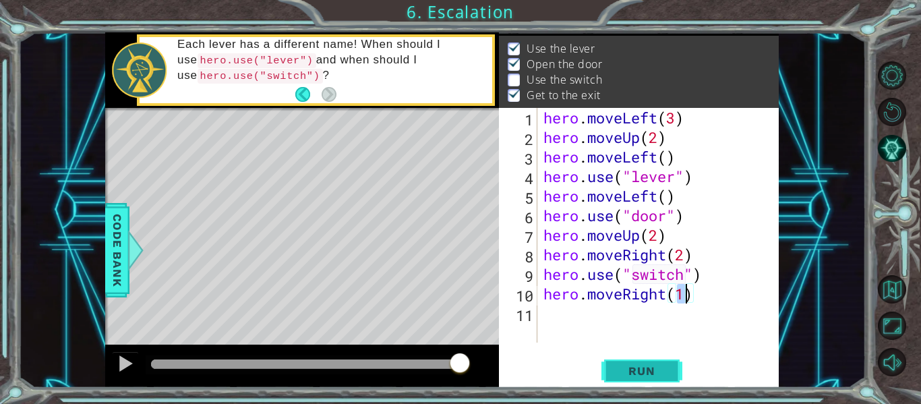
type textarea "hero.moveRight(1)"
click at [622, 369] on span "Run" at bounding box center [641, 370] width 53 height 13
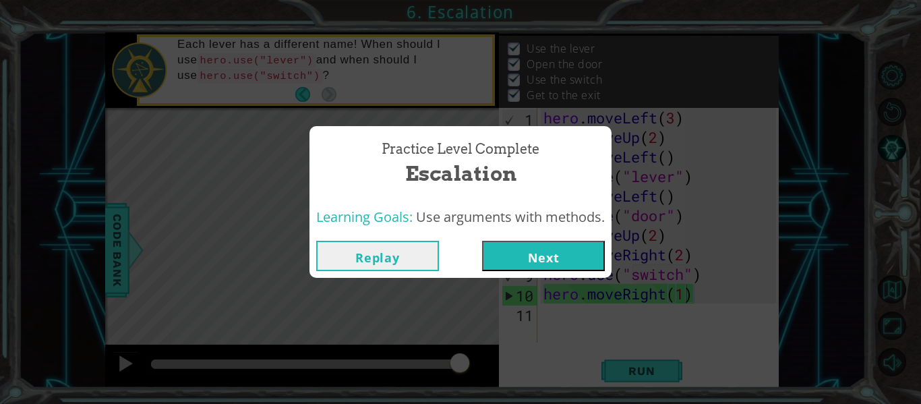
click at [568, 253] on button "Next" at bounding box center [543, 256] width 123 height 30
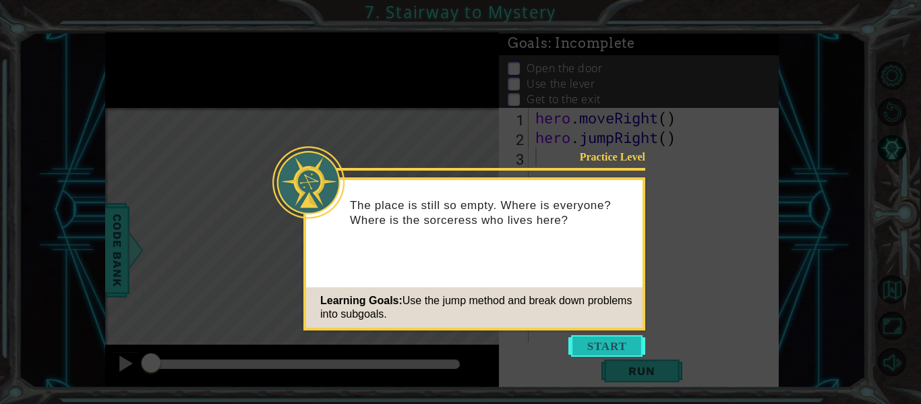
click at [630, 341] on button "Start" at bounding box center [606, 346] width 77 height 22
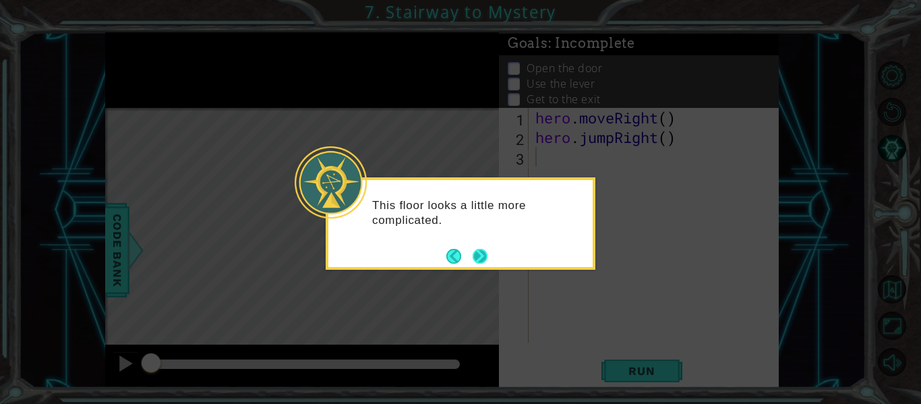
click at [490, 262] on div "This floor looks a little more complicated." at bounding box center [461, 223] width 270 height 92
click at [482, 259] on button "Next" at bounding box center [480, 256] width 16 height 16
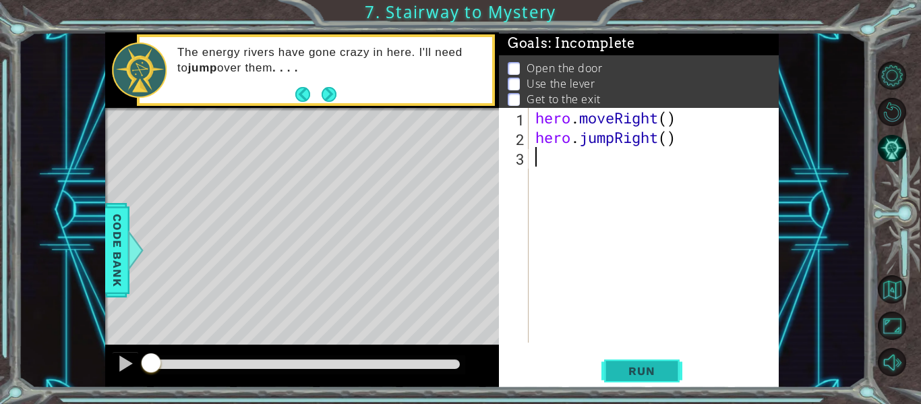
click at [616, 371] on span "Run" at bounding box center [641, 370] width 53 height 13
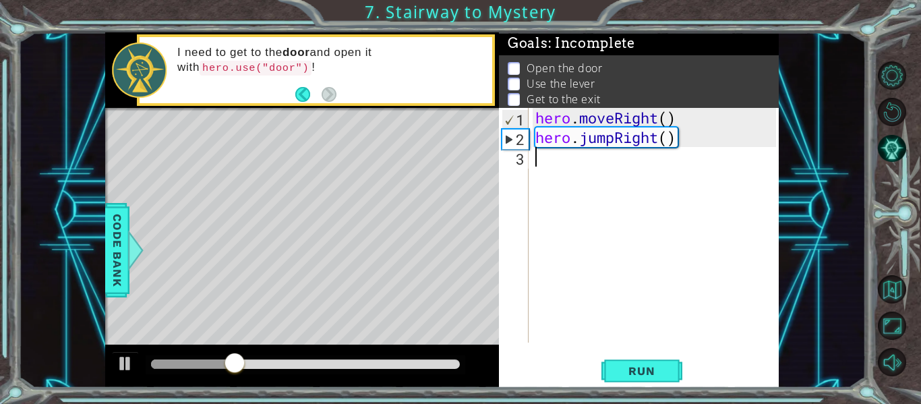
type textarea "h"
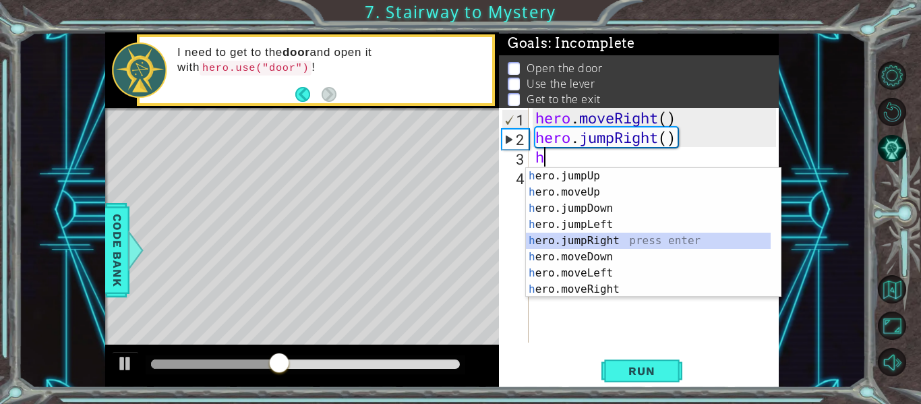
click at [581, 247] on div "h ero.jumpUp press enter h ero.moveUp press enter h ero.jumpDown press enter h …" at bounding box center [648, 249] width 245 height 162
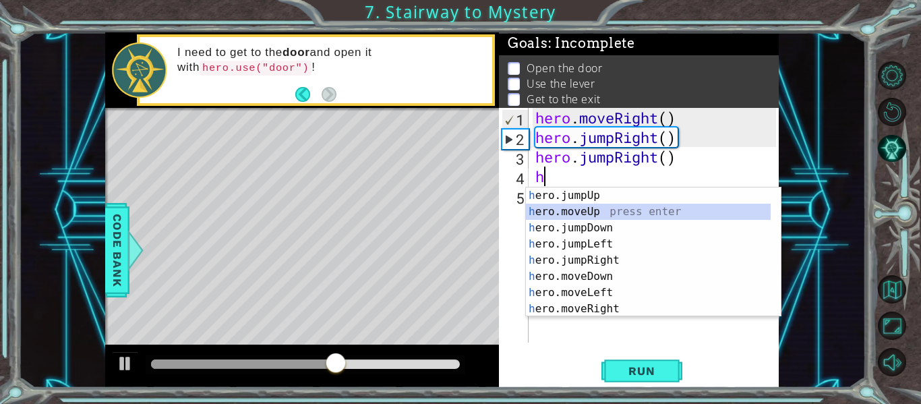
click at [603, 207] on div "h ero.jumpUp press enter h ero.moveUp press enter h ero.jumpDown press enter h …" at bounding box center [648, 268] width 245 height 162
type textarea "hero.moveUp(1)"
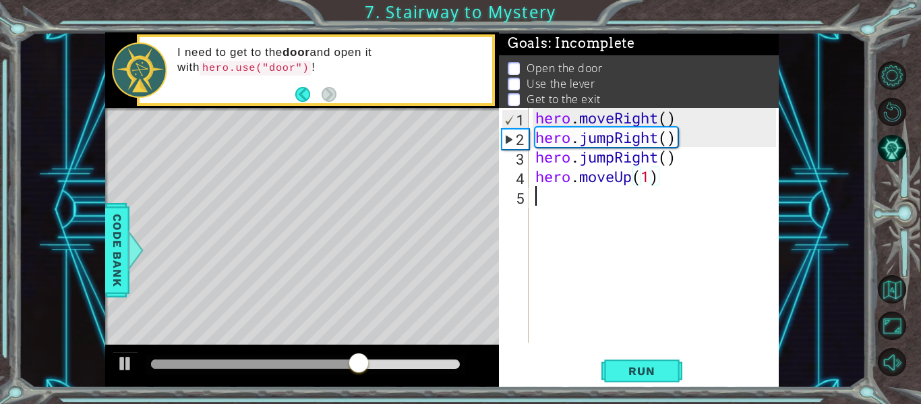
click at [589, 207] on div "hero . moveRight ( ) hero . jumpRight ( ) hero . jumpRight ( ) hero . moveUp ( …" at bounding box center [658, 245] width 250 height 274
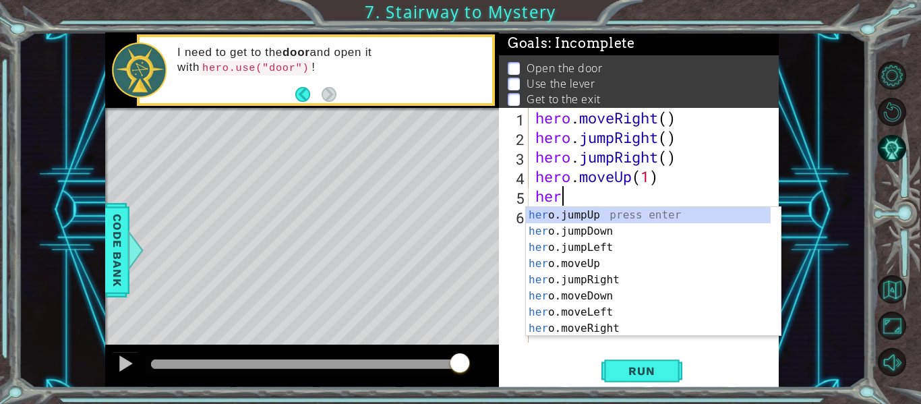
scroll to position [0, 1]
type textarea "hero"
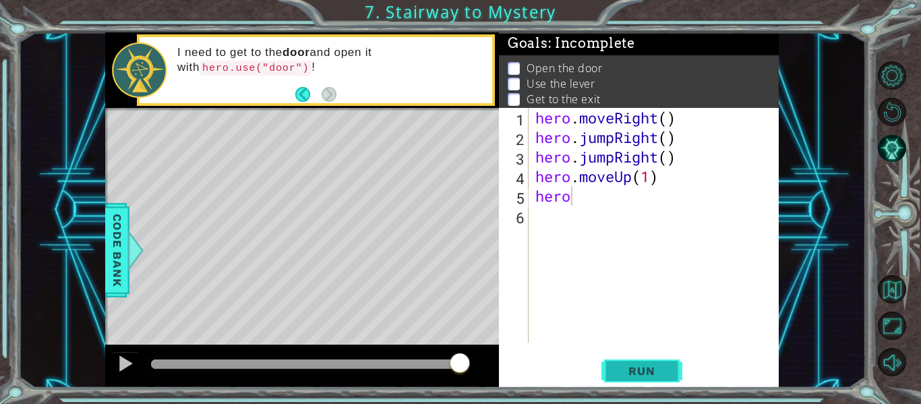
click at [673, 375] on button "Run" at bounding box center [641, 371] width 81 height 28
